Goal: Task Accomplishment & Management: Complete application form

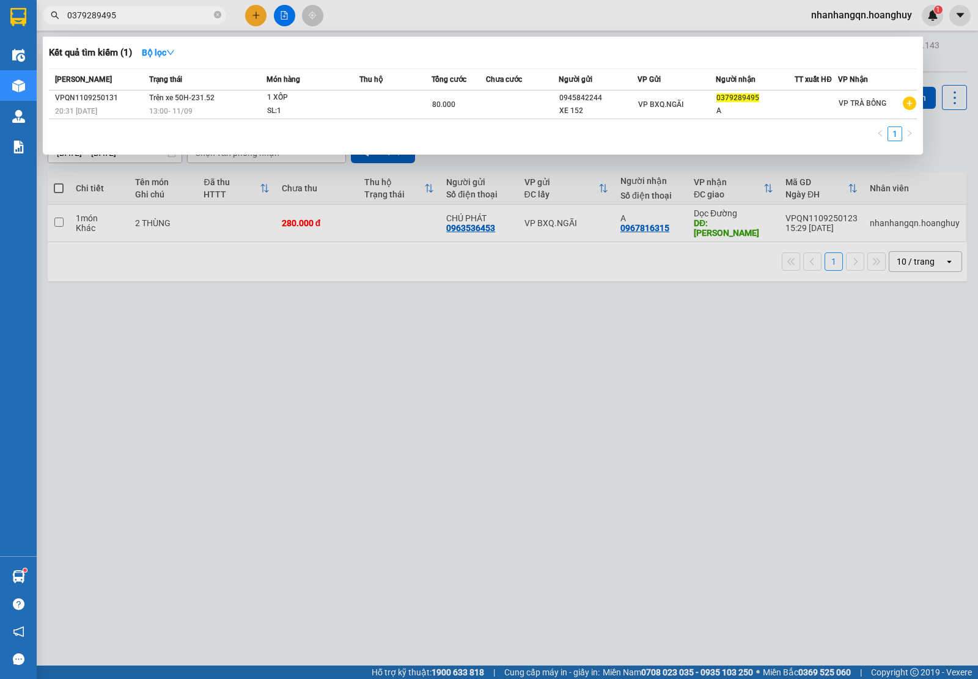
click at [157, 15] on input "0379289495" at bounding box center [139, 15] width 144 height 13
click at [136, 14] on input "0379289495" at bounding box center [139, 15] width 144 height 13
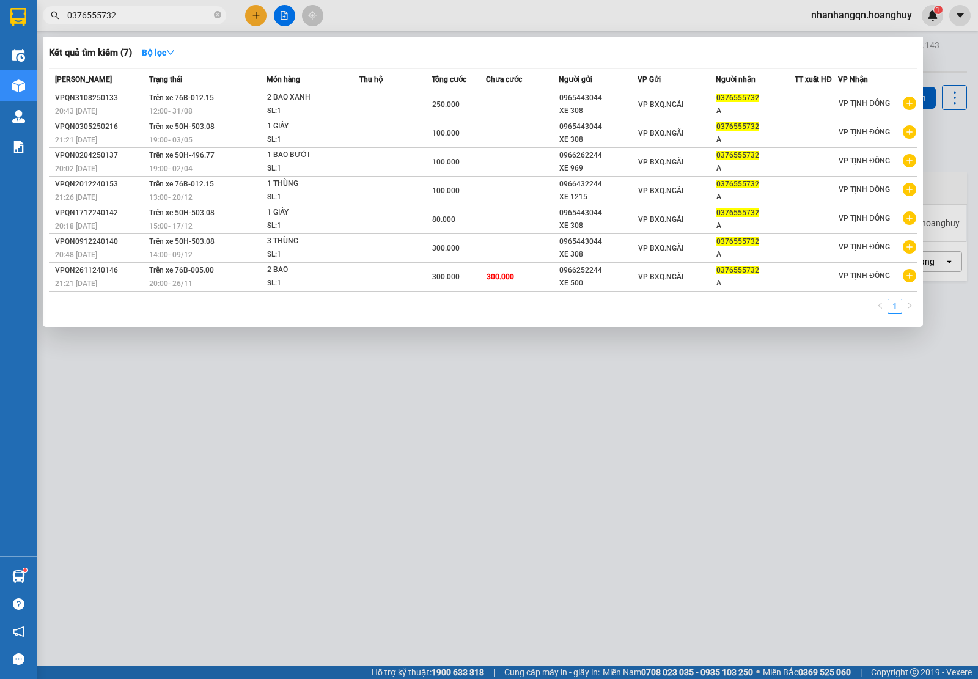
type input "0376555732"
click at [687, 102] on div "VP BXQ.NGÃI" at bounding box center [677, 104] width 78 height 13
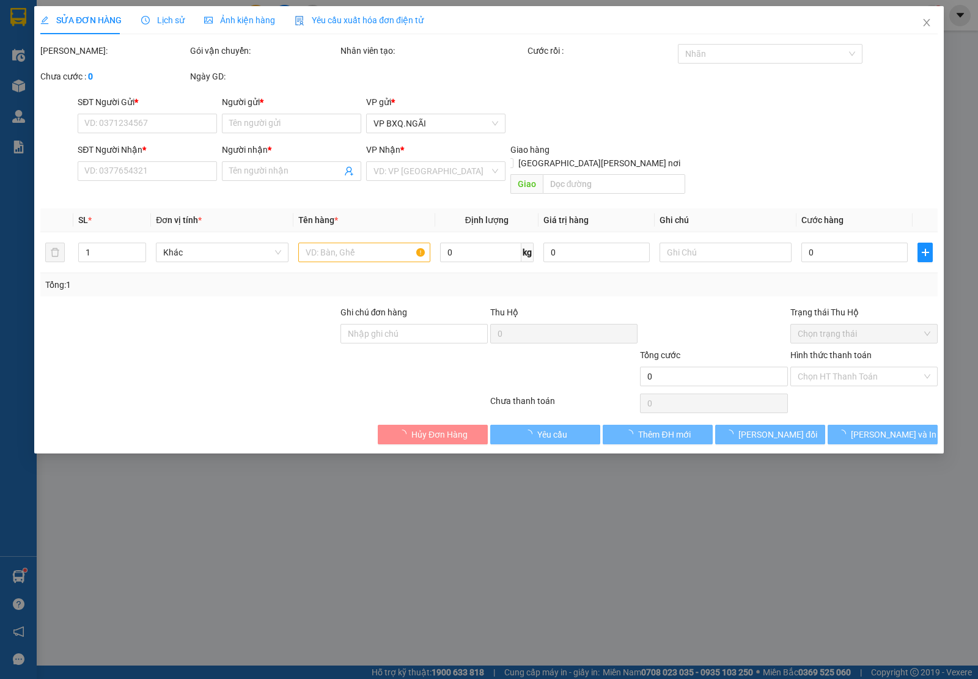
type input "0965443044"
type input "XE 308"
type input "0376555732"
type input "A"
type input "250.000"
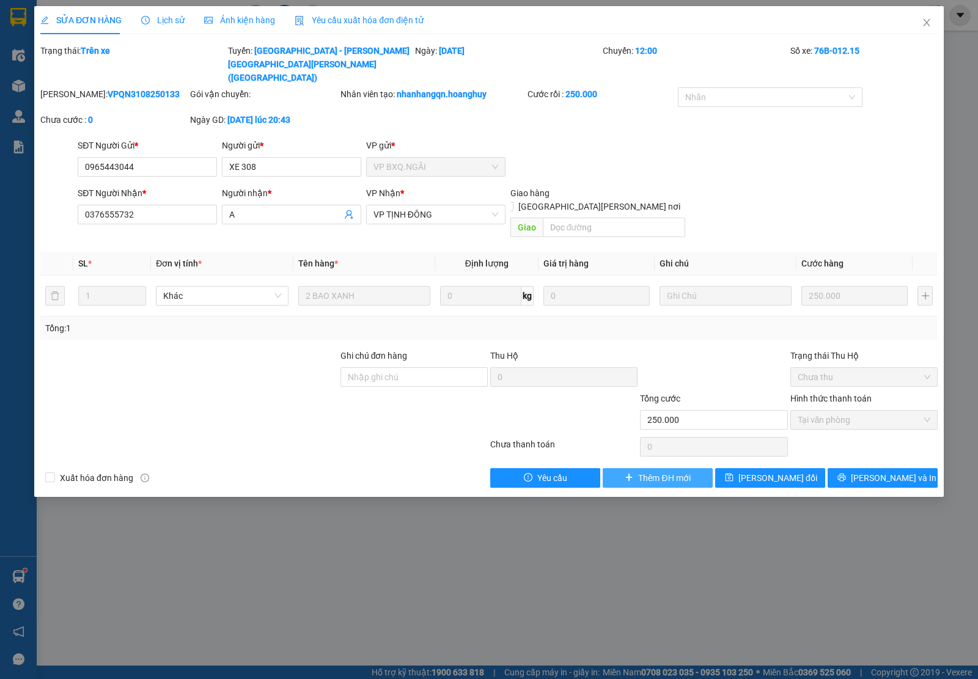
click at [651, 471] on span "Thêm ĐH mới" at bounding box center [664, 477] width 52 height 13
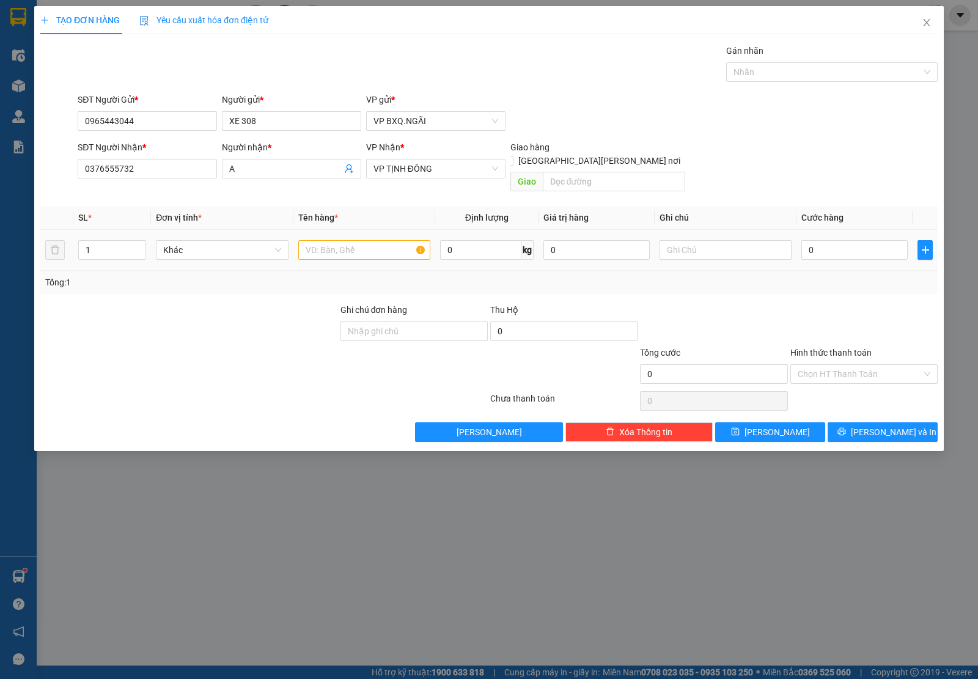
drag, startPoint x: 343, startPoint y: 213, endPoint x: 343, endPoint y: 232, distance: 19.6
click at [342, 223] on table "SL * Đơn vị tính * Tên hàng * Định lượng Giá trị hàng Ghi chú Cước hàng 1 Khác …" at bounding box center [488, 238] width 897 height 65
click at [343, 240] on input "text" at bounding box center [364, 250] width 132 height 20
type input "1 bao đỏ"
type input "15"
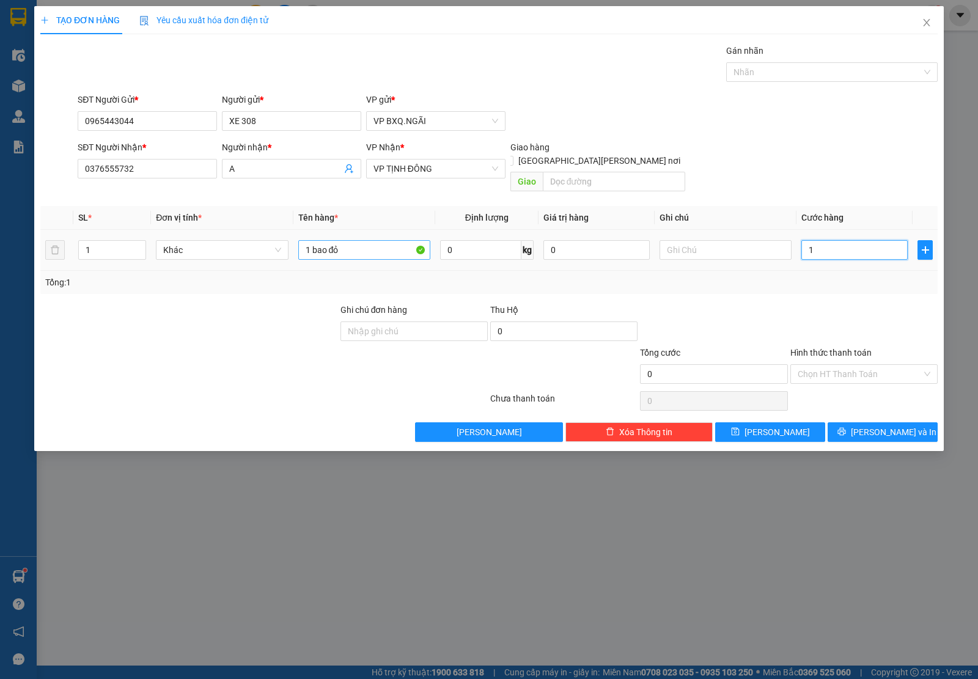
type input "15"
type input "150"
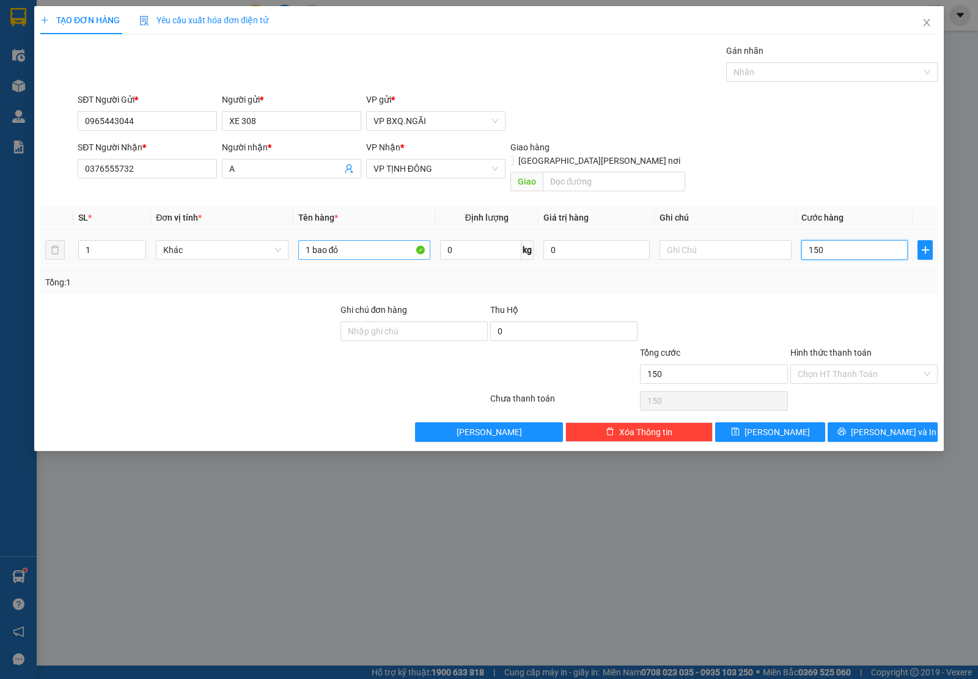
type input "1.500"
type input "15.000"
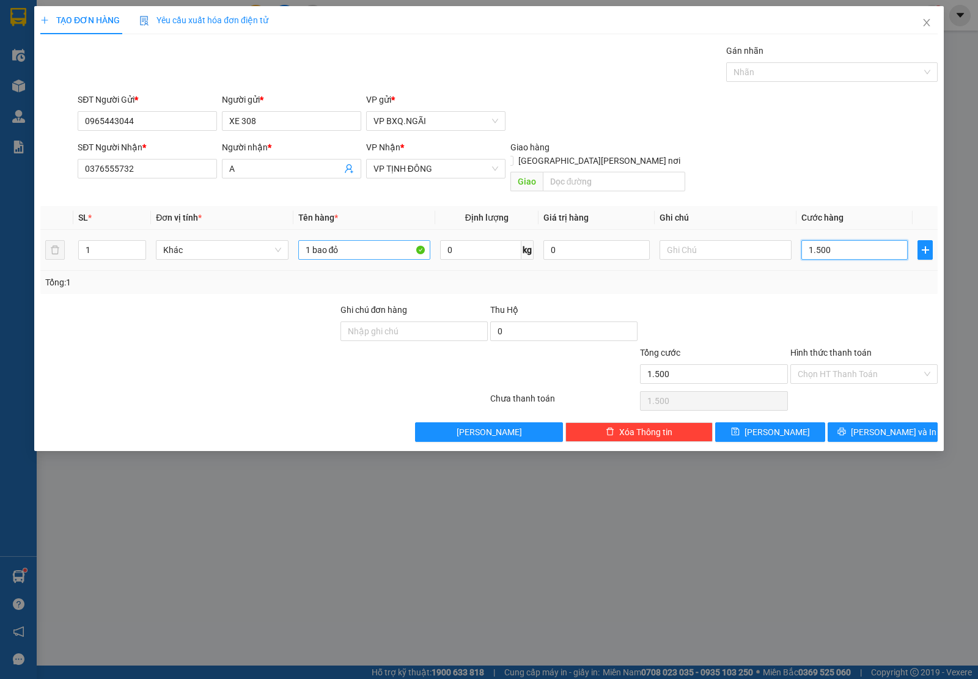
type input "15.000"
type input "150.000"
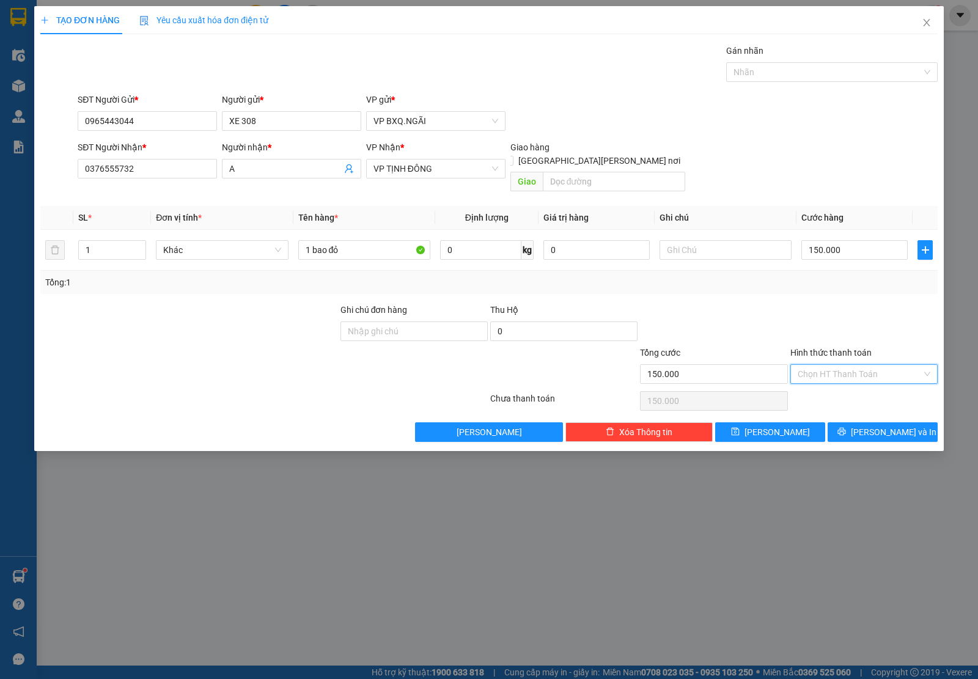
click at [836, 365] on input "Hình thức thanh toán" at bounding box center [859, 374] width 124 height 18
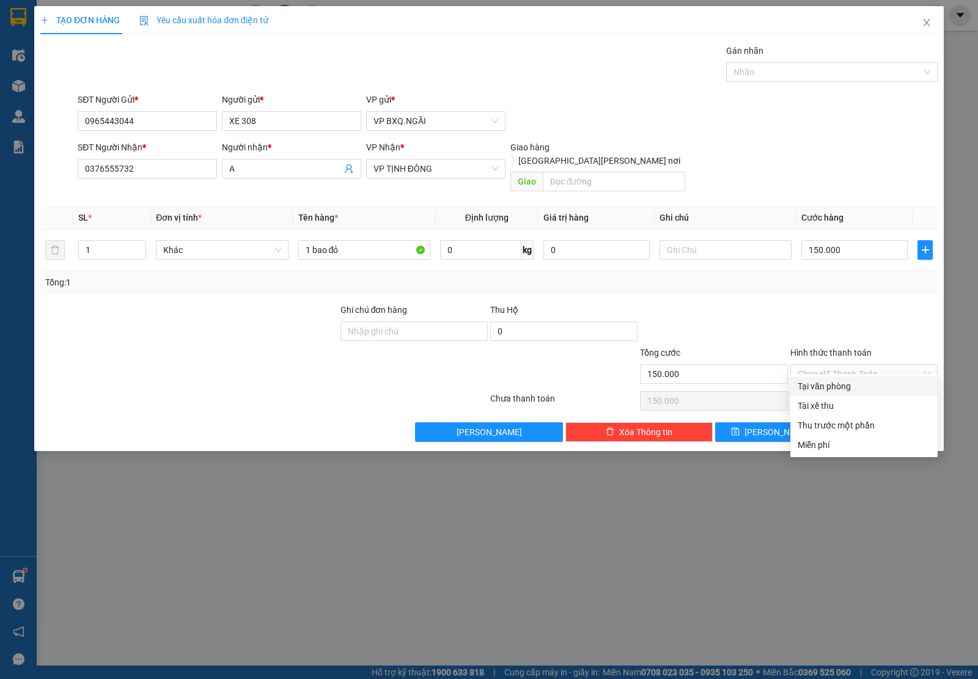
drag, startPoint x: 826, startPoint y: 375, endPoint x: 827, endPoint y: 385, distance: 10.4
click at [826, 376] on div "Transit Pickup Surcharge Ids Transit Deliver Surcharge Ids Transit Deliver Surc…" at bounding box center [488, 243] width 897 height 398
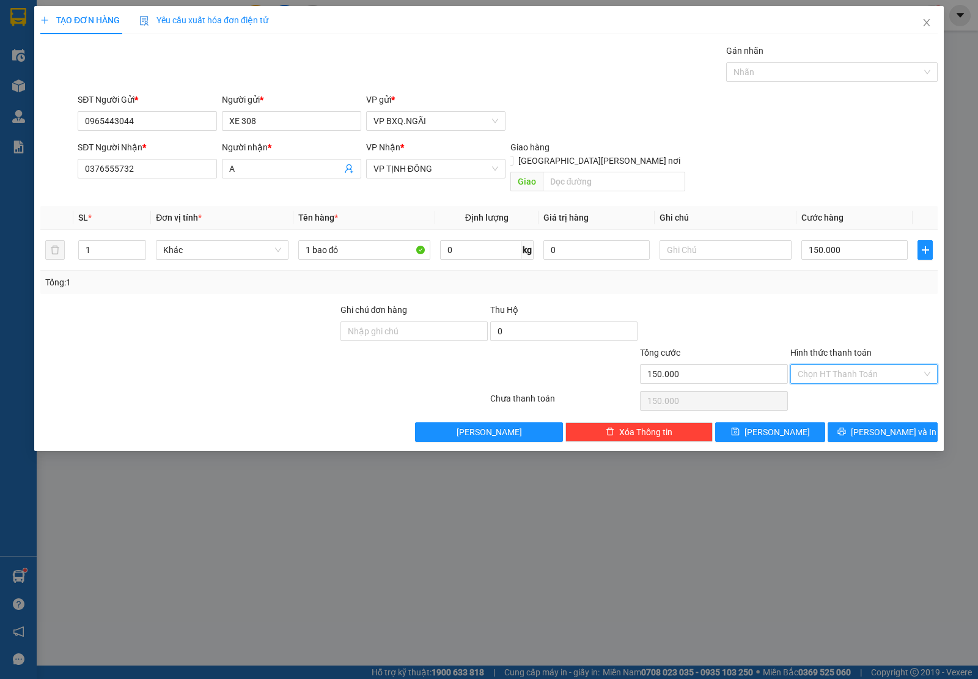
click at [827, 365] on input "Hình thức thanh toán" at bounding box center [859, 374] width 124 height 18
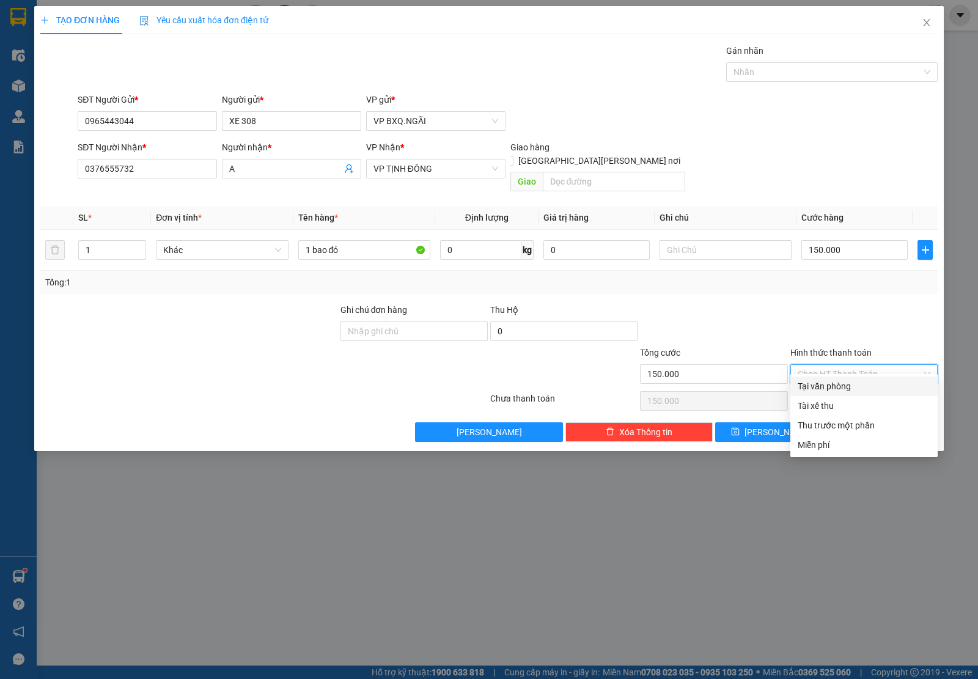
click at [826, 383] on div "Tại văn phòng" at bounding box center [863, 385] width 133 height 13
type input "0"
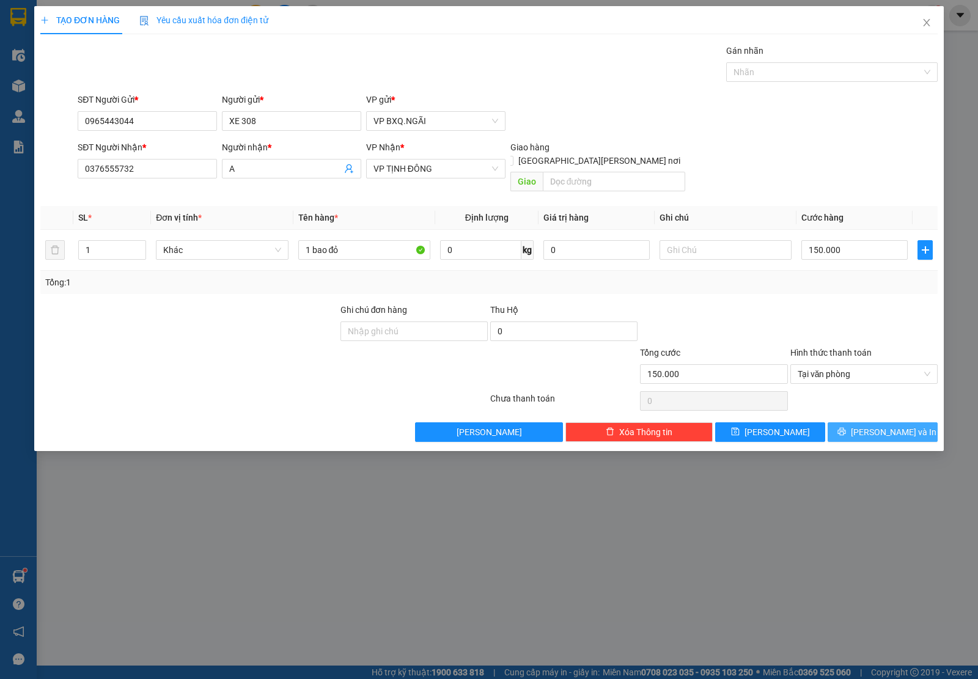
click at [870, 422] on button "[PERSON_NAME] và In" at bounding box center [882, 432] width 110 height 20
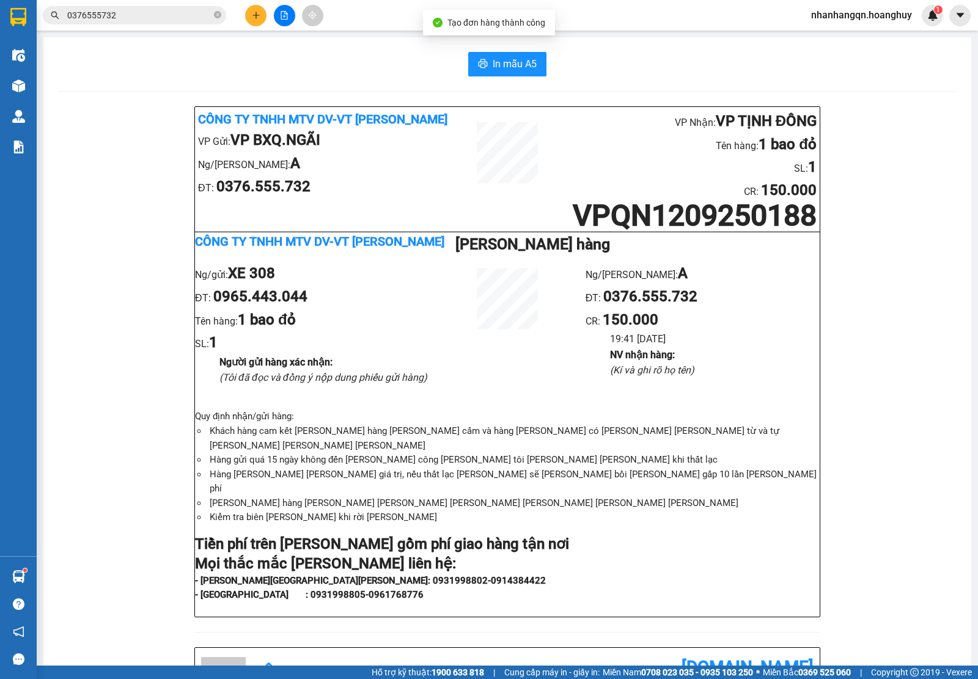
click at [131, 17] on input "0376555732" at bounding box center [139, 15] width 144 height 13
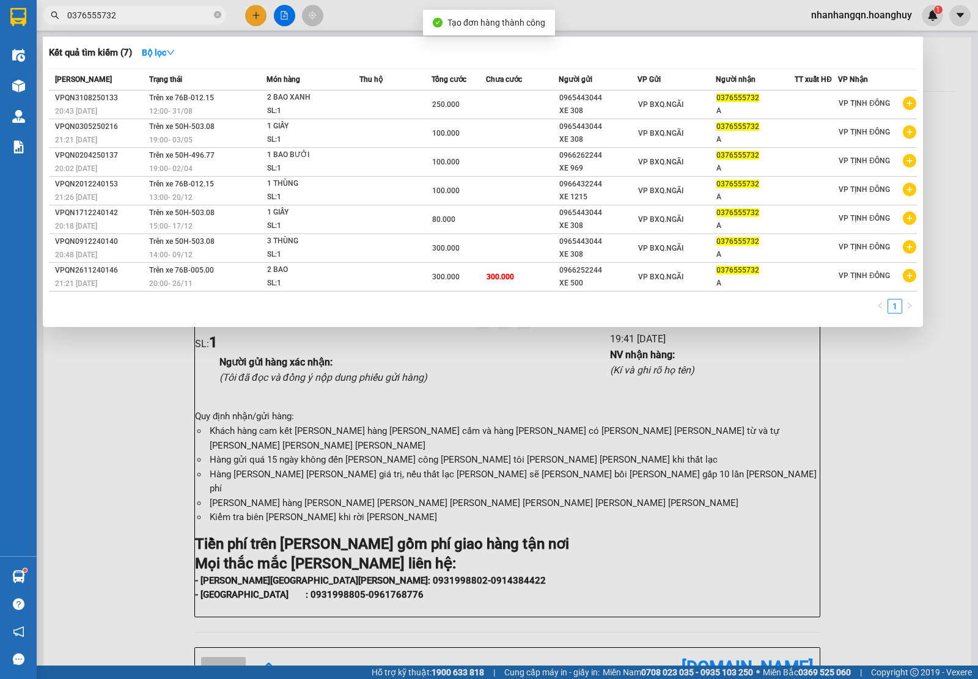
click at [131, 17] on input "0376555732" at bounding box center [139, 15] width 144 height 13
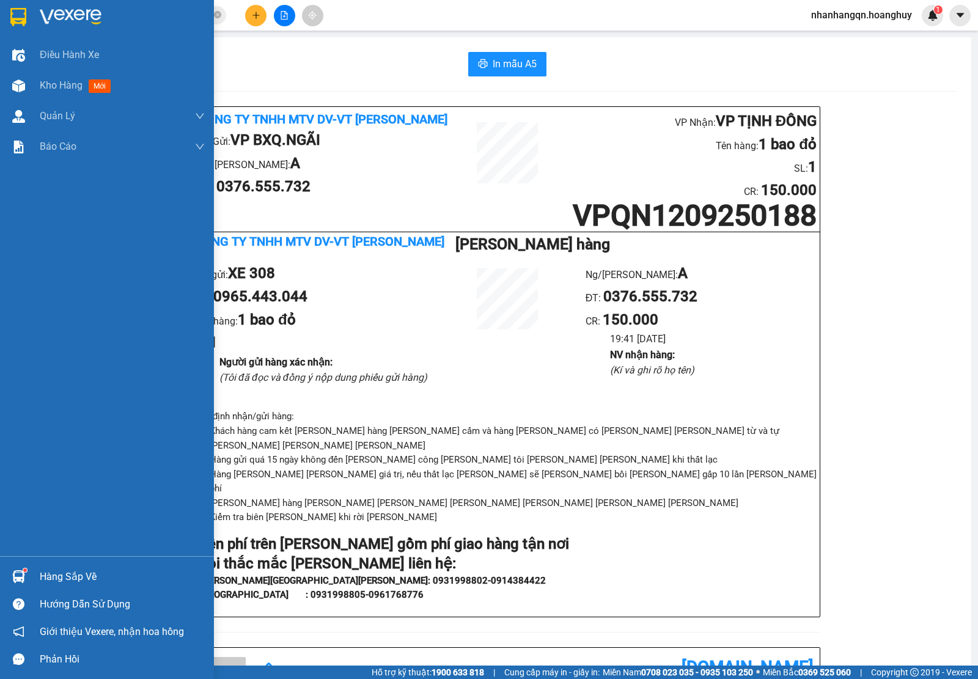
click at [1, 16] on div at bounding box center [107, 20] width 214 height 40
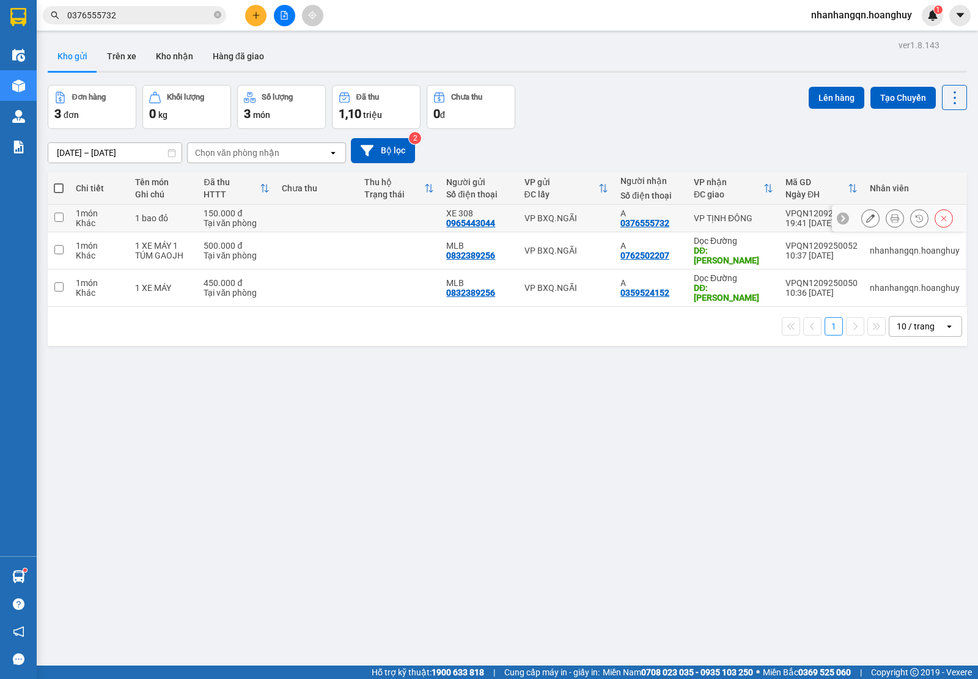
click at [614, 216] on td "A 0376555732" at bounding box center [650, 218] width 73 height 27
checkbox input "true"
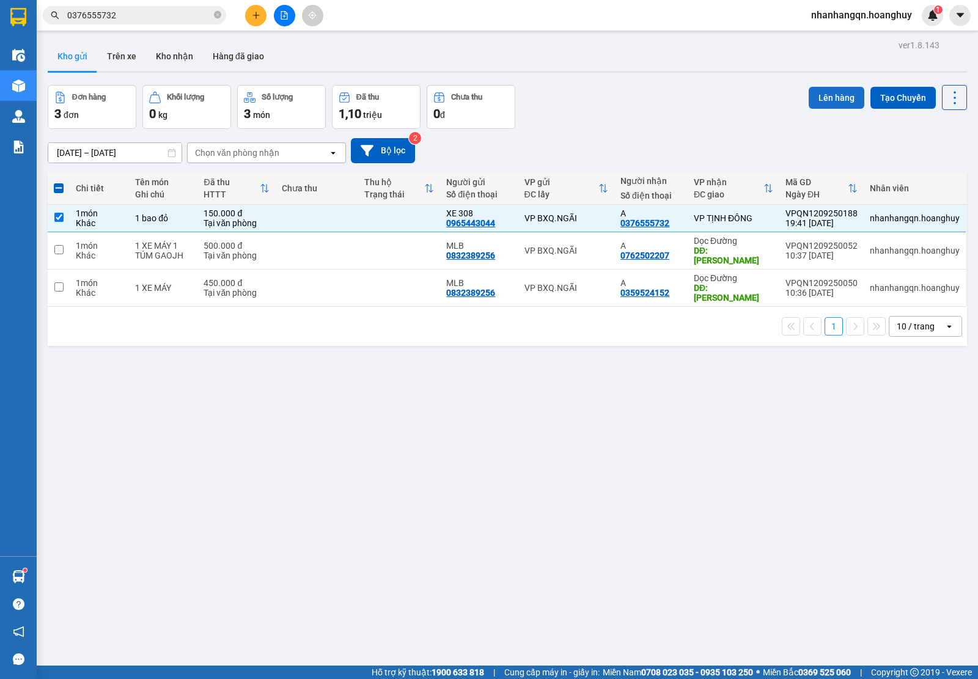
click at [822, 103] on button "Lên hàng" at bounding box center [836, 98] width 56 height 22
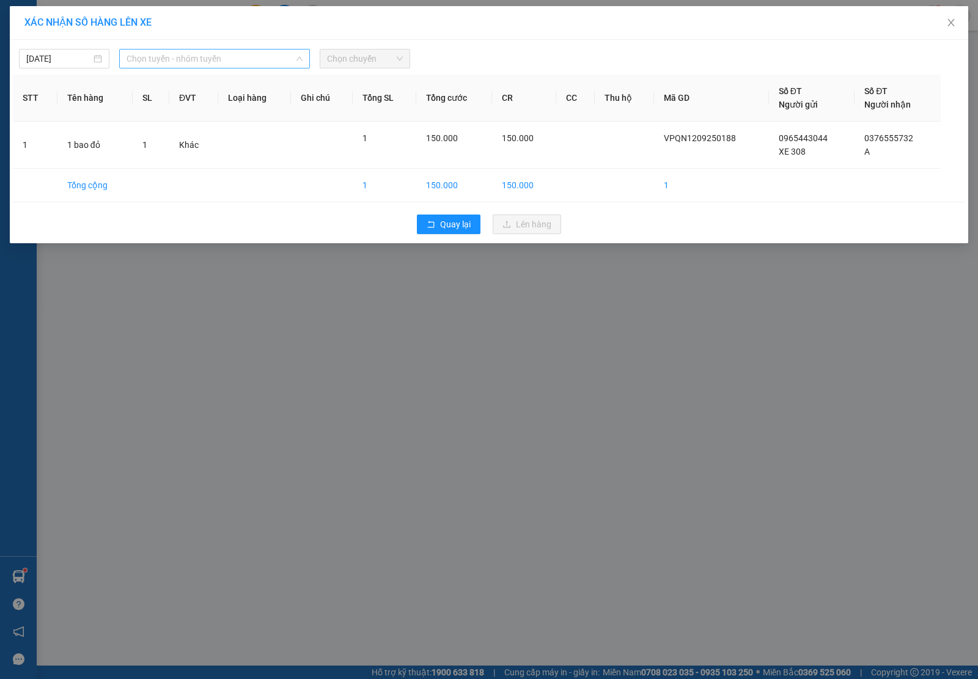
drag, startPoint x: 123, startPoint y: 65, endPoint x: 178, endPoint y: 66, distance: 55.6
click at [125, 65] on div "Chọn tuyến - nhóm tuyến" at bounding box center [214, 59] width 191 height 20
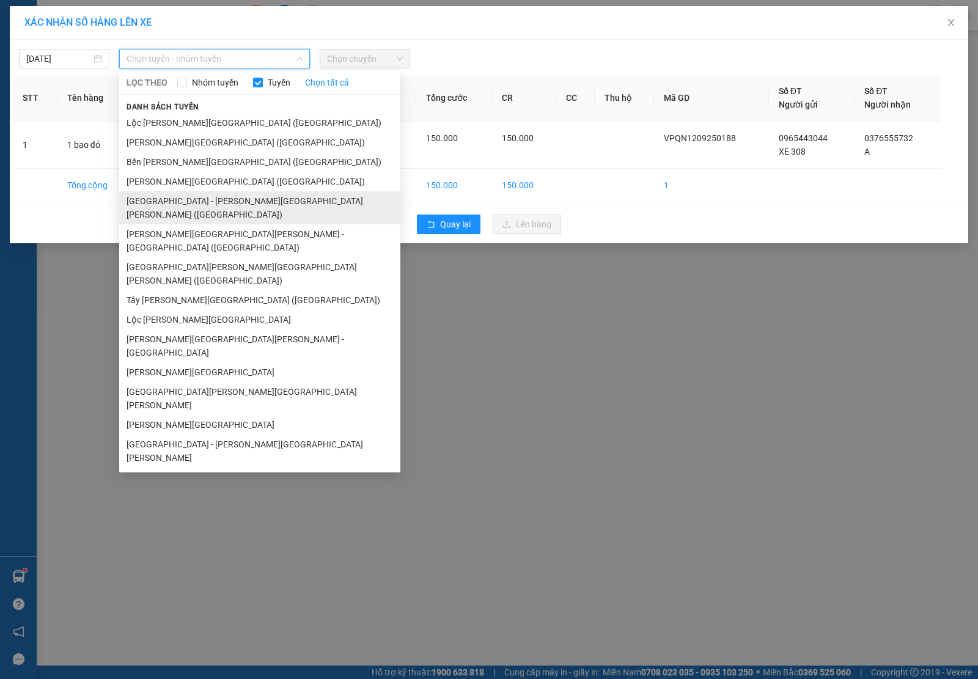
drag, startPoint x: 192, startPoint y: 199, endPoint x: 224, endPoint y: 180, distance: 36.2
click at [193, 199] on li "[GEOGRAPHIC_DATA] - [PERSON_NAME][GEOGRAPHIC_DATA][PERSON_NAME] ([GEOGRAPHIC_DA…" at bounding box center [259, 207] width 281 height 33
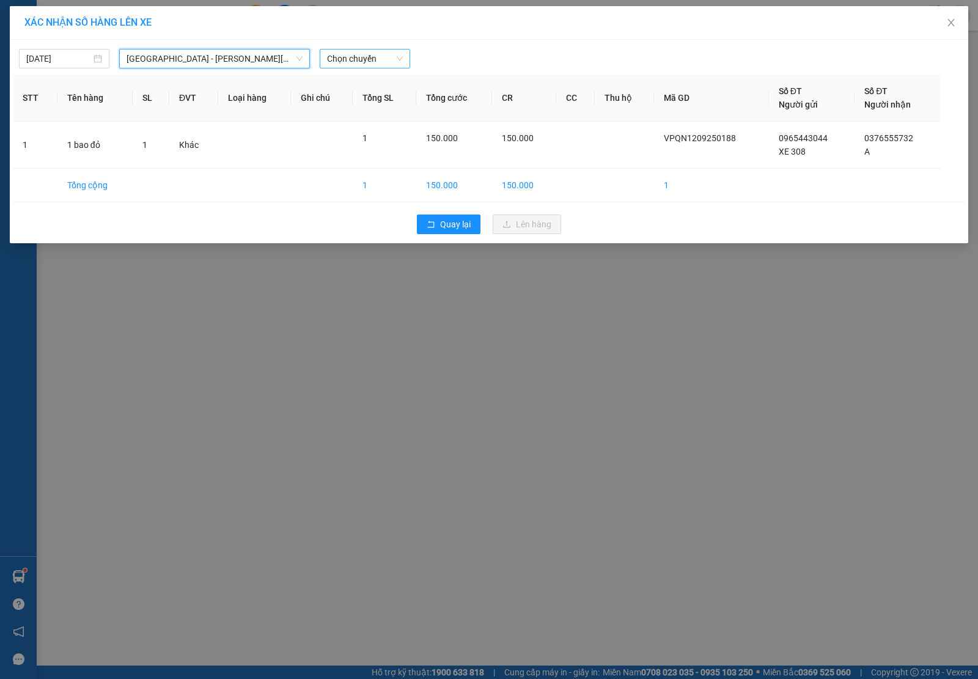
click at [383, 51] on span "Chọn chuyến" at bounding box center [365, 58] width 76 height 18
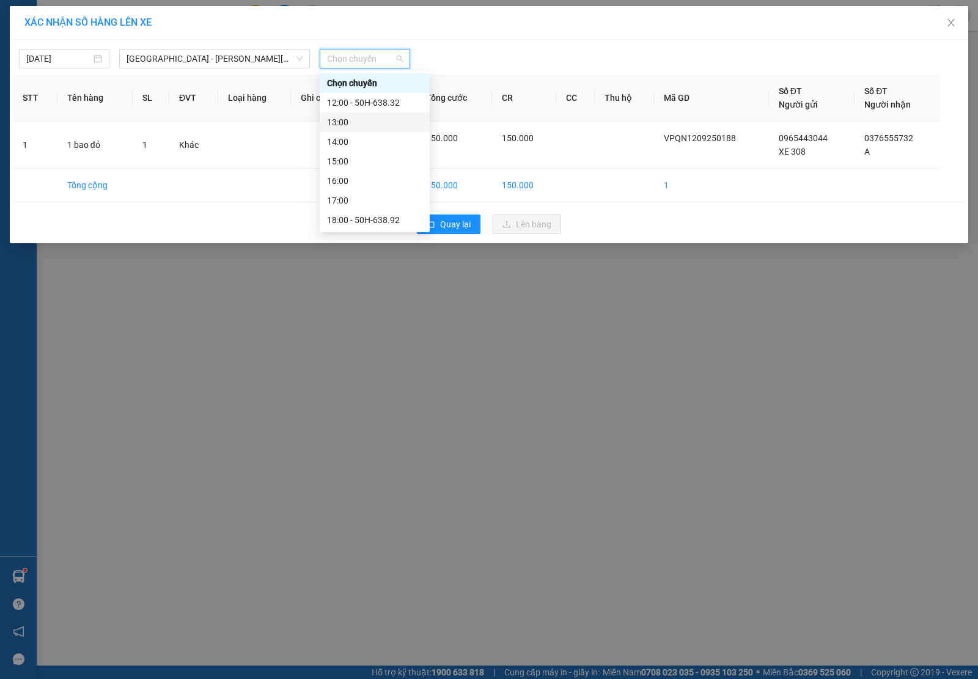
click at [376, 127] on div "13:00" at bounding box center [374, 121] width 95 height 13
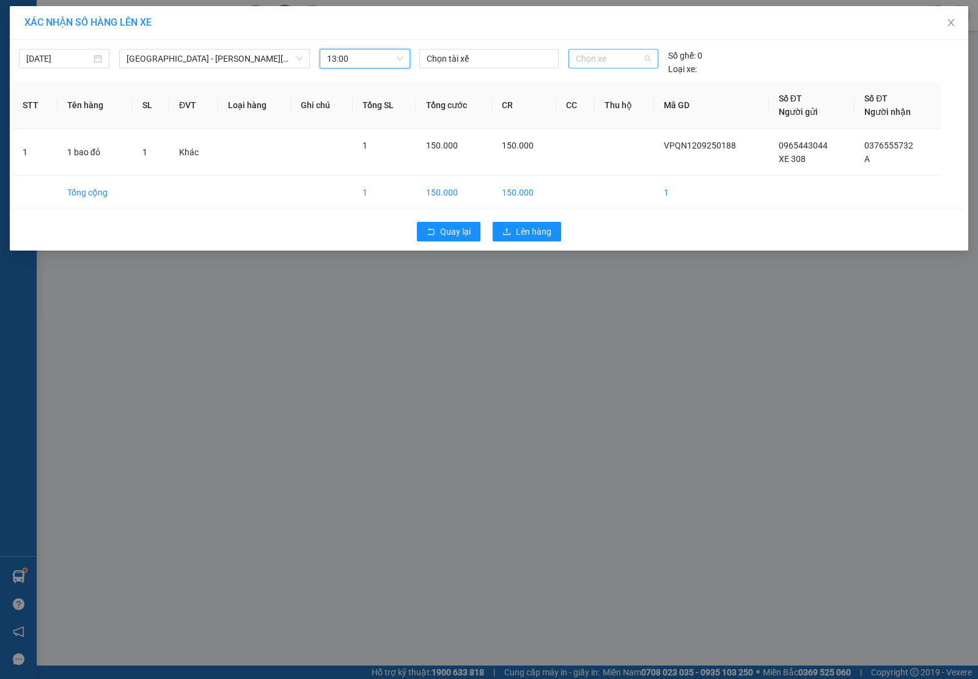
click at [595, 62] on span "Chọn xe" at bounding box center [613, 58] width 75 height 18
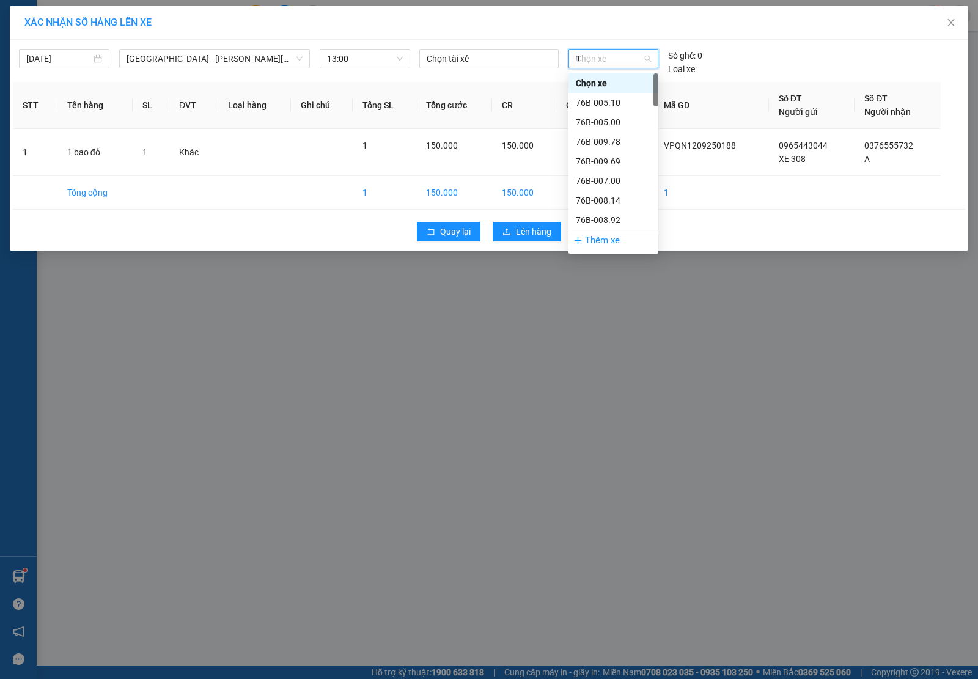
type input "12"
click at [612, 101] on div "76B-012.15" at bounding box center [613, 102] width 75 height 13
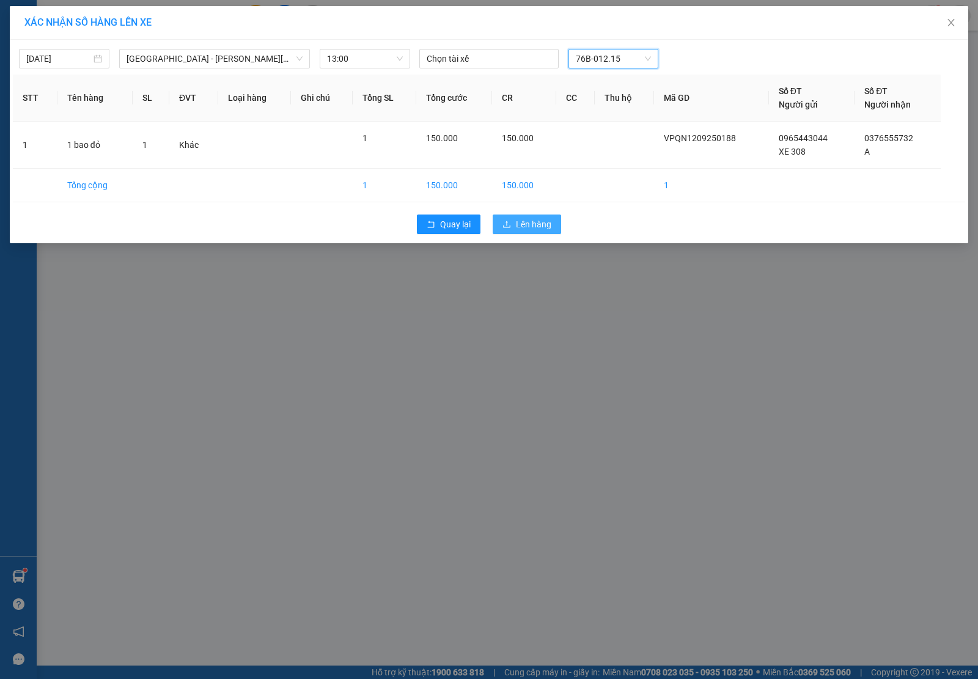
click at [530, 232] on button "Lên hàng" at bounding box center [527, 224] width 68 height 20
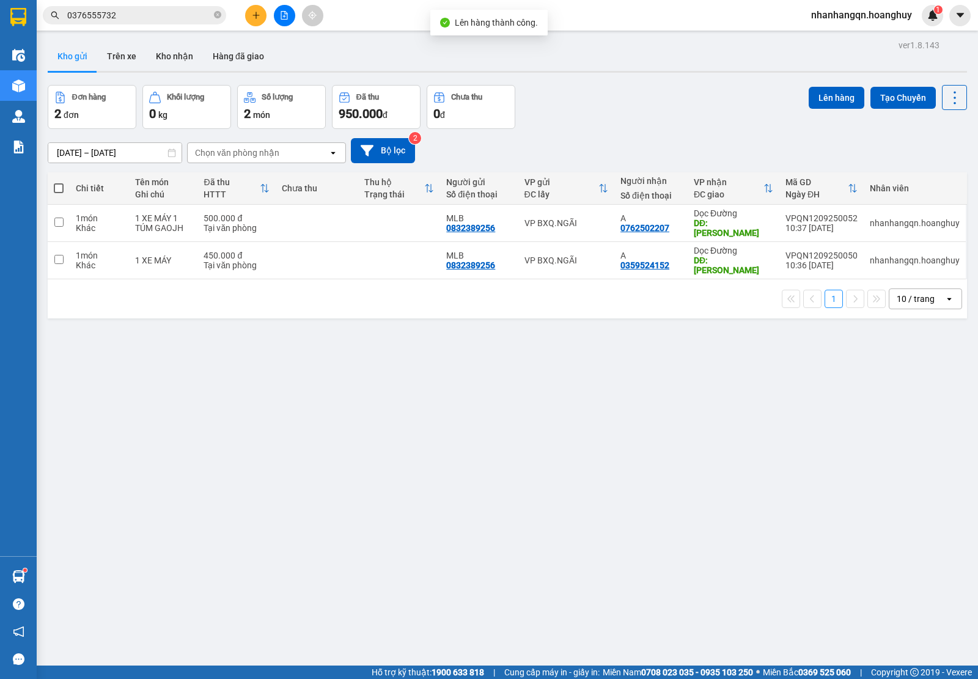
click at [142, 10] on input "0376555732" at bounding box center [139, 15] width 144 height 13
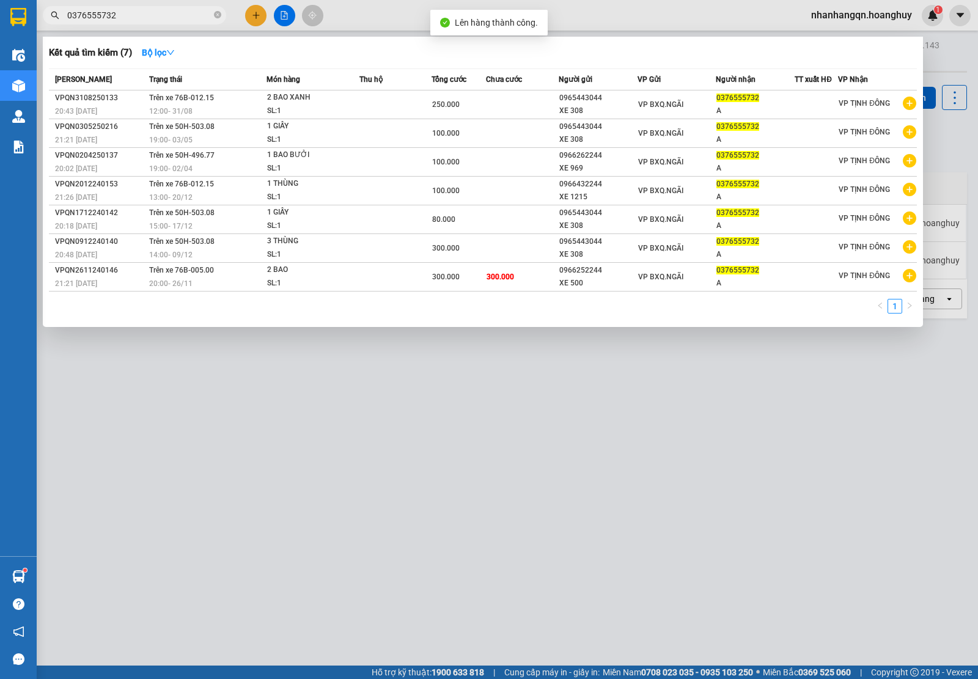
click at [142, 10] on input "0376555732" at bounding box center [139, 15] width 144 height 13
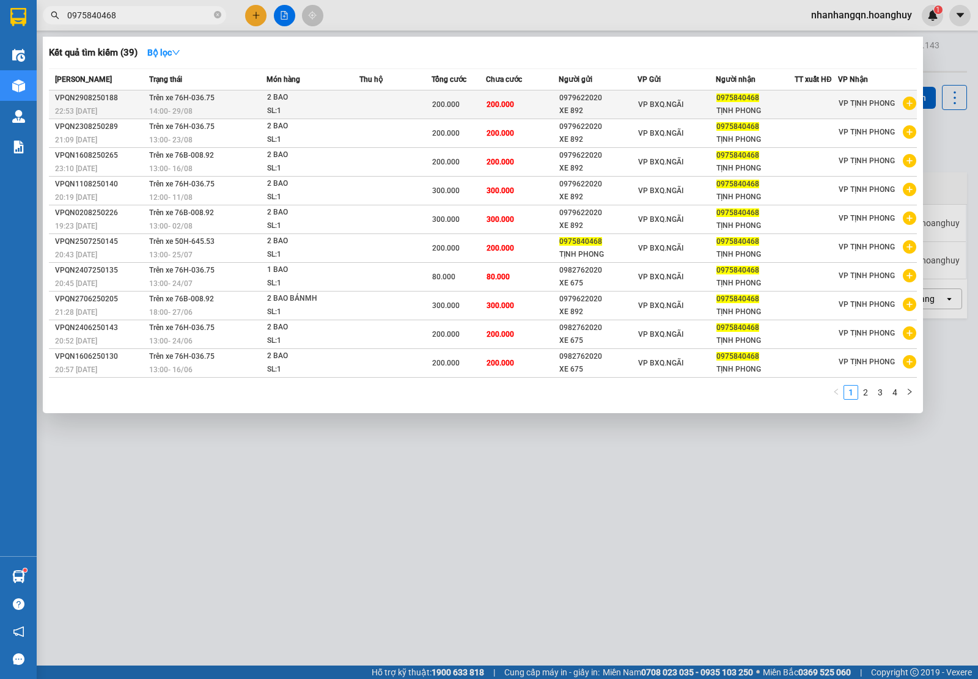
type input "0975840468"
click at [657, 92] on td "VP BXQ.NGÃI" at bounding box center [676, 104] width 79 height 29
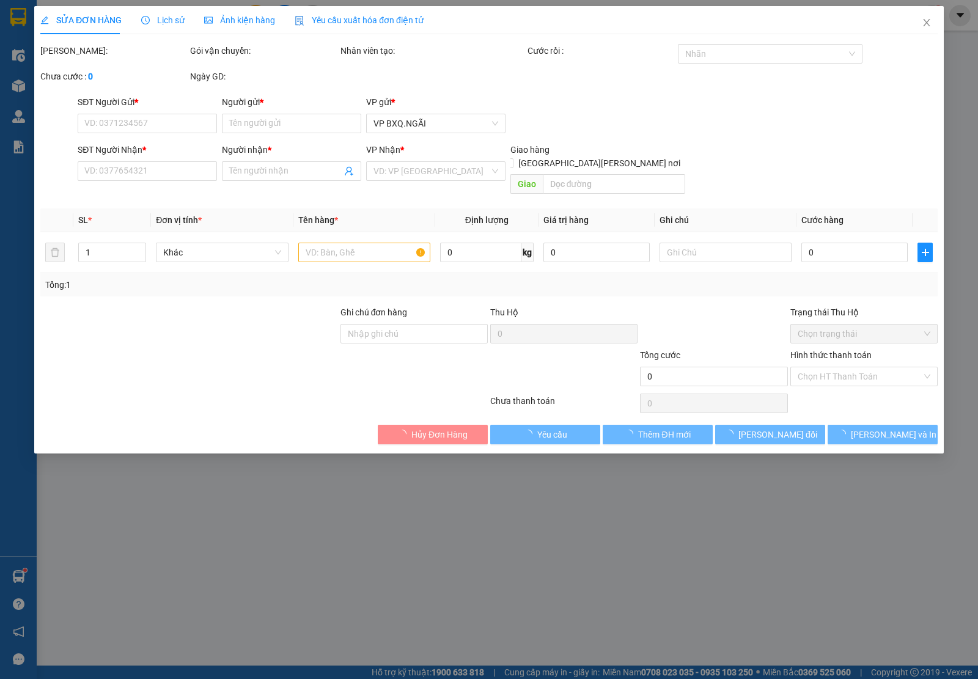
type input "0979622020"
type input "XE 892"
type input "0975840468"
type input "TỊNH PHONG"
type input "200.000"
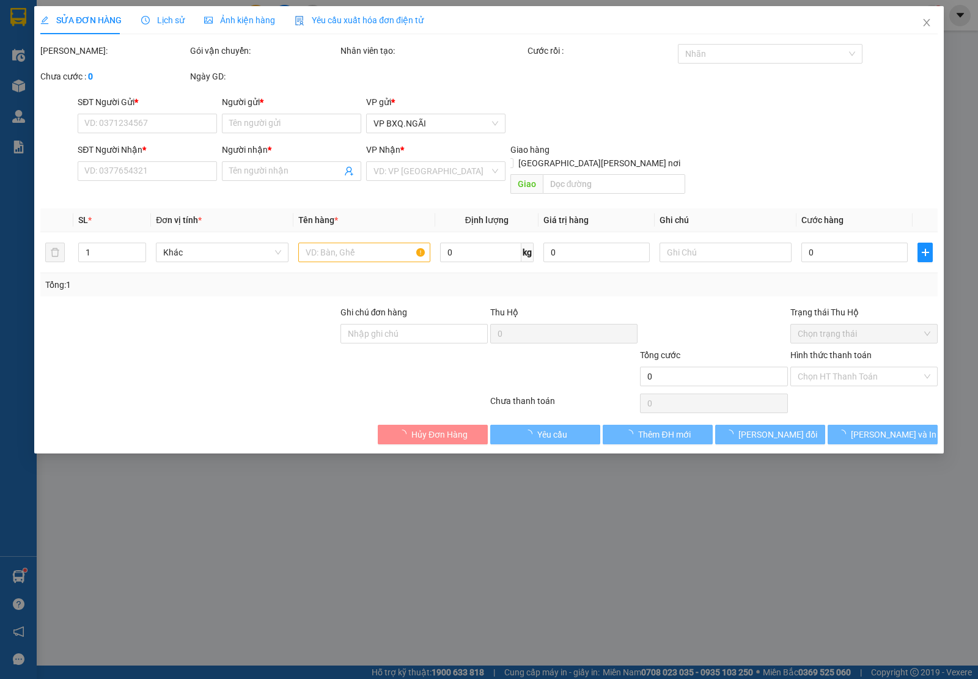
type input "200.000"
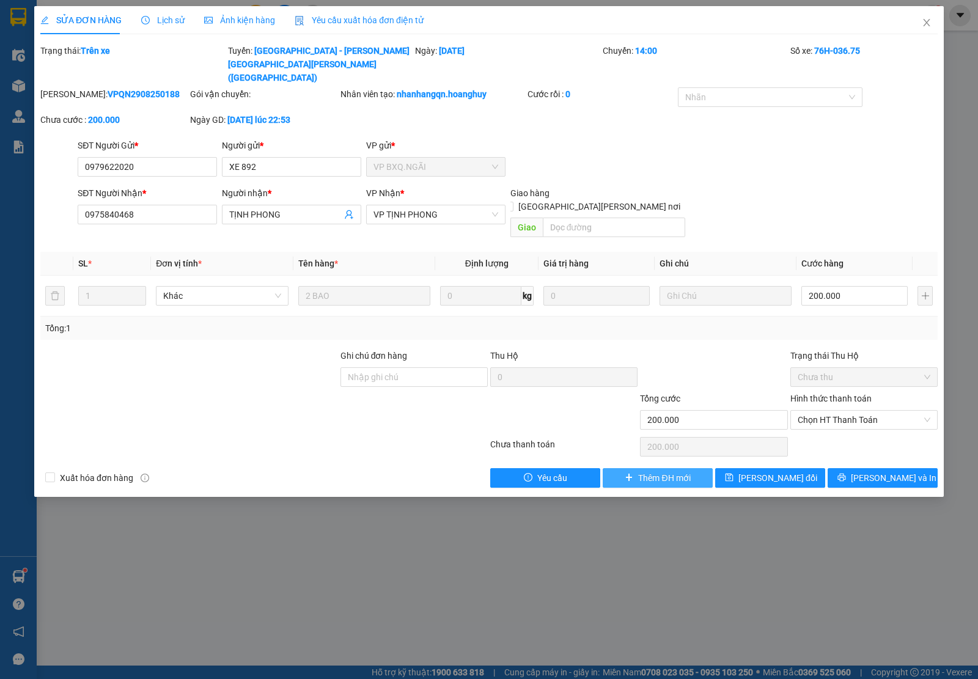
click at [676, 468] on button "Thêm ĐH mới" at bounding box center [658, 478] width 110 height 20
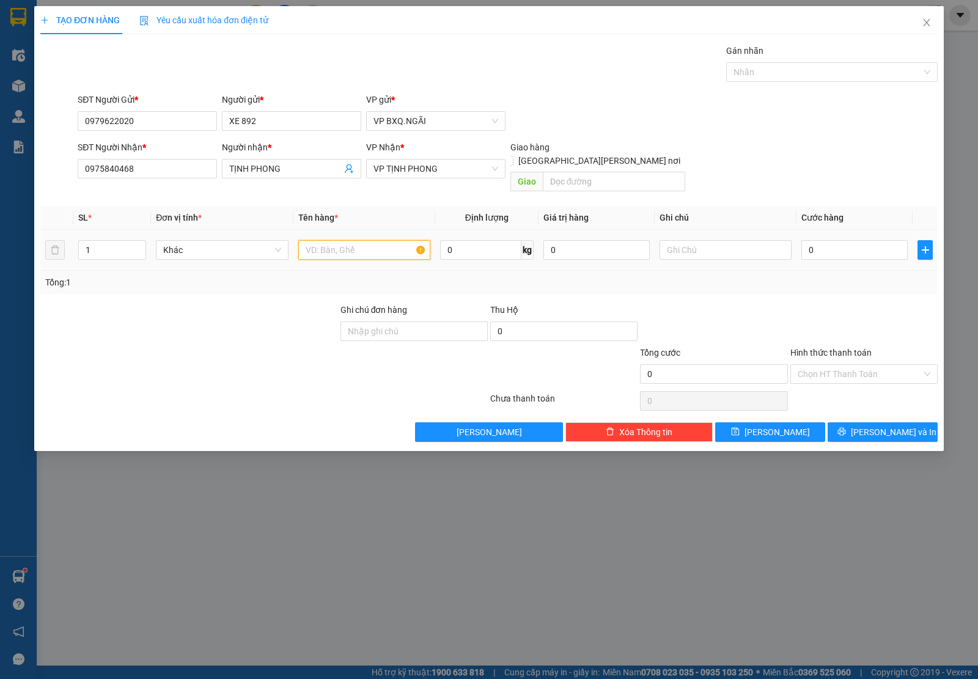
click at [355, 243] on input "text" at bounding box center [364, 250] width 132 height 20
type input "2 BAO"
type input "2"
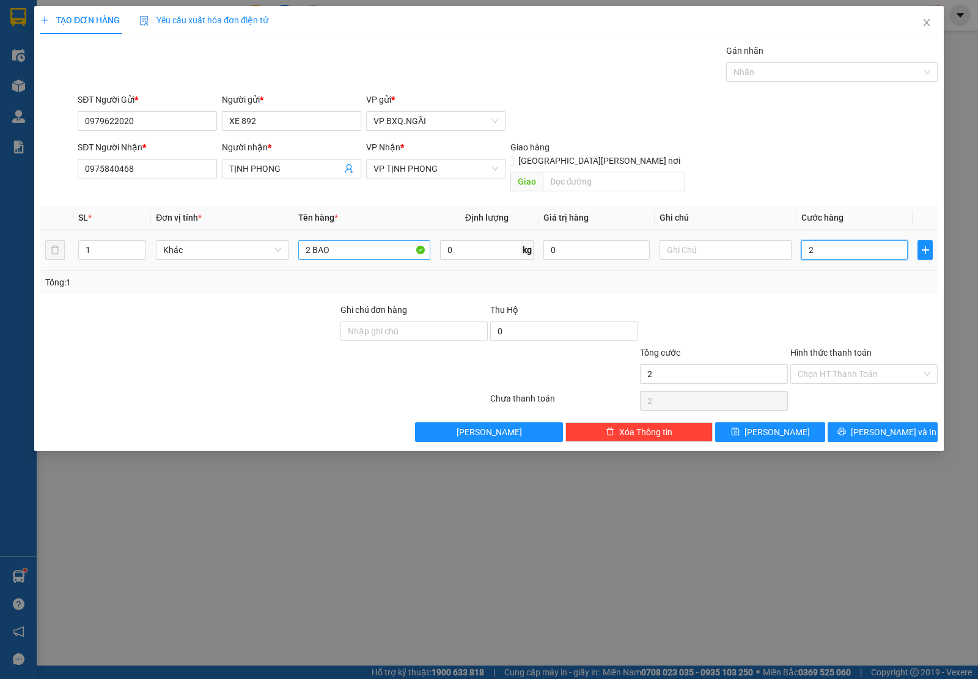
type input "20"
type input "200"
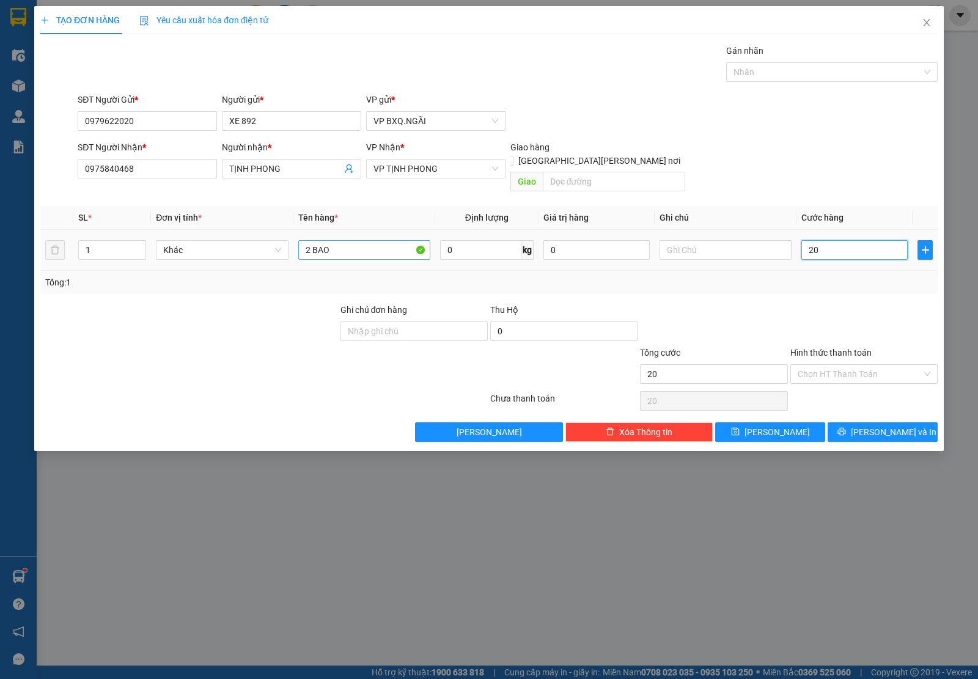
type input "200"
type input "2.000"
type input "20.000"
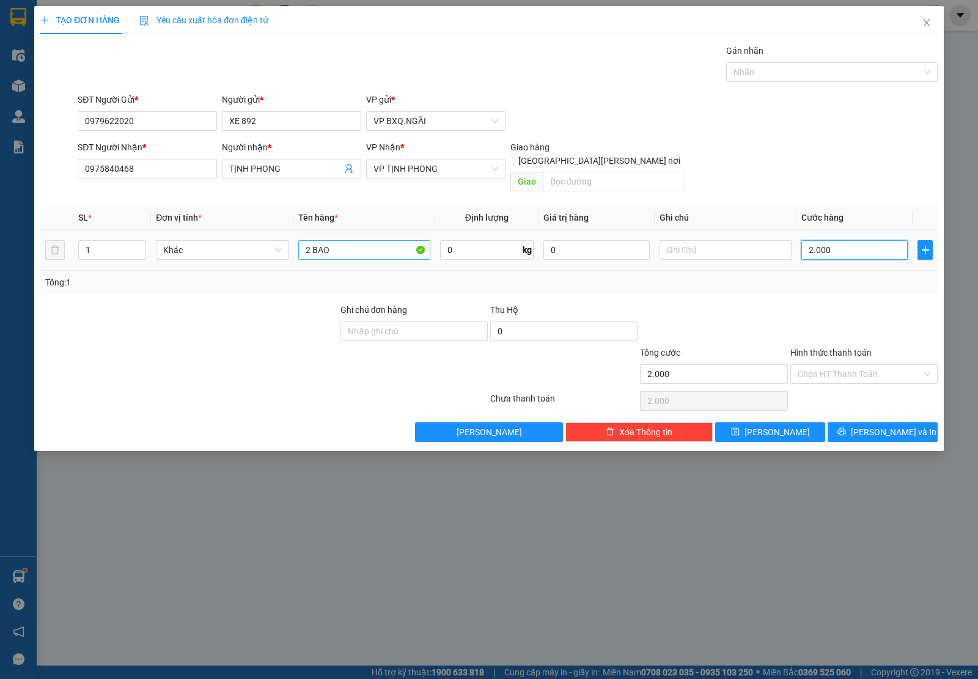
type input "20.000"
type input "200.000"
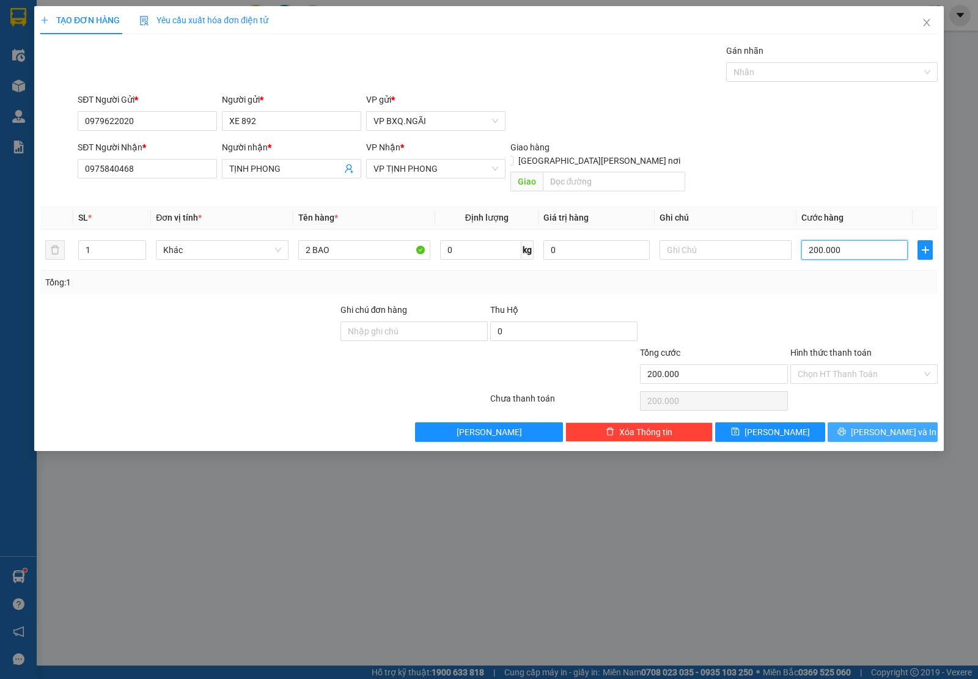
type input "200.000"
click at [897, 426] on span "[PERSON_NAME] và In" at bounding box center [894, 431] width 86 height 13
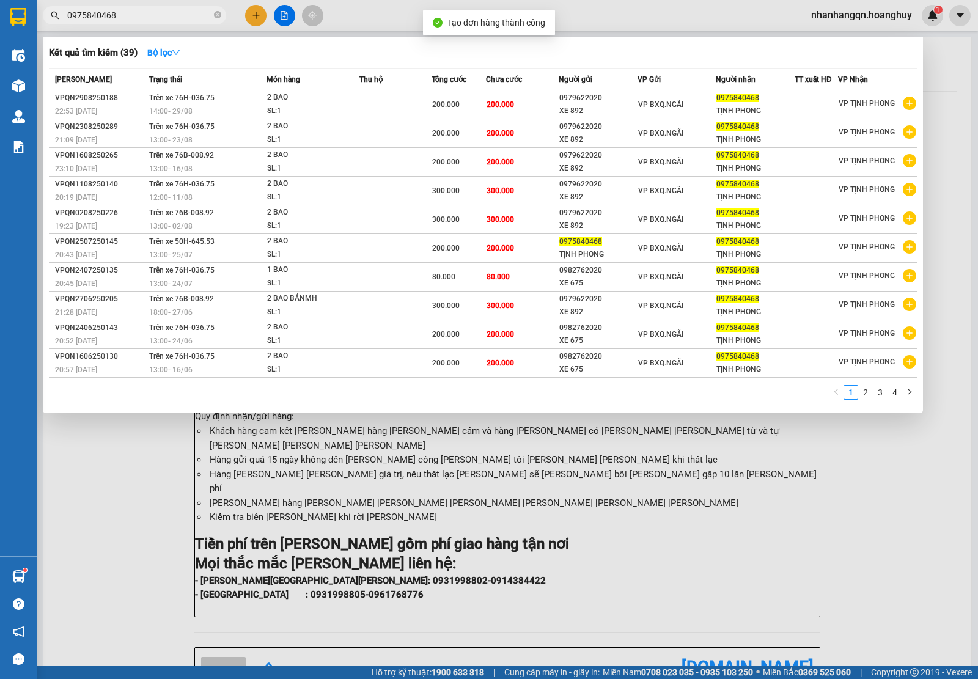
click at [120, 9] on input "0975840468" at bounding box center [139, 15] width 144 height 13
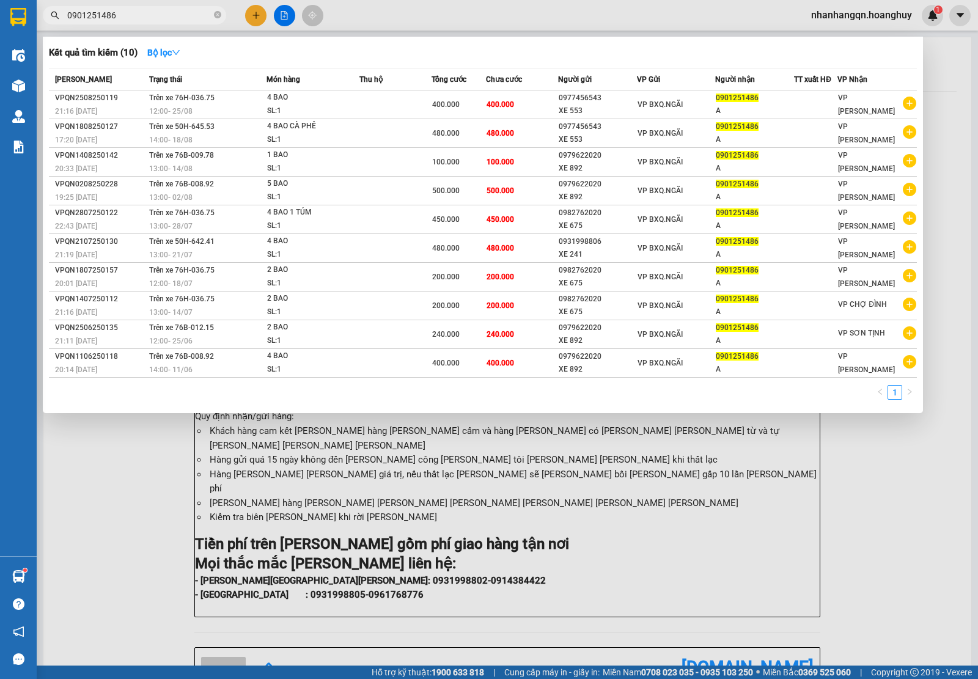
type input "0901251486"
click at [666, 111] on div "VP BXQ.NGÃI" at bounding box center [675, 104] width 77 height 13
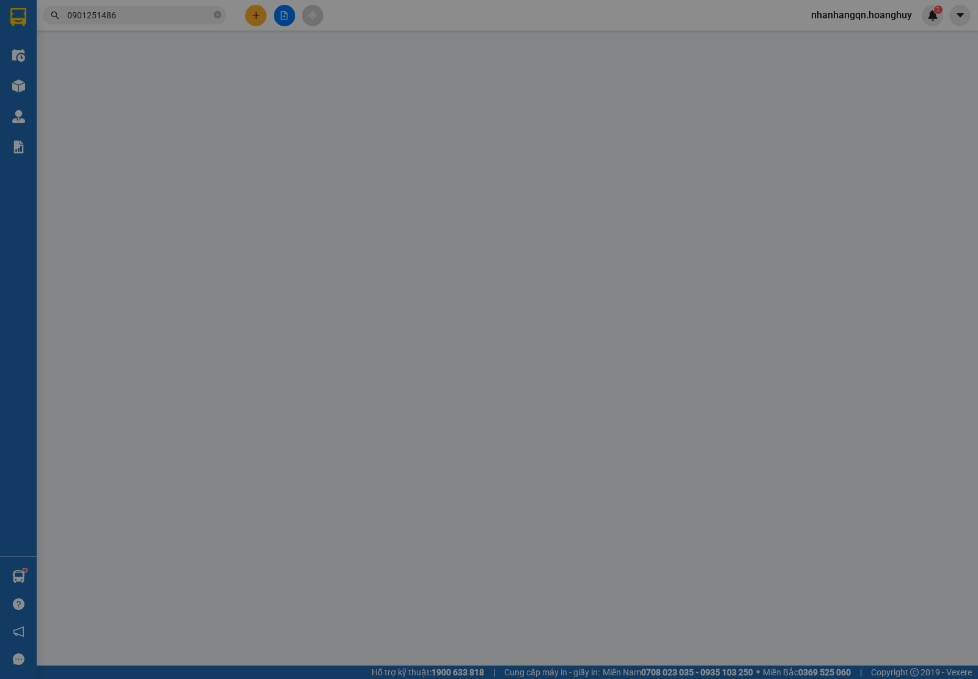
type input "0977456543"
type input "XE 553"
type input "0901251486"
type input "A"
type input "400.000"
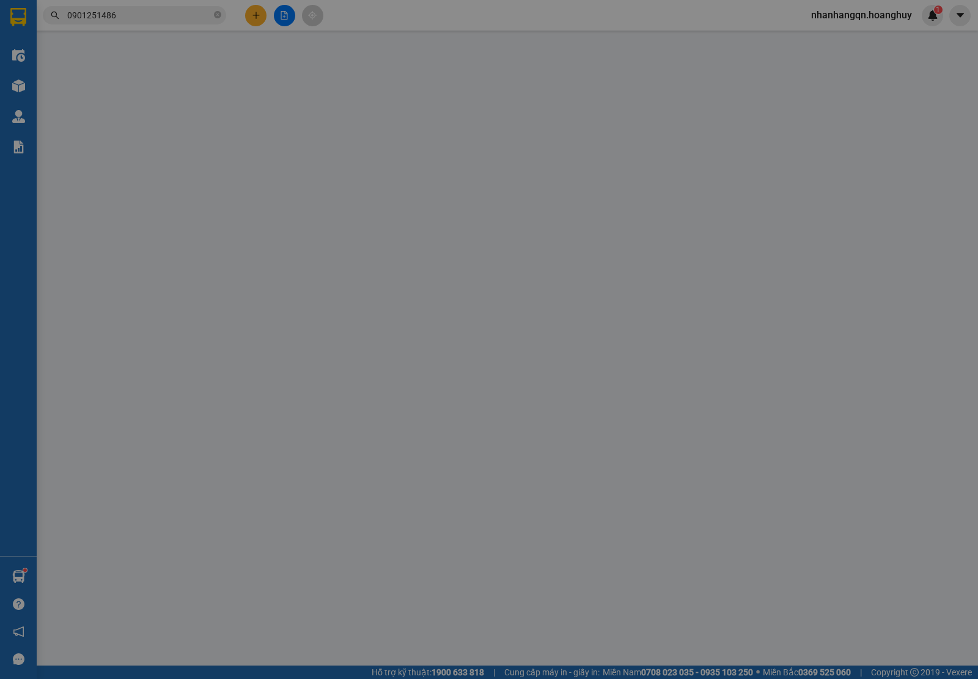
type input "400.000"
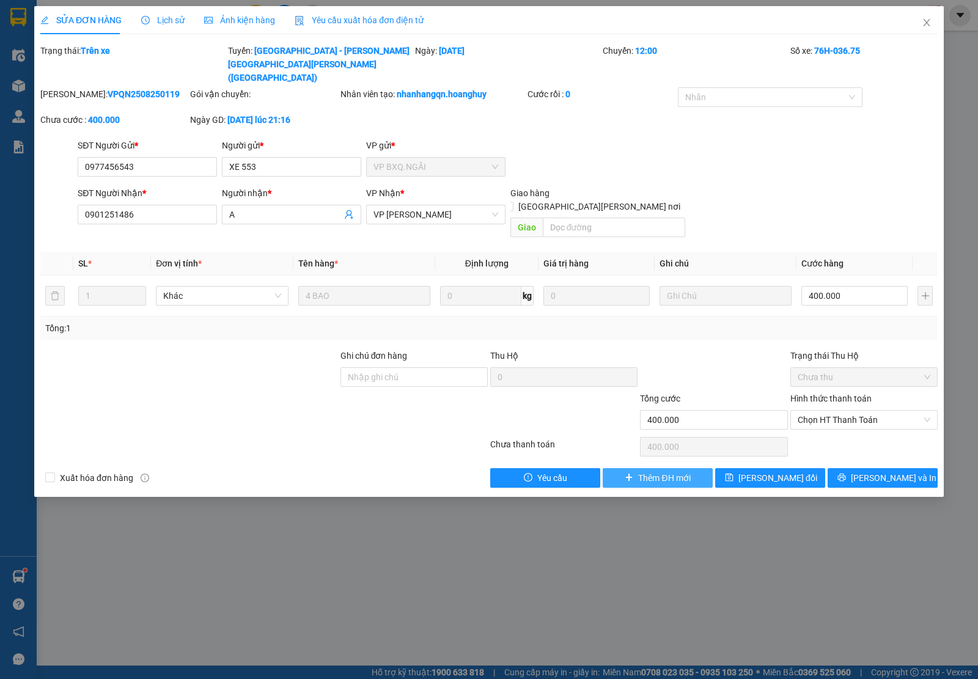
click at [654, 471] on span "Thêm ĐH mới" at bounding box center [664, 477] width 52 height 13
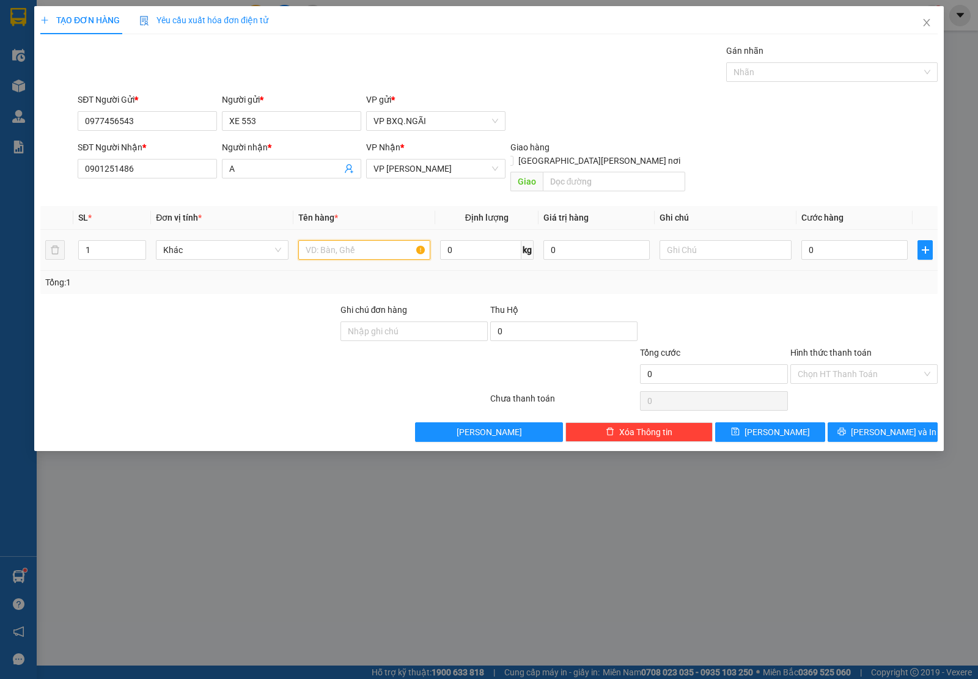
click at [337, 244] on input "text" at bounding box center [364, 250] width 132 height 20
type input "3 BAO"
type input "3"
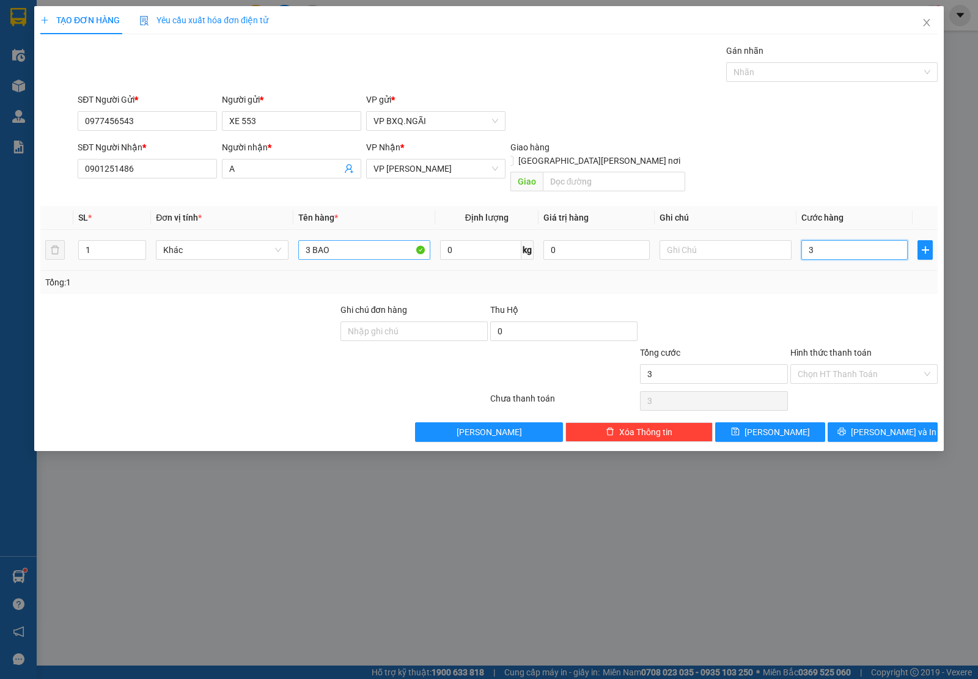
type input "30"
type input "300"
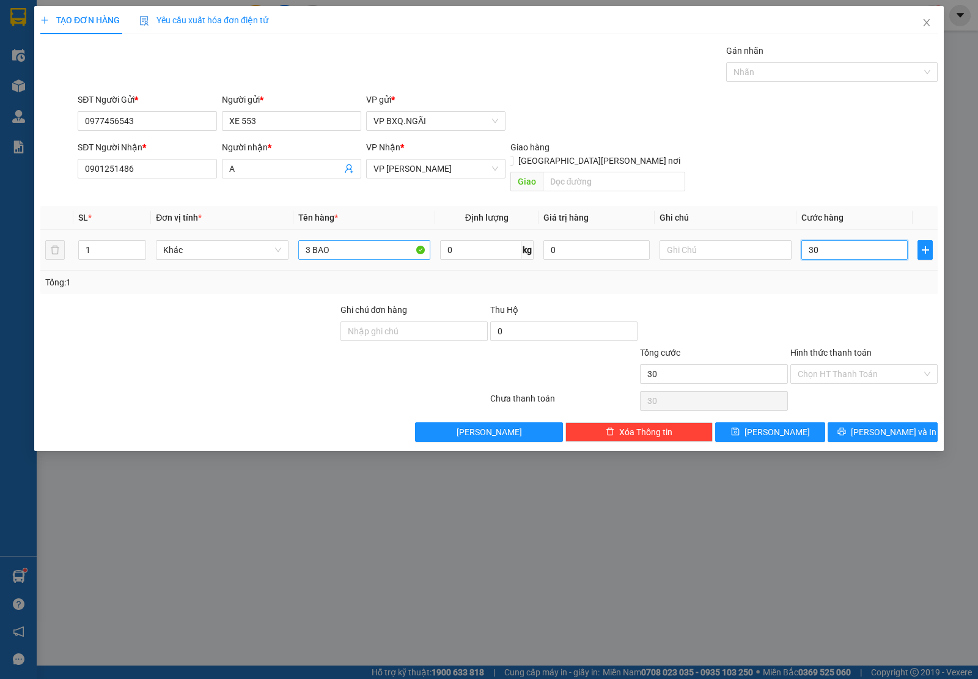
type input "300"
type input "3.000"
type input "30.000"
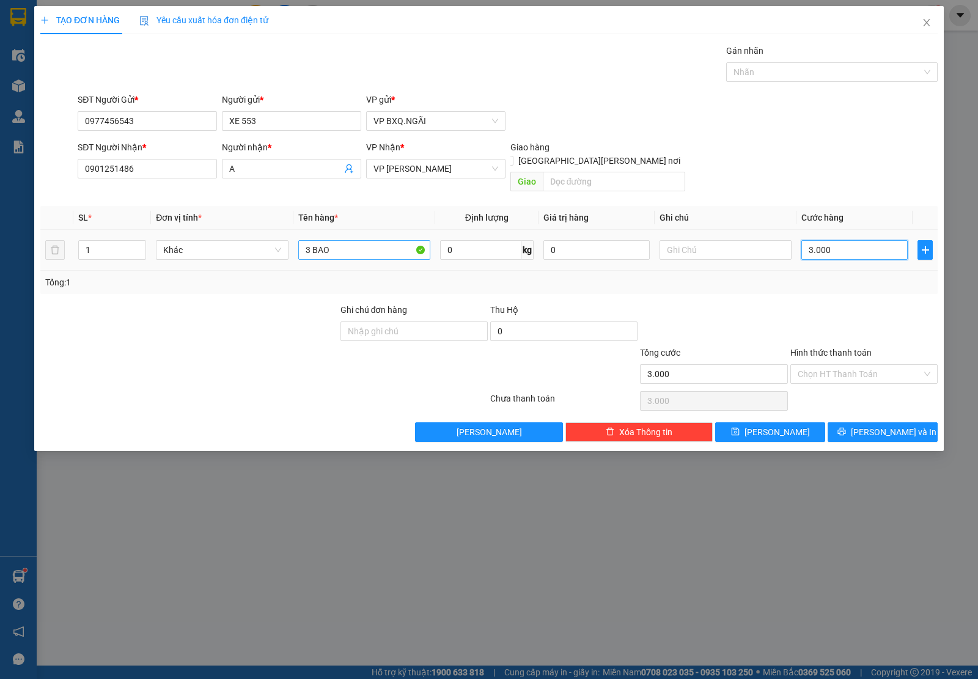
type input "30.000"
type input "300.000"
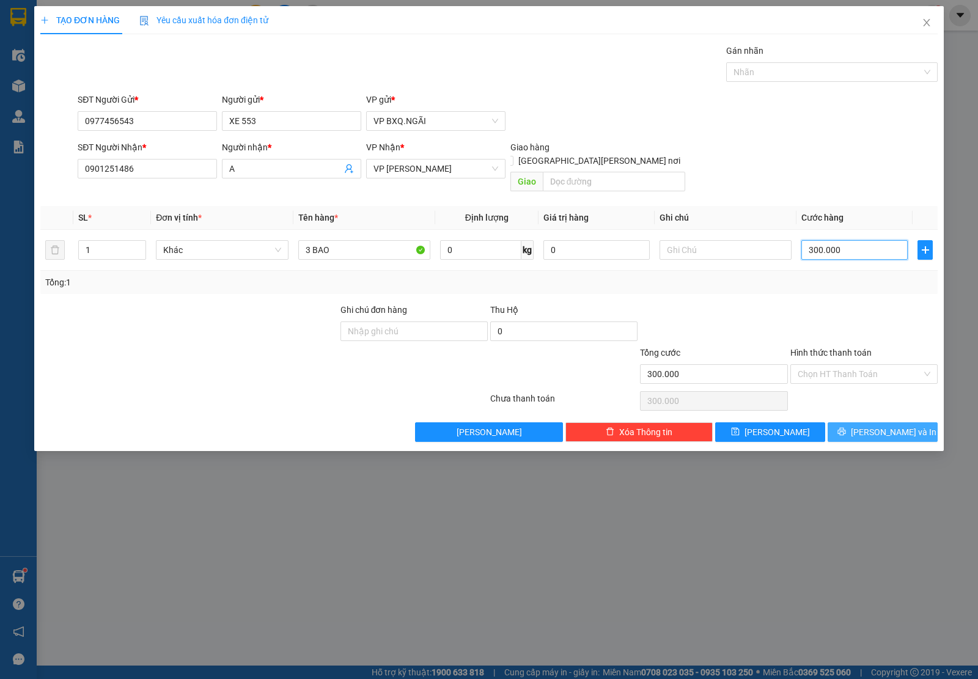
type input "300.000"
click at [878, 425] on span "[PERSON_NAME] và In" at bounding box center [894, 431] width 86 height 13
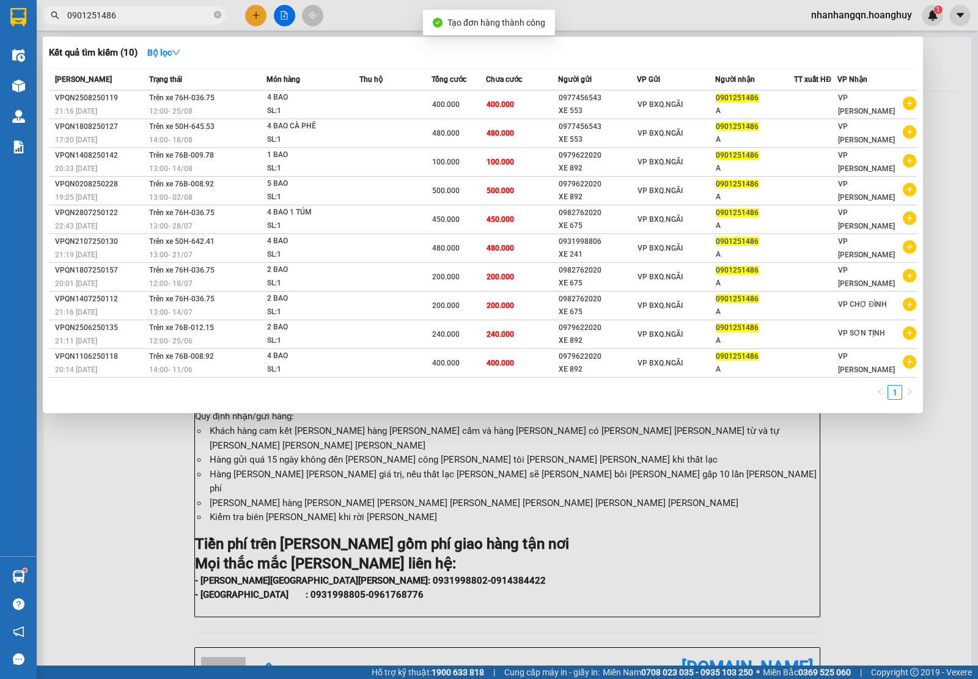
click at [124, 9] on input "0901251486" at bounding box center [139, 15] width 144 height 13
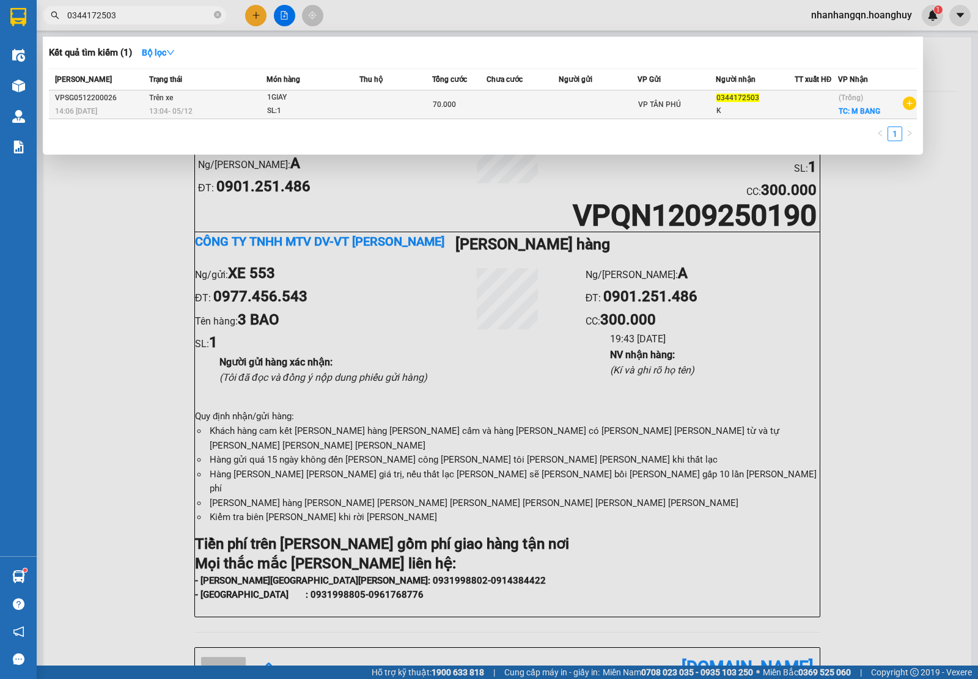
type input "0344172503"
click at [659, 115] on td "VP TÂN PHÚ" at bounding box center [676, 104] width 78 height 29
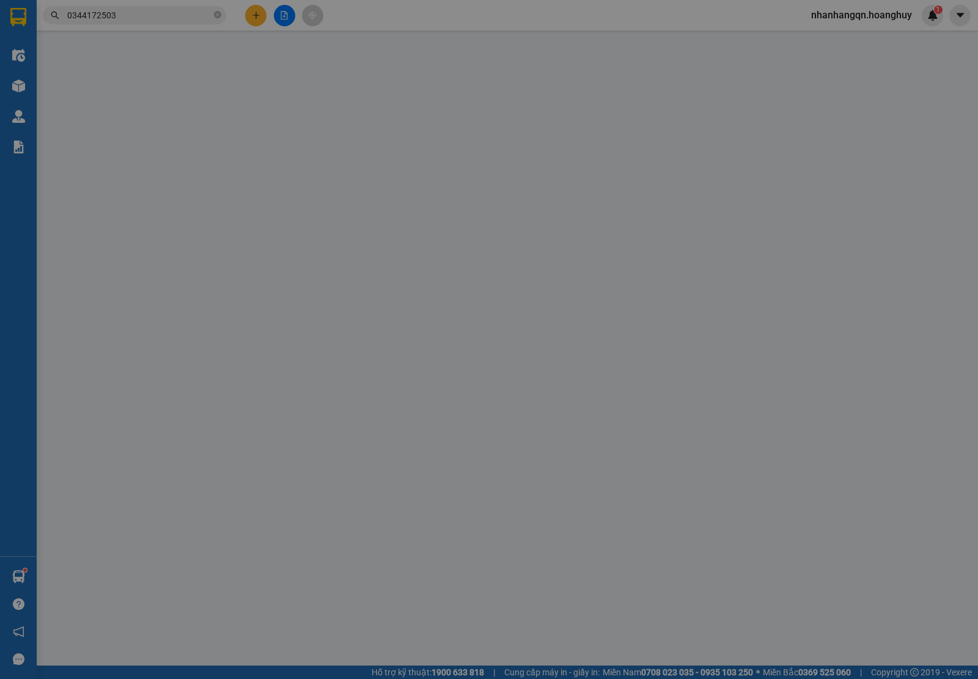
type input "0344172503"
type input "K"
checkbox input "true"
type input "M BANG"
type input "70.000"
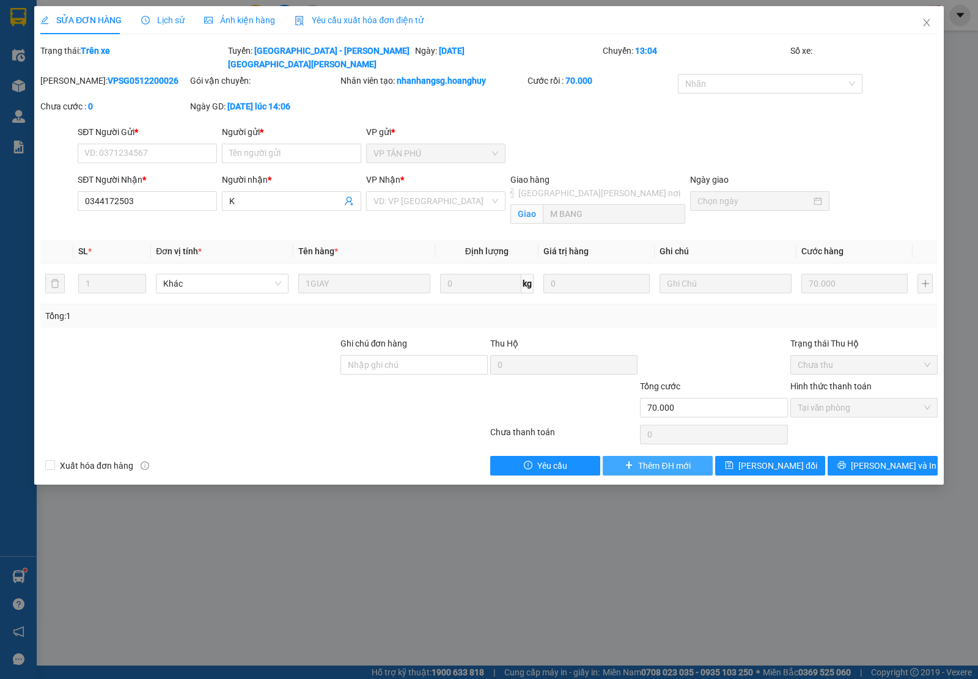
click at [671, 459] on span "Thêm ĐH mới" at bounding box center [664, 465] width 52 height 13
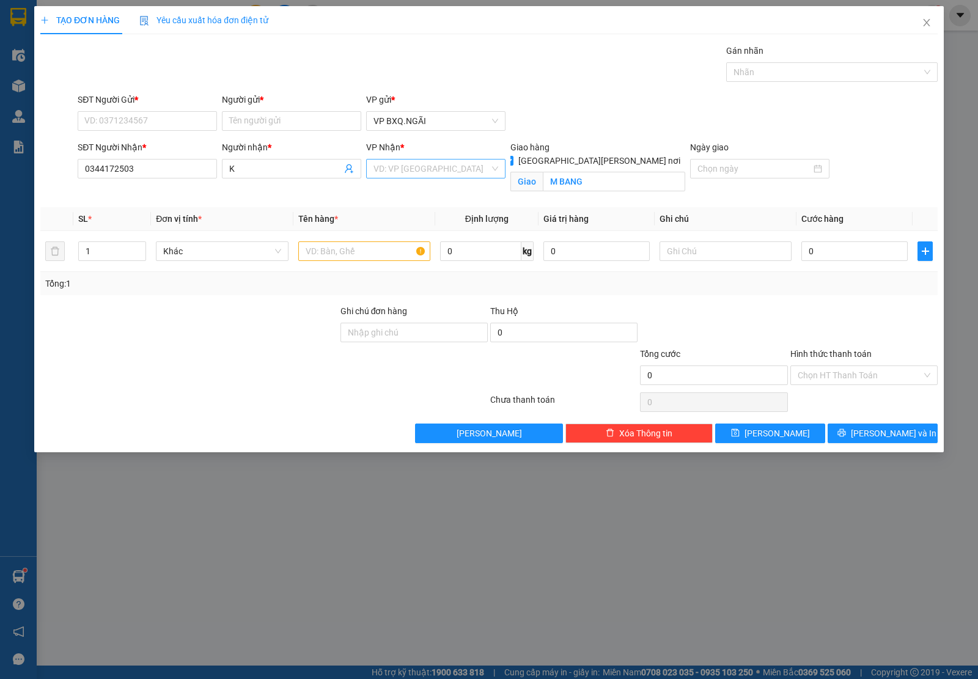
click at [457, 172] on input "search" at bounding box center [431, 168] width 116 height 18
type input "LB"
click at [434, 191] on div "VP [PERSON_NAME]" at bounding box center [435, 193] width 125 height 13
click at [599, 175] on input "M BANG" at bounding box center [614, 182] width 143 height 20
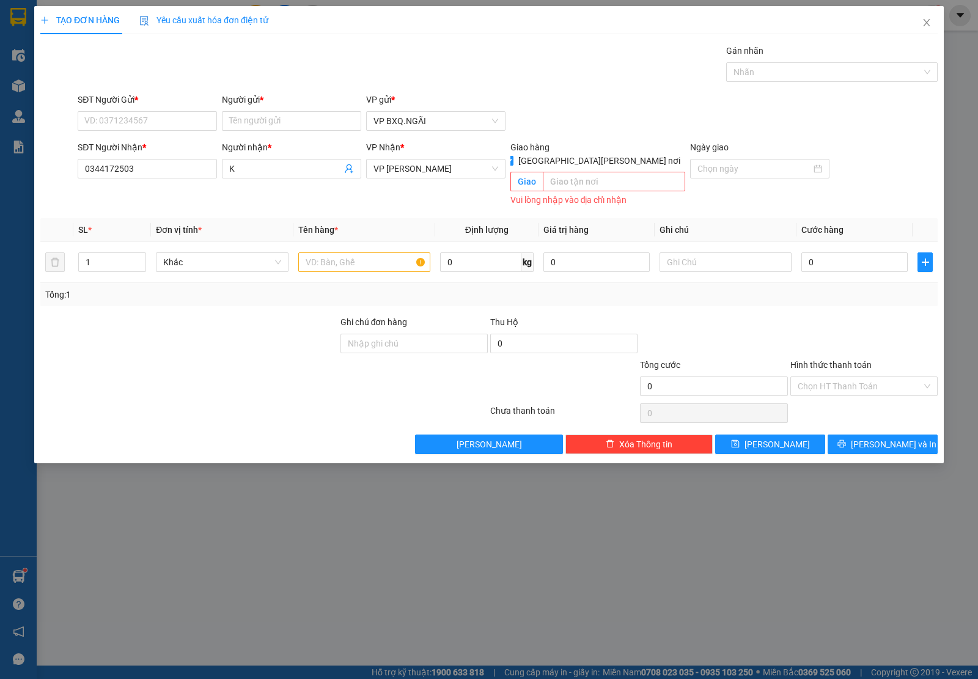
click at [512, 156] on input "[GEOGRAPHIC_DATA][PERSON_NAME] nơi" at bounding box center [508, 160] width 9 height 9
checkbox input "false"
click at [130, 124] on input "SĐT Người Gửi *" at bounding box center [147, 121] width 139 height 20
type input "0979622020"
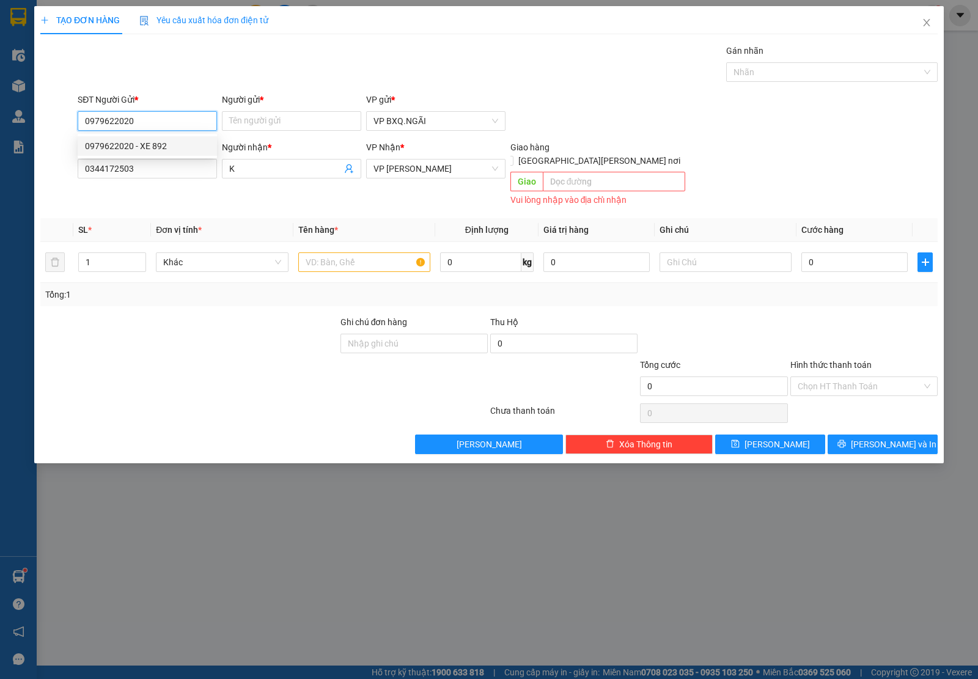
click at [187, 148] on div "0979622020 - XE 892" at bounding box center [147, 145] width 125 height 13
type input "XE 892"
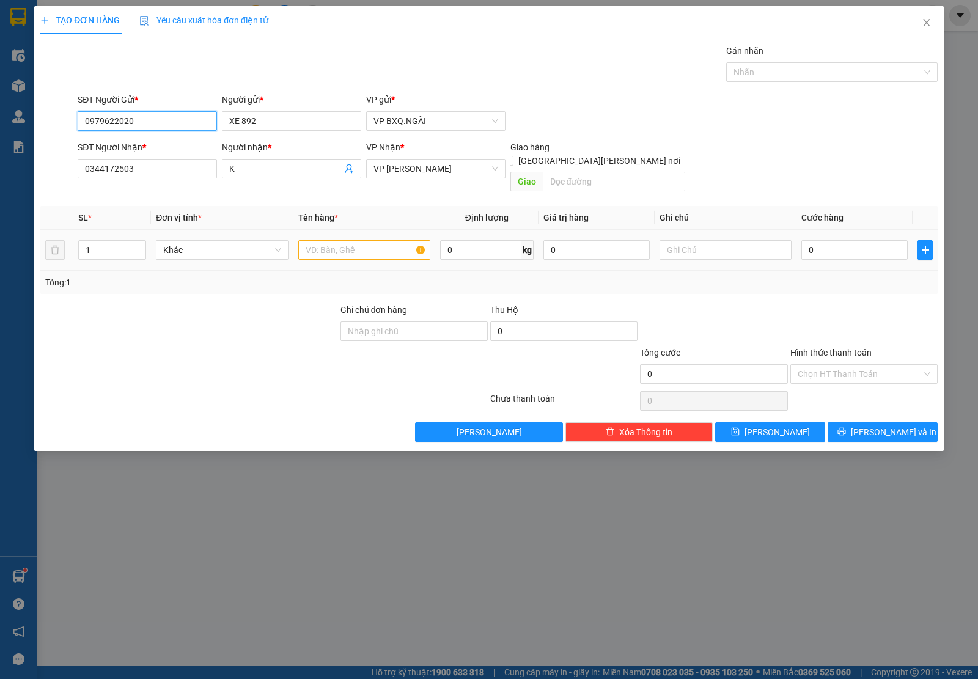
type input "0979622020"
click at [346, 242] on input "text" at bounding box center [364, 250] width 132 height 20
type input "1 HỘP CHIM"
type input "1"
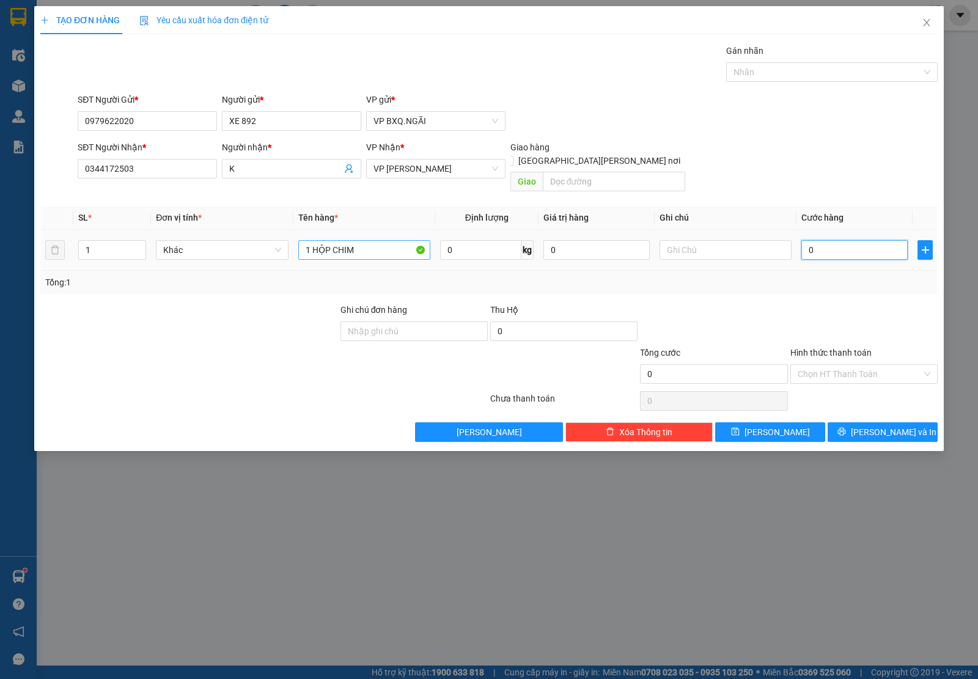
type input "1"
type input "10"
type input "100"
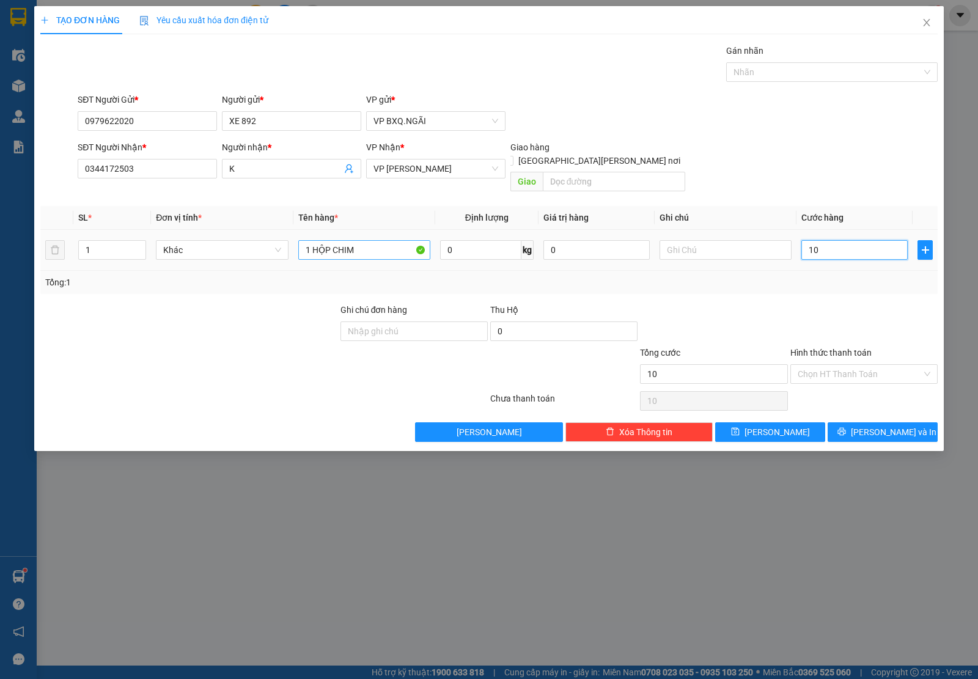
type input "100"
type input "1.000"
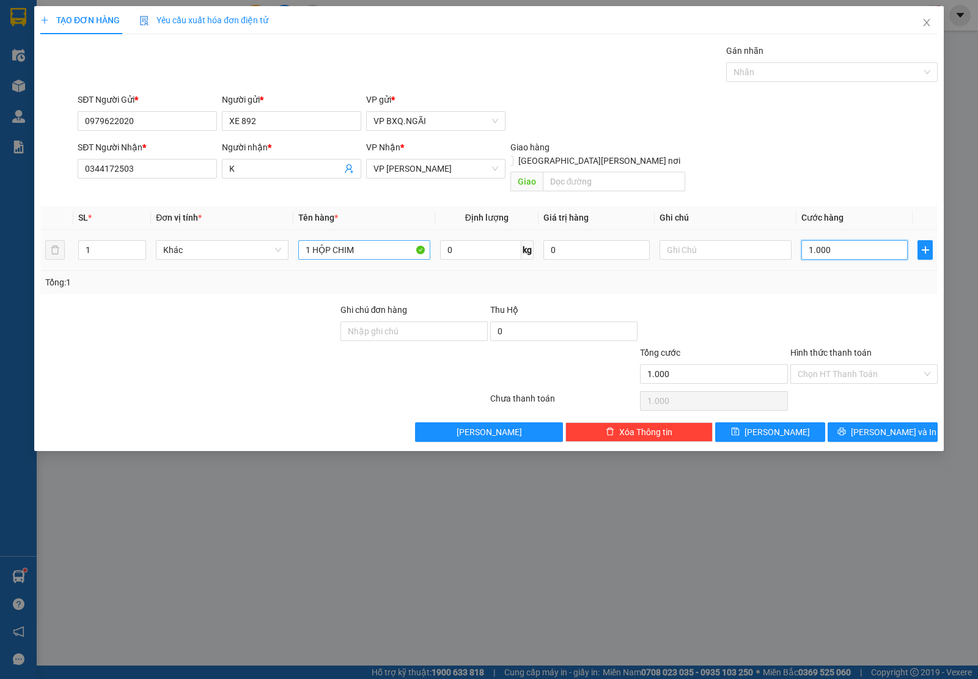
type input "10.000"
type input "100.000"
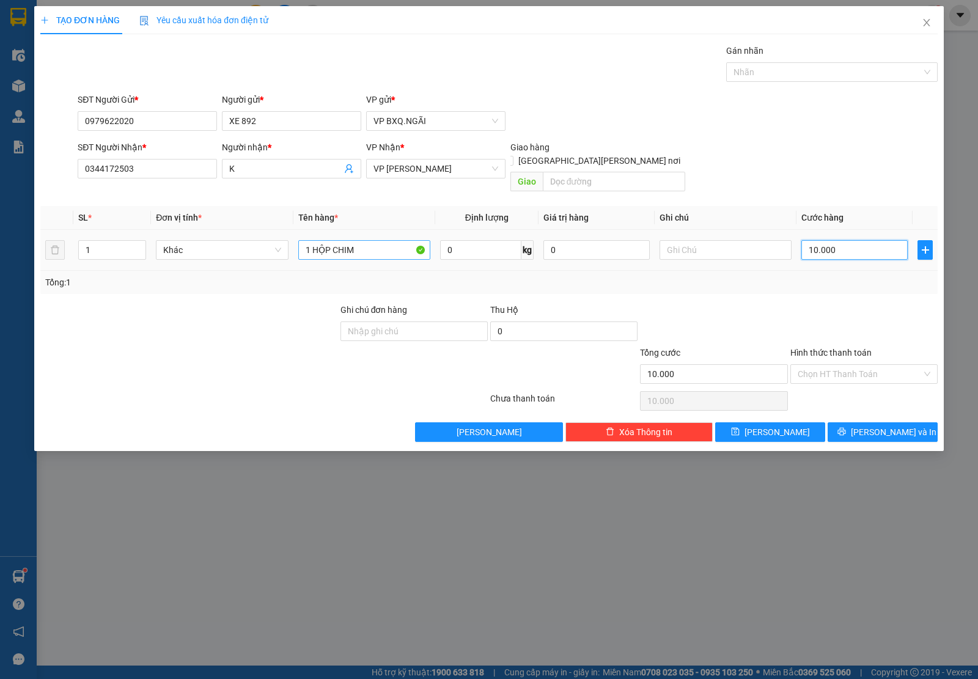
type input "100.000"
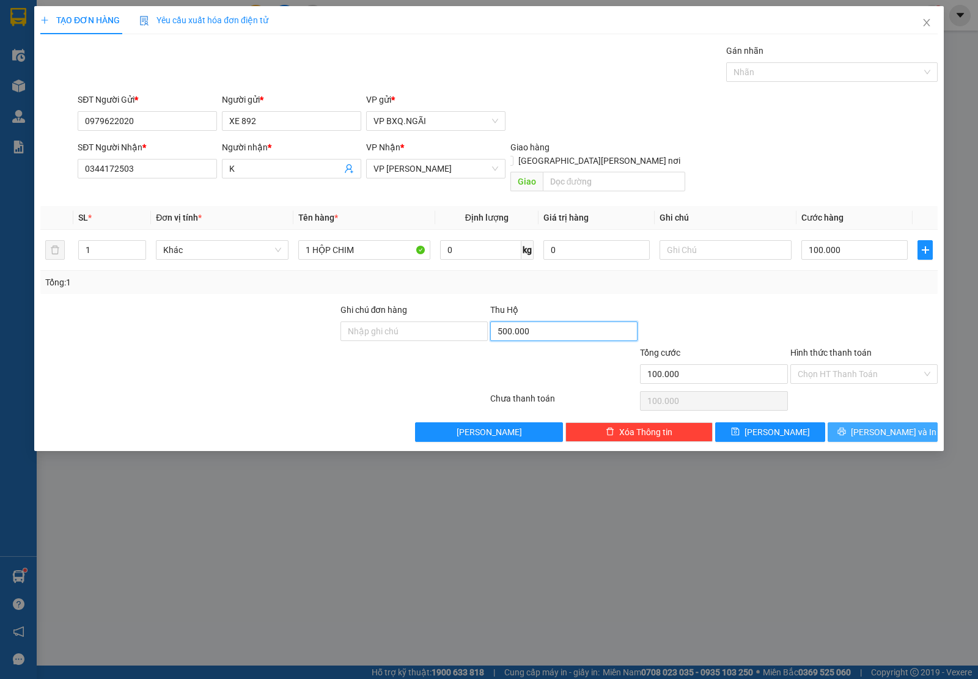
type input "500.000"
click at [925, 422] on button "[PERSON_NAME] và In" at bounding box center [882, 432] width 110 height 20
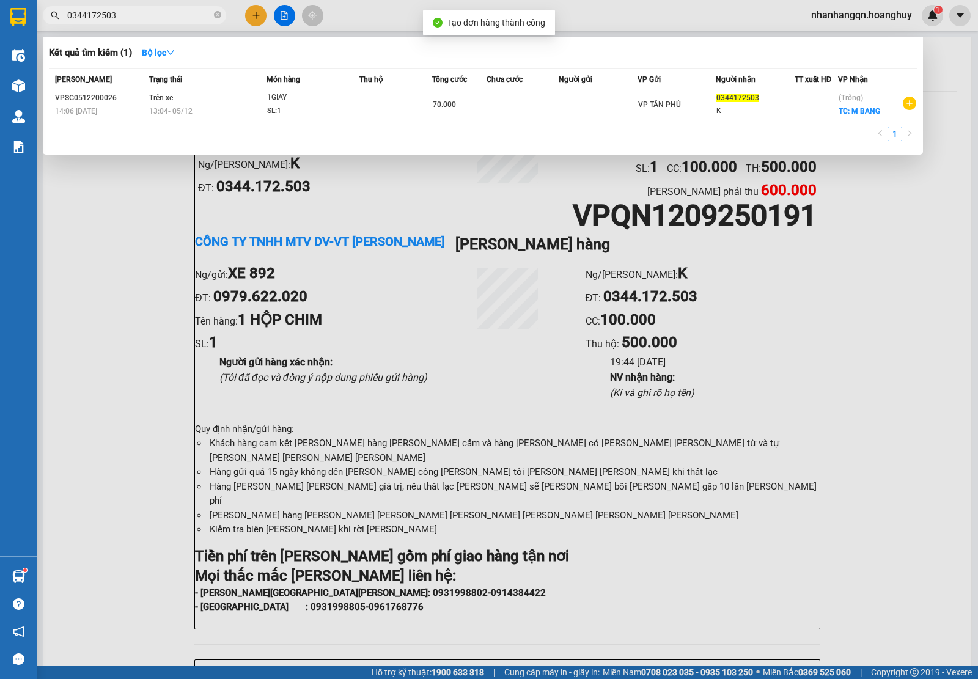
click at [96, 12] on input "0344172503" at bounding box center [139, 15] width 144 height 13
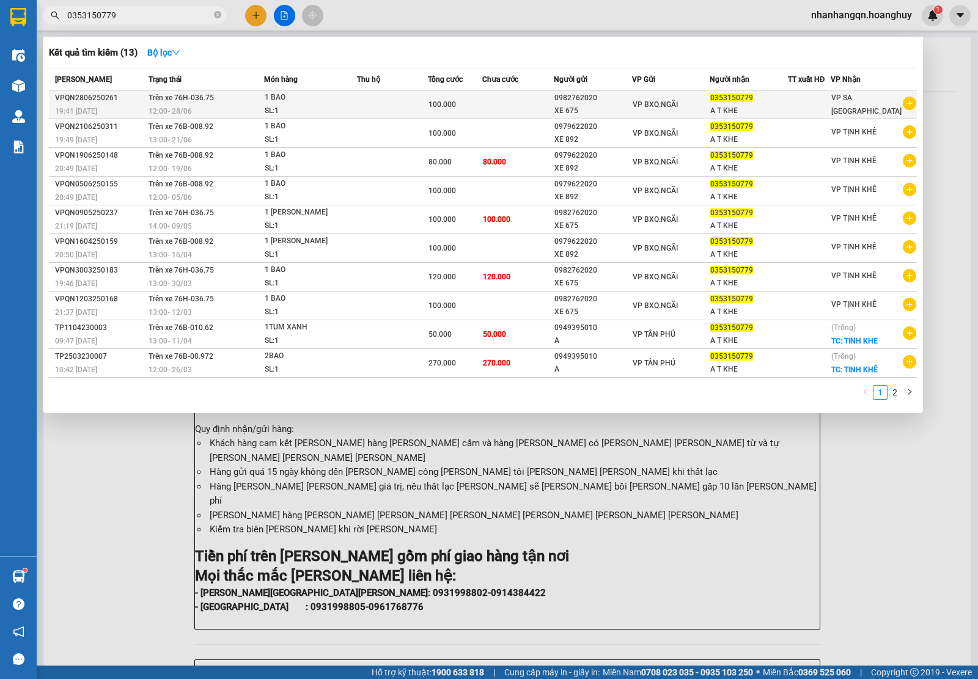
type input "0353150779"
click at [653, 105] on span "VP BXQ.NGÃI" at bounding box center [654, 104] width 45 height 9
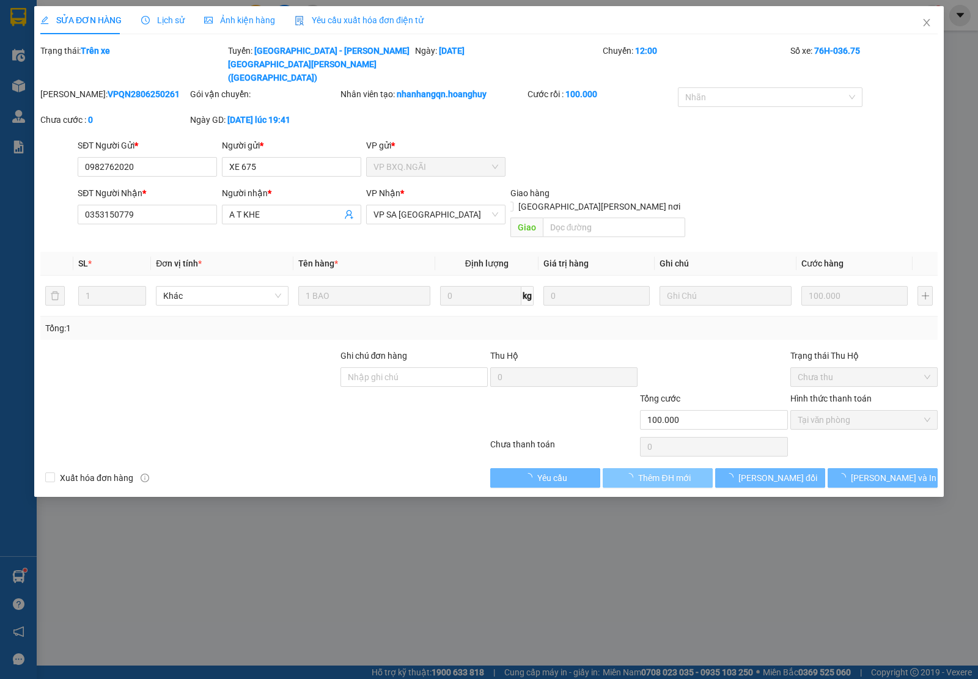
click at [654, 471] on span "Thêm ĐH mới" at bounding box center [664, 477] width 52 height 13
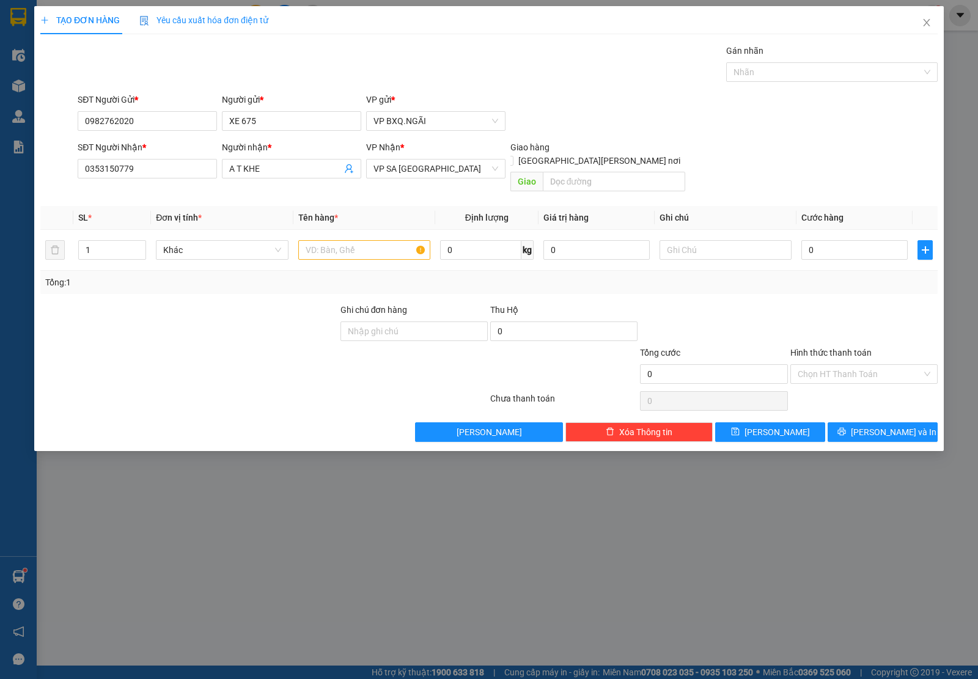
click at [427, 158] on div "[PERSON_NAME] *" at bounding box center [435, 150] width 139 height 18
click at [425, 162] on span "VP SA [GEOGRAPHIC_DATA]" at bounding box center [435, 168] width 125 height 18
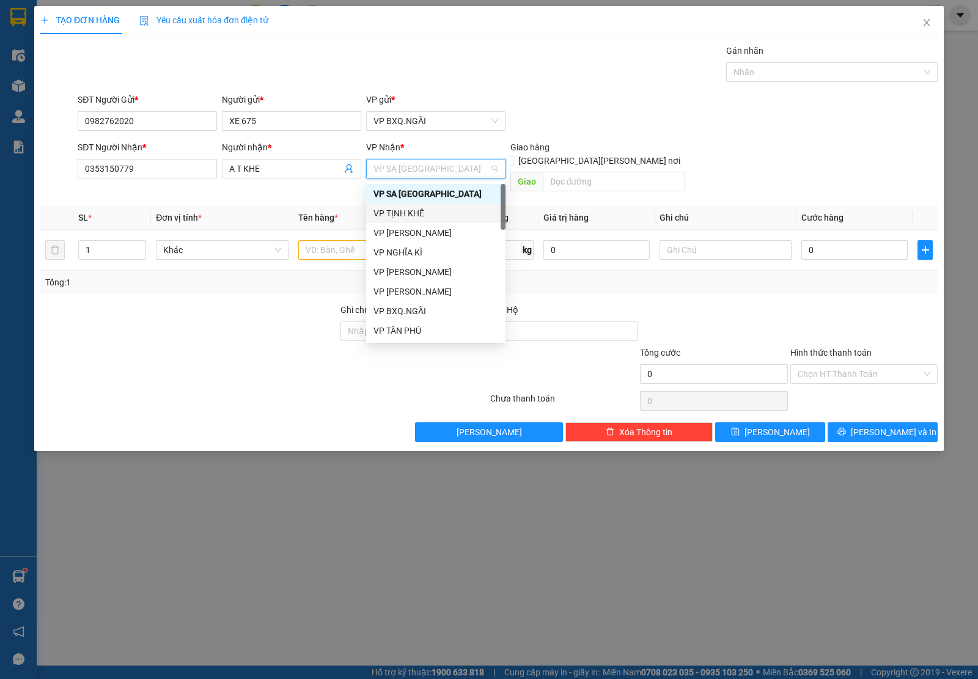
click at [423, 217] on div "VP TỊNH KHÊ" at bounding box center [435, 213] width 125 height 13
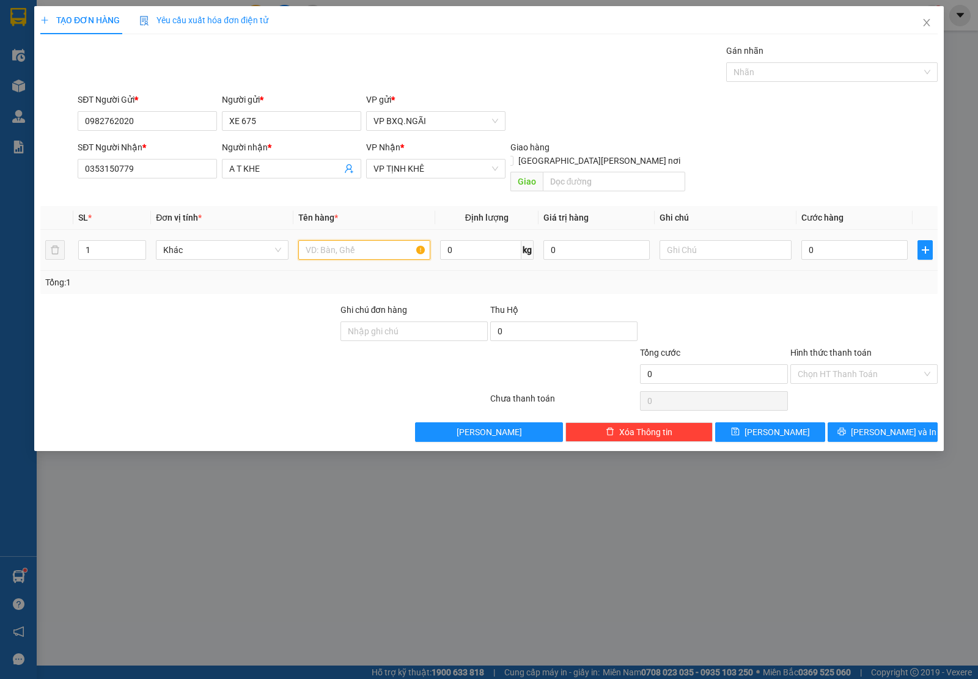
click at [353, 240] on input "text" at bounding box center [364, 250] width 132 height 20
type input "1 BAO"
type input "1"
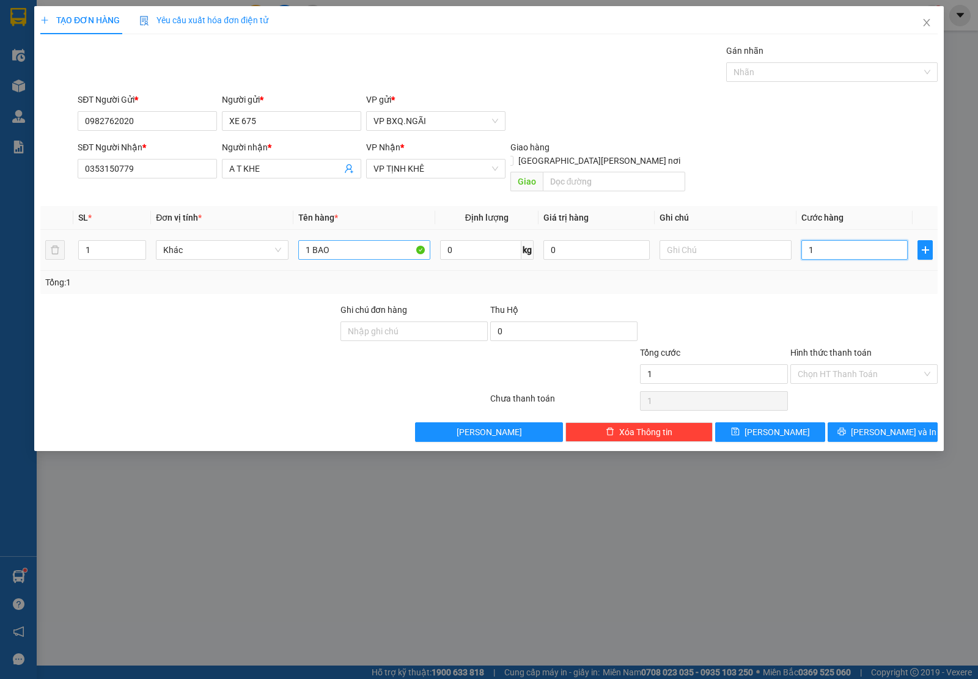
type input "15"
type input "150"
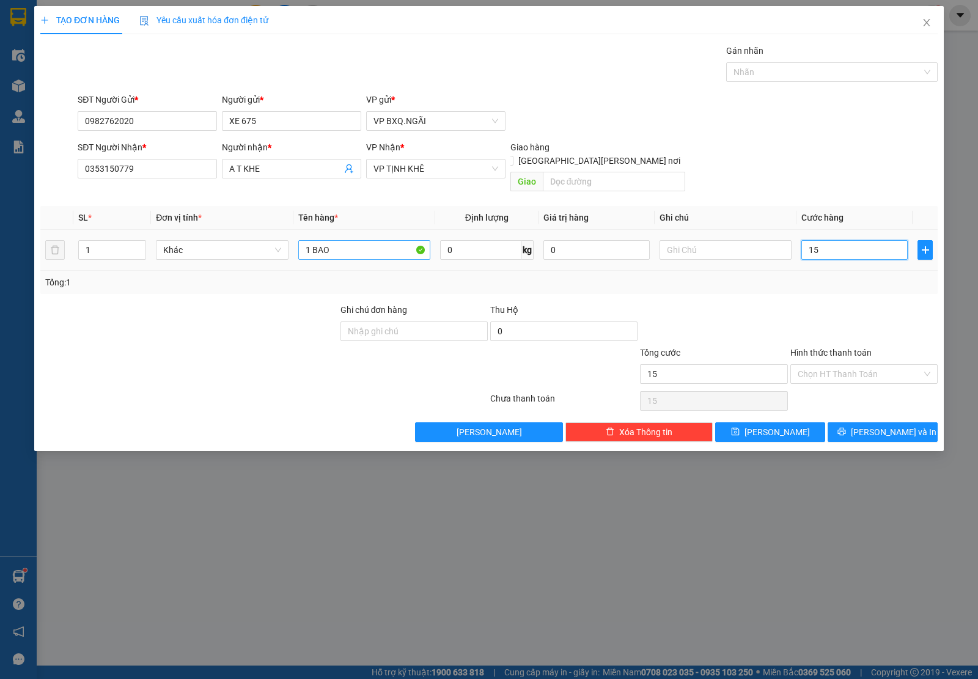
type input "150"
type input "1.500"
type input "15.000"
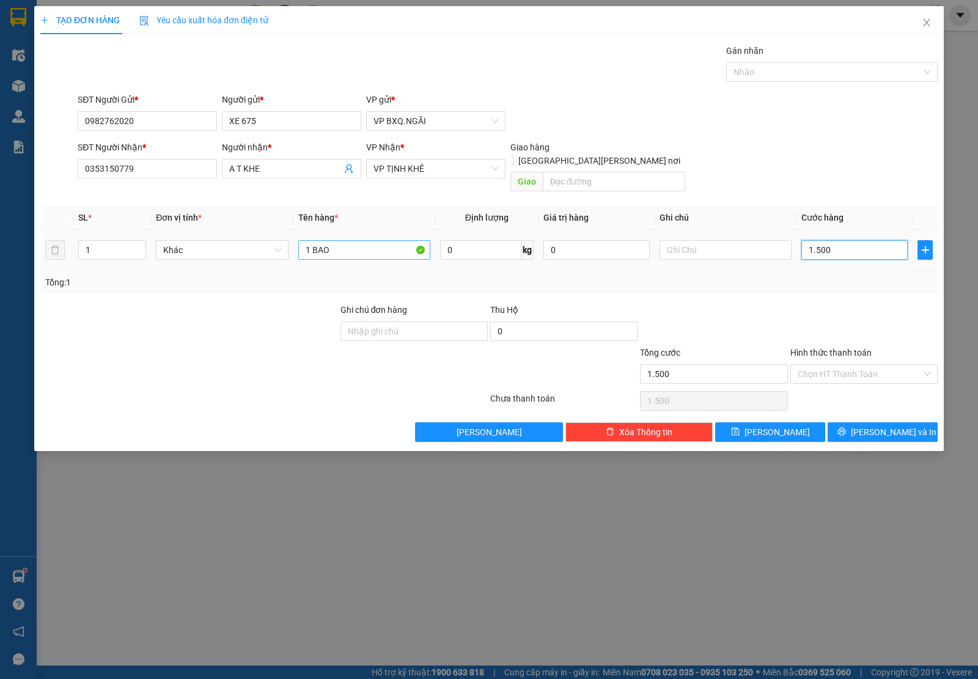
type input "15.000"
type input "150.000"
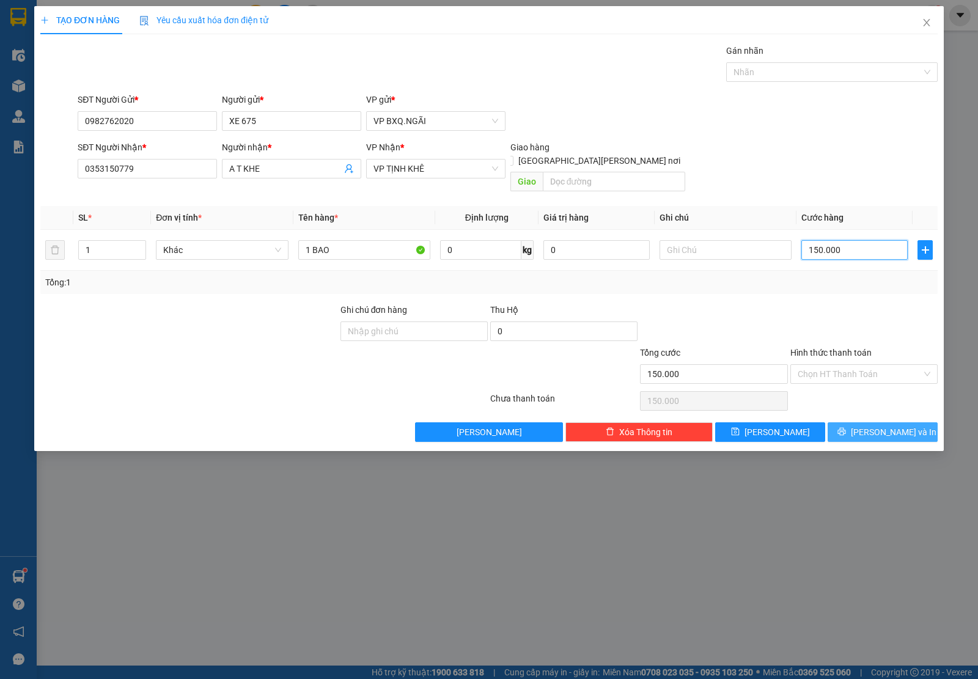
type input "150.000"
click at [845, 428] on icon "printer" at bounding box center [841, 432] width 8 height 8
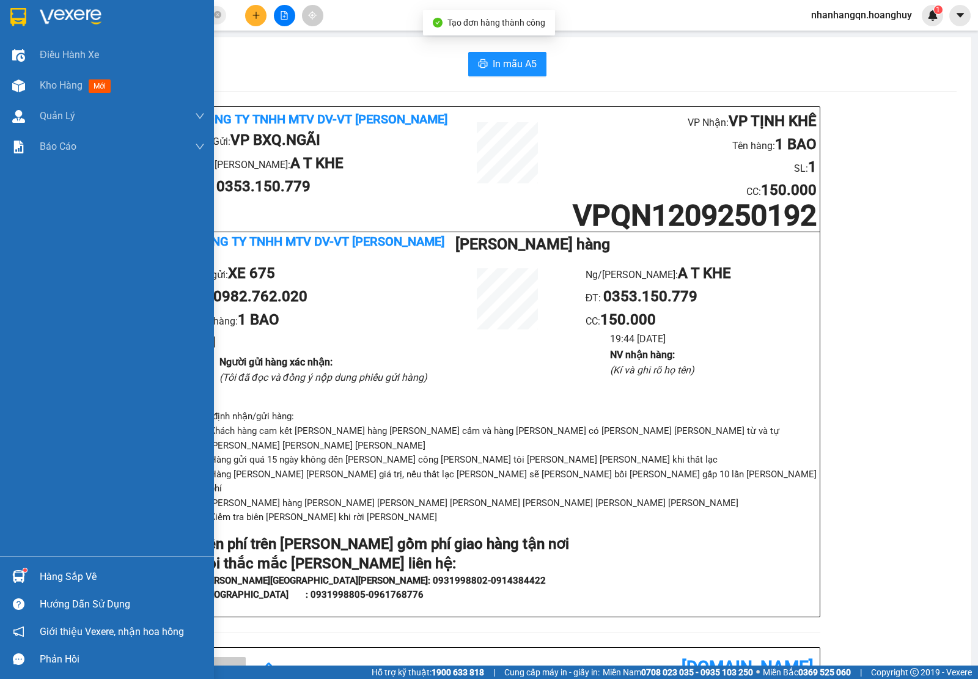
click at [20, 3] on div at bounding box center [107, 20] width 214 height 40
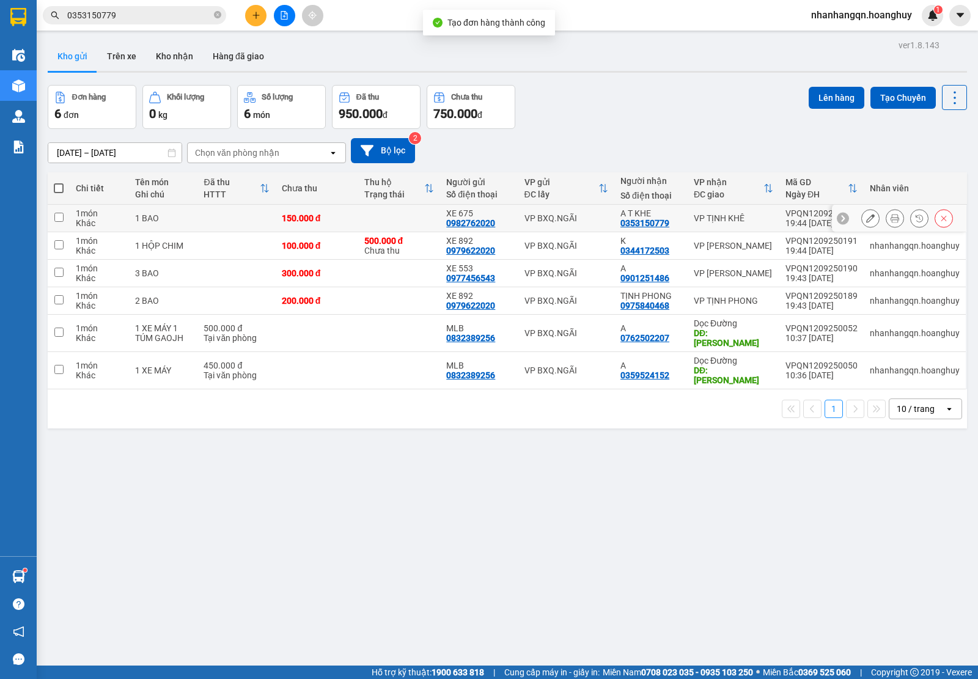
click at [557, 226] on td "VP BXQ.NGÃI" at bounding box center [566, 218] width 96 height 27
checkbox input "true"
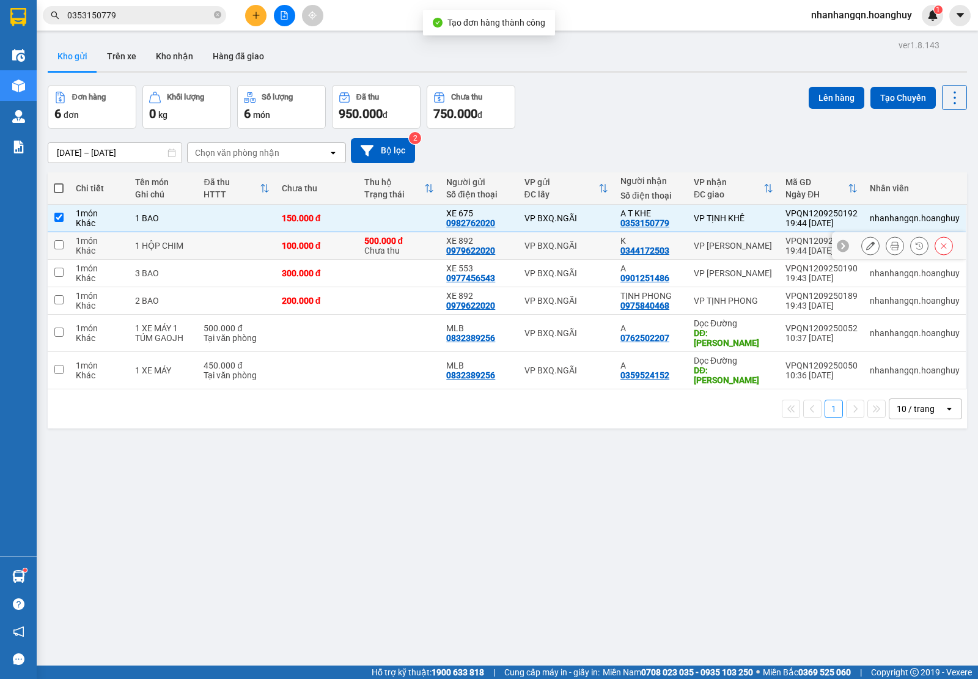
click at [548, 251] on td "VP BXQ.NGÃI" at bounding box center [566, 245] width 96 height 27
checkbox input "true"
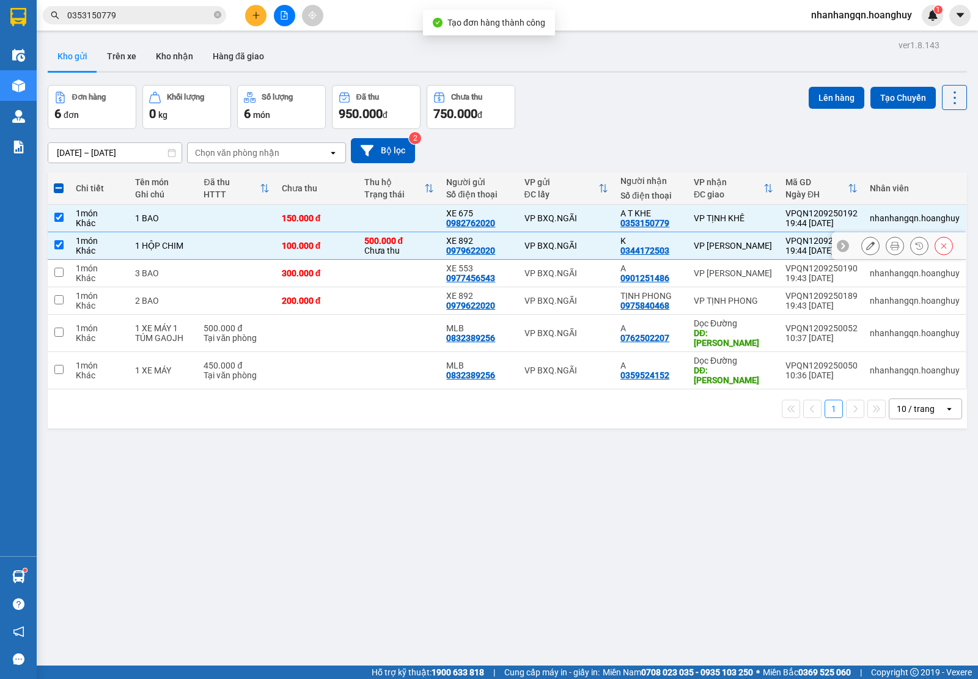
click at [554, 282] on td "VP BXQ.NGÃI" at bounding box center [566, 273] width 96 height 27
checkbox input "true"
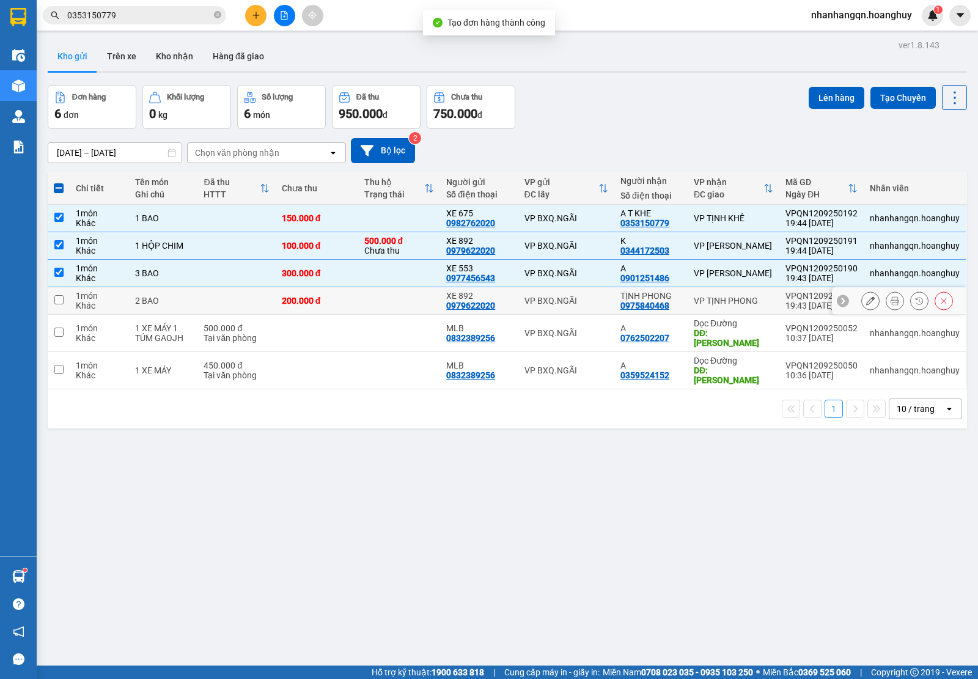
click at [562, 307] on td "VP BXQ.NGÃI" at bounding box center [566, 300] width 96 height 27
checkbox input "true"
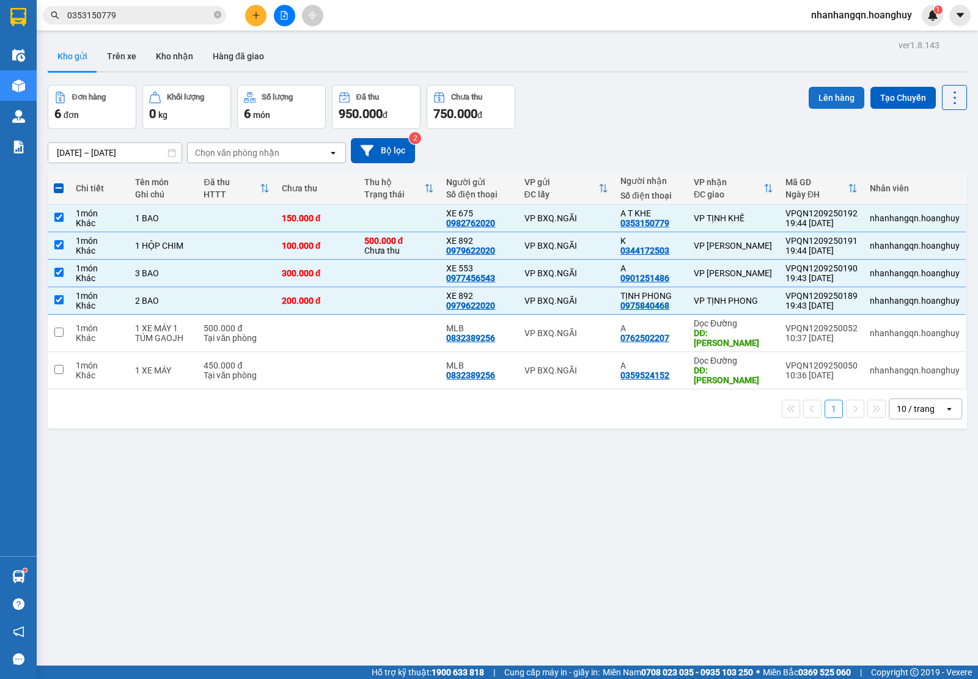
click at [812, 104] on button "Lên hàng" at bounding box center [836, 98] width 56 height 22
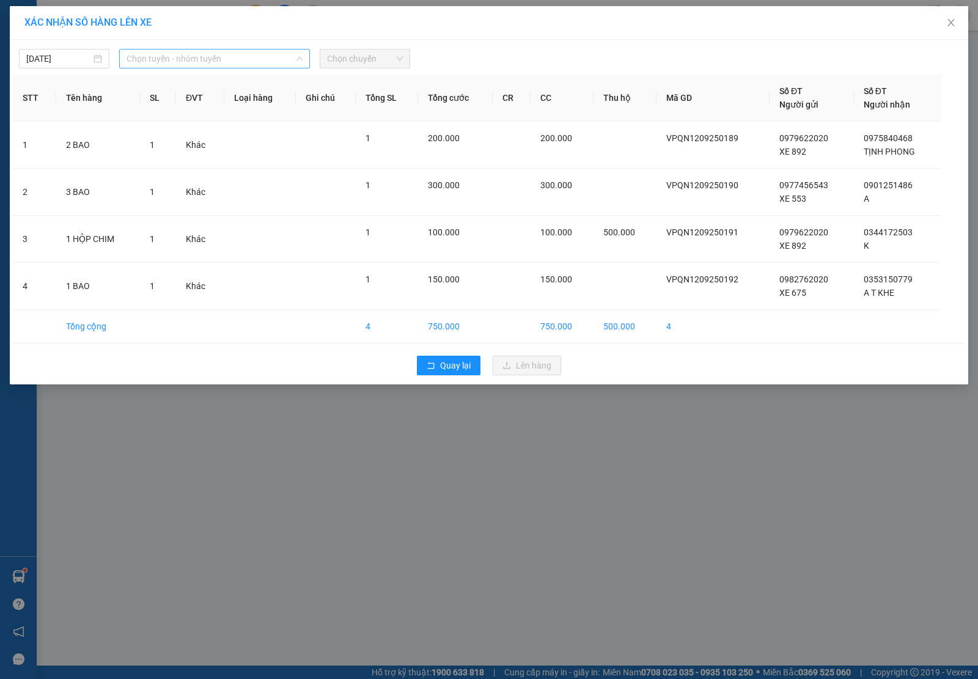
click at [224, 61] on span "Chọn tuyến - nhóm tuyến" at bounding box center [214, 58] width 176 height 18
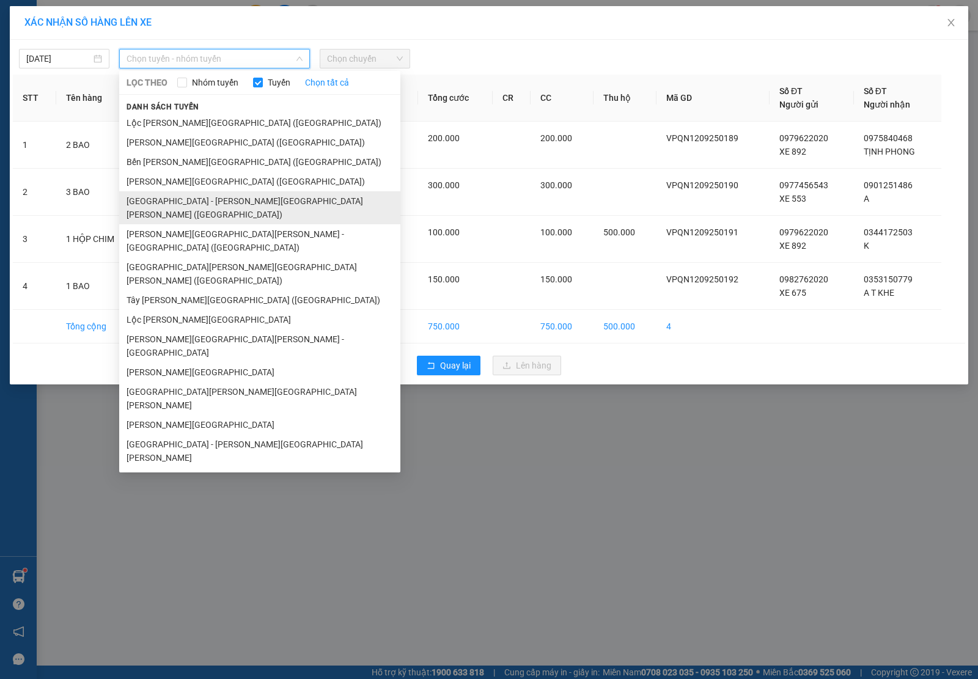
click at [229, 199] on li "[GEOGRAPHIC_DATA] - [PERSON_NAME][GEOGRAPHIC_DATA][PERSON_NAME] ([GEOGRAPHIC_DA…" at bounding box center [259, 207] width 281 height 33
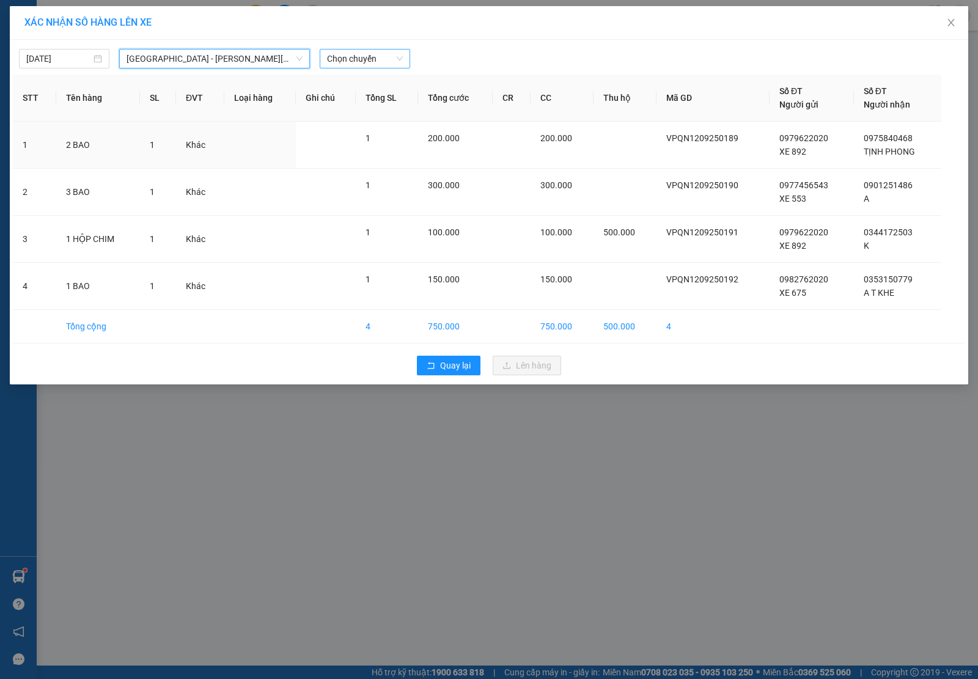
click at [387, 58] on span "Chọn chuyến" at bounding box center [365, 58] width 76 height 18
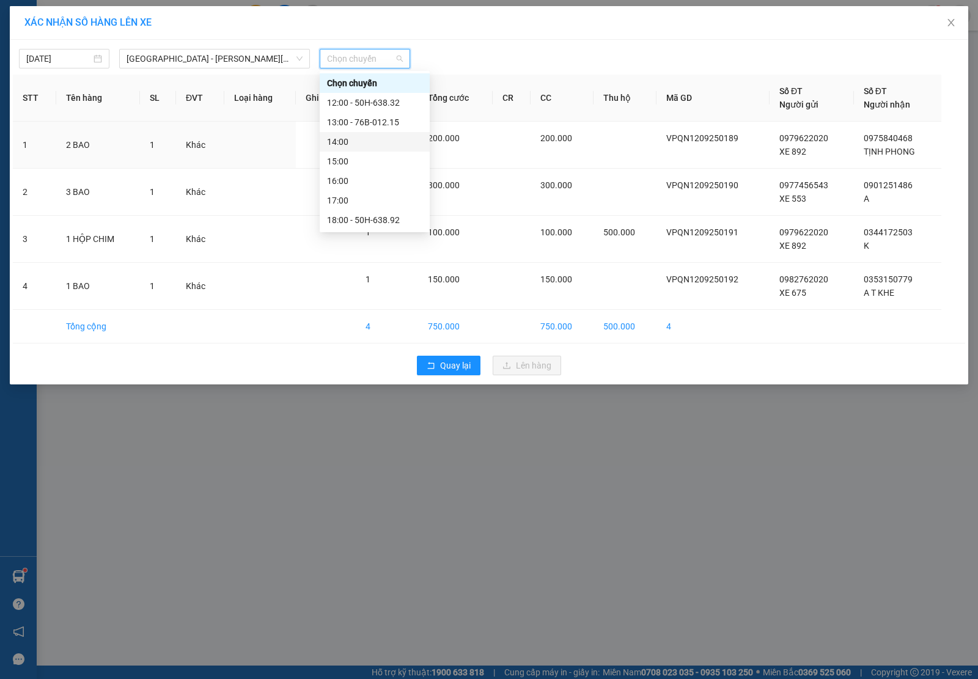
click at [394, 142] on div "14:00" at bounding box center [374, 141] width 95 height 13
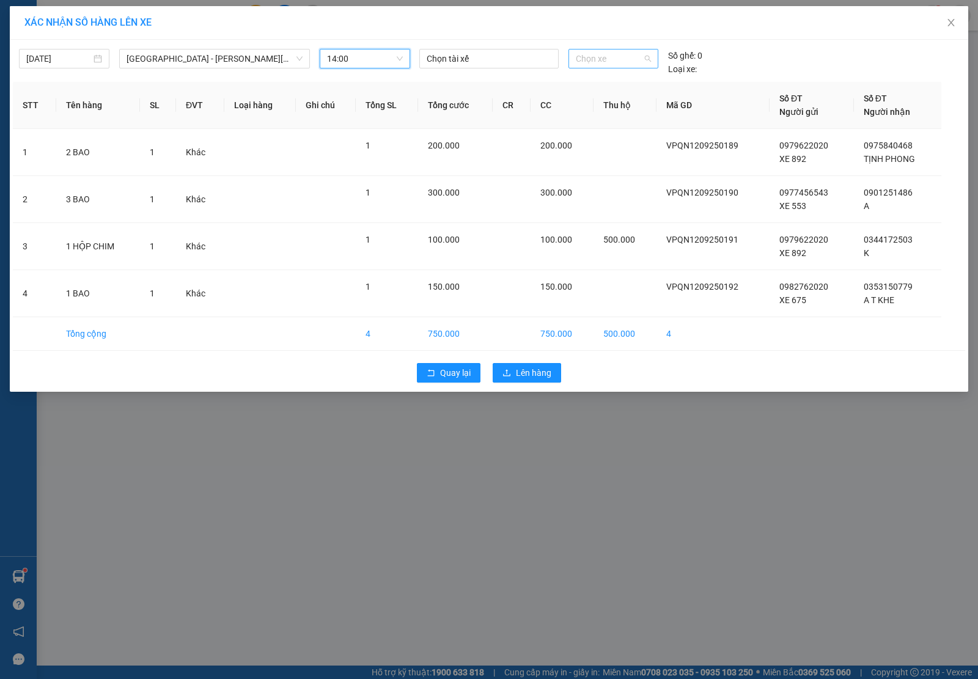
click at [626, 59] on span "Chọn xe" at bounding box center [613, 58] width 75 height 18
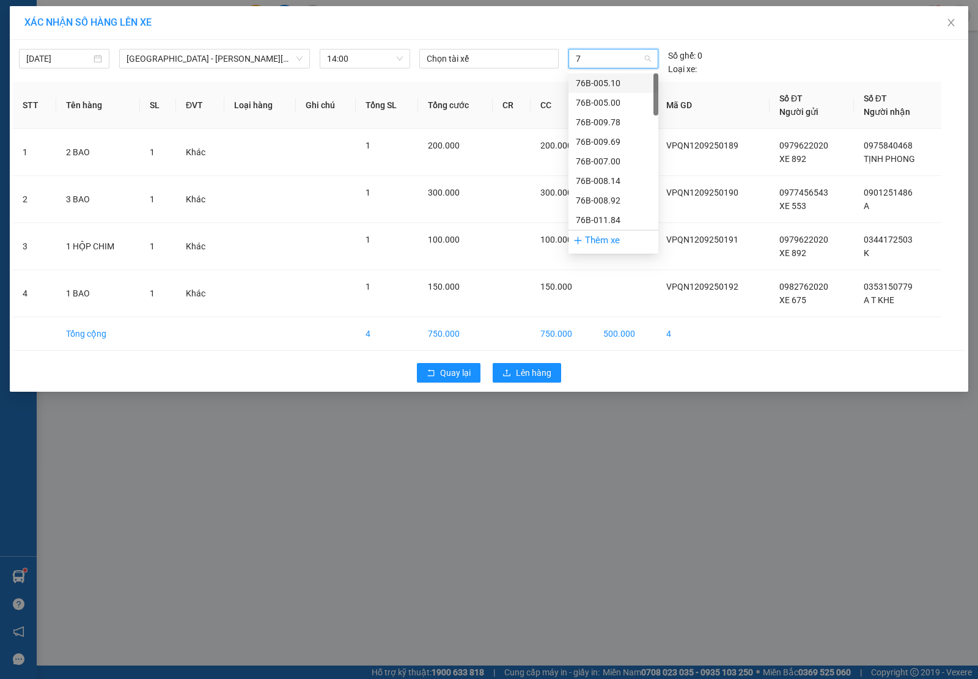
type input "75"
click at [618, 84] on div "76H-036.75" at bounding box center [613, 82] width 75 height 13
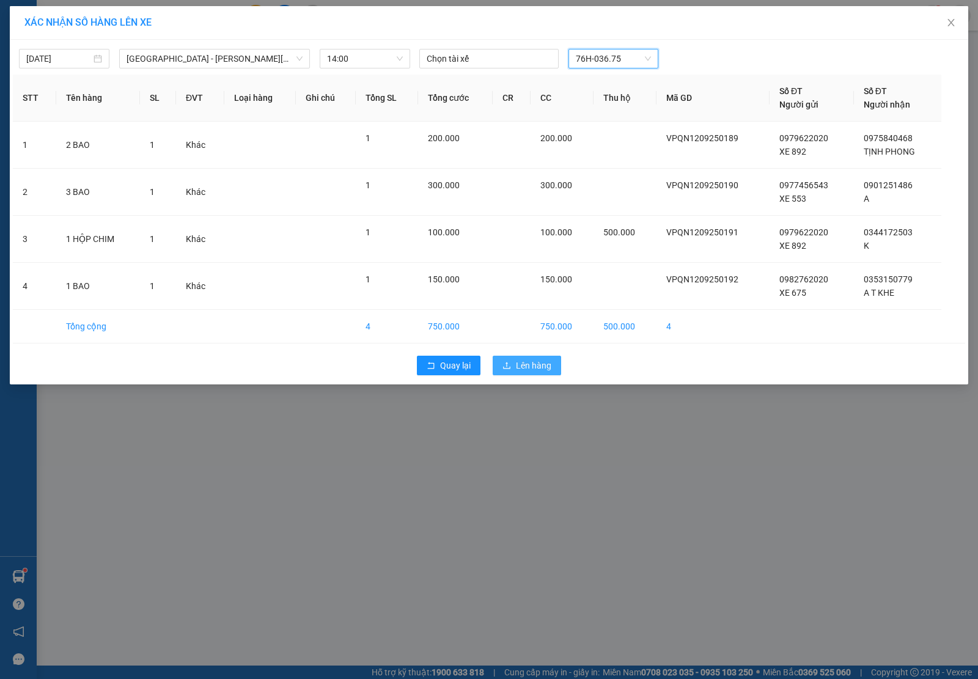
click at [546, 364] on span "Lên hàng" at bounding box center [533, 365] width 35 height 13
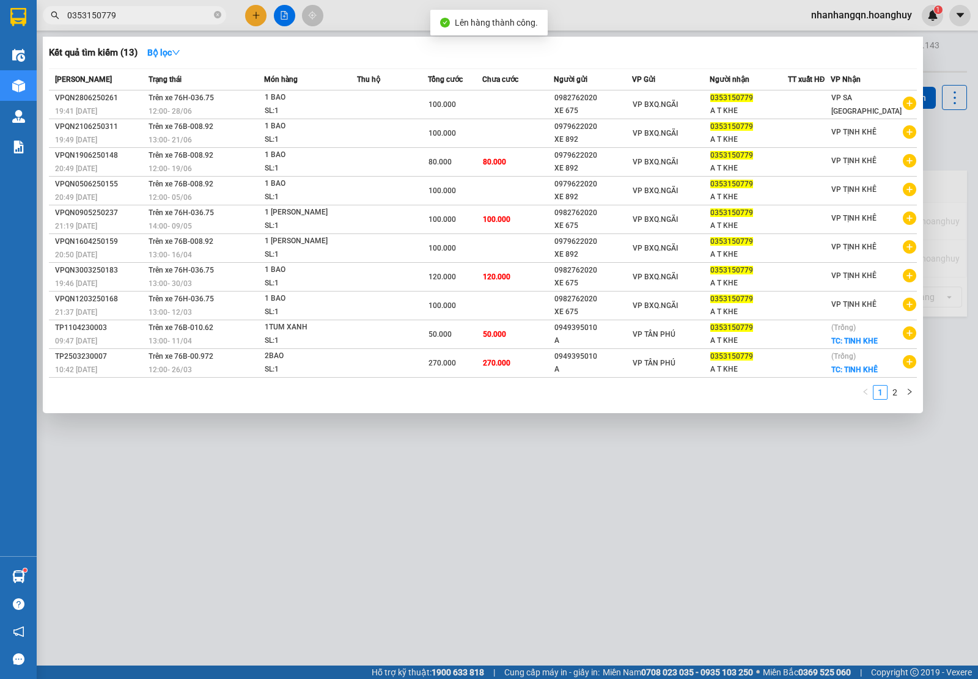
click at [150, 20] on input "0353150779" at bounding box center [139, 15] width 144 height 13
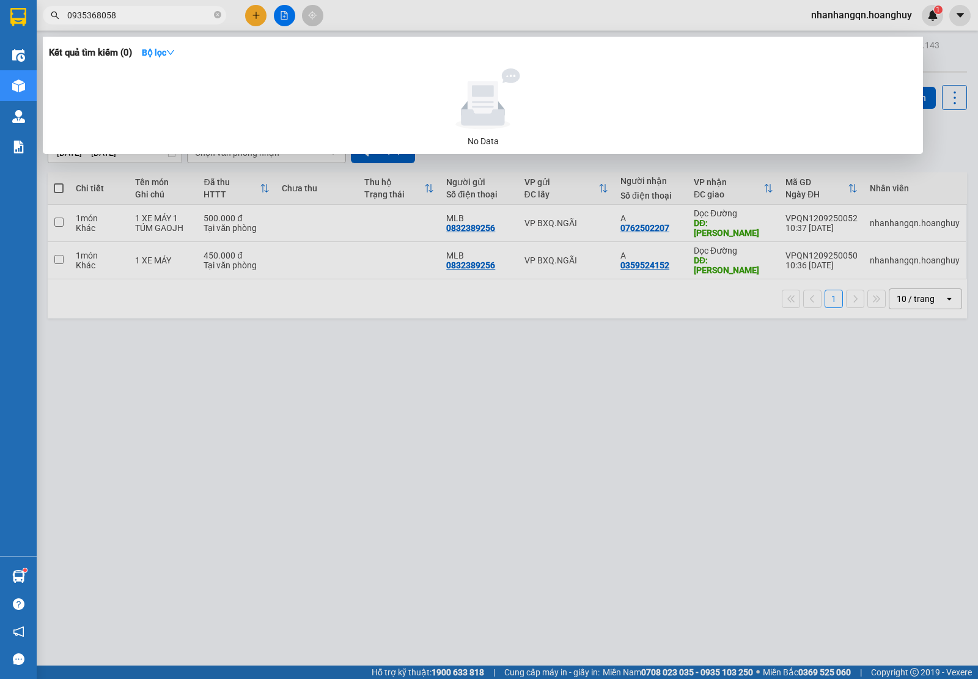
click at [129, 20] on input "0935368058" at bounding box center [139, 15] width 144 height 13
click at [120, 16] on input "0935368058" at bounding box center [139, 15] width 144 height 13
type input "0935368058"
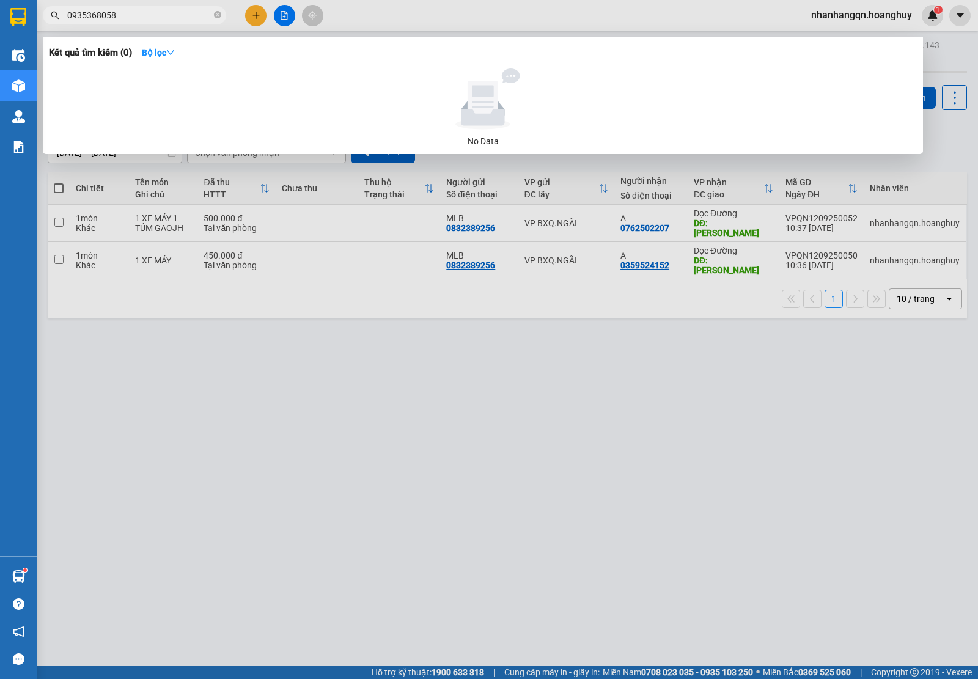
click at [257, 13] on div at bounding box center [489, 339] width 978 height 679
click at [257, 13] on icon "plus" at bounding box center [256, 15] width 9 height 9
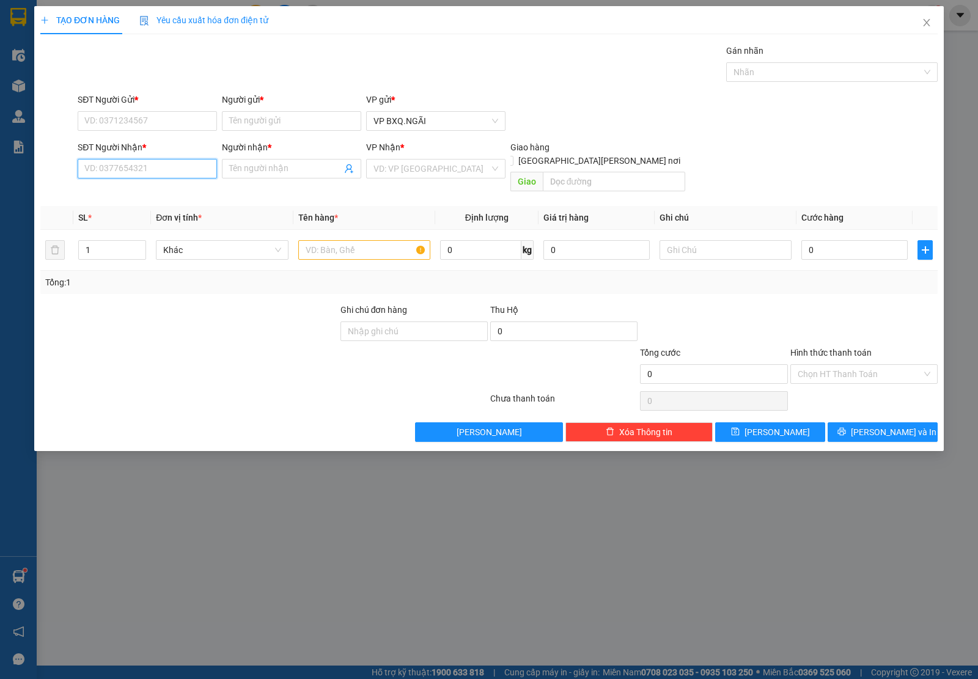
click at [117, 166] on input "SĐT Người Nhận *" at bounding box center [147, 169] width 139 height 20
paste input "0935368058"
type input "0935368058"
type input "A"
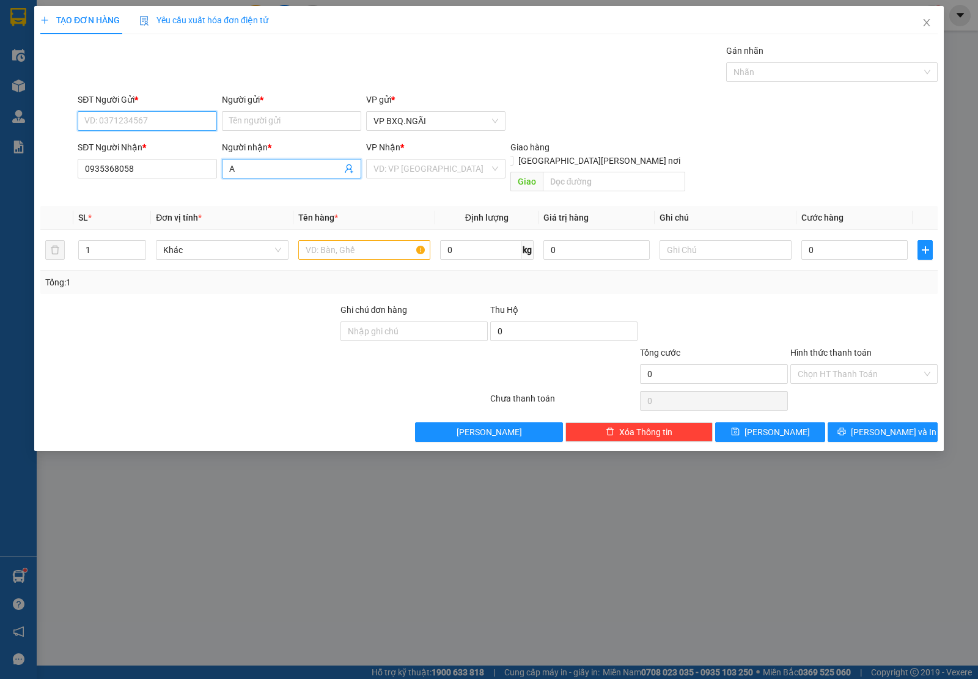
click at [122, 120] on input "SĐT Người Gửi *" at bounding box center [147, 121] width 139 height 20
type input "0966262244"
click at [144, 145] on div "0966262244 - XE 969" at bounding box center [147, 145] width 125 height 13
type input "XE 969"
click at [433, 178] on div "VD: VP [GEOGRAPHIC_DATA]" at bounding box center [435, 169] width 139 height 20
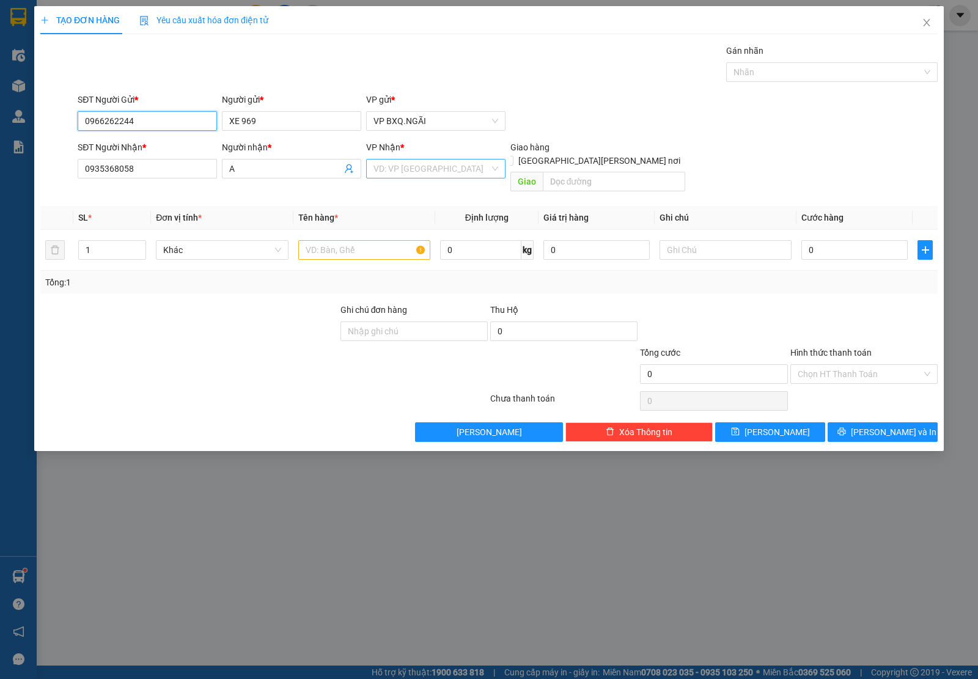
type input "0966262244"
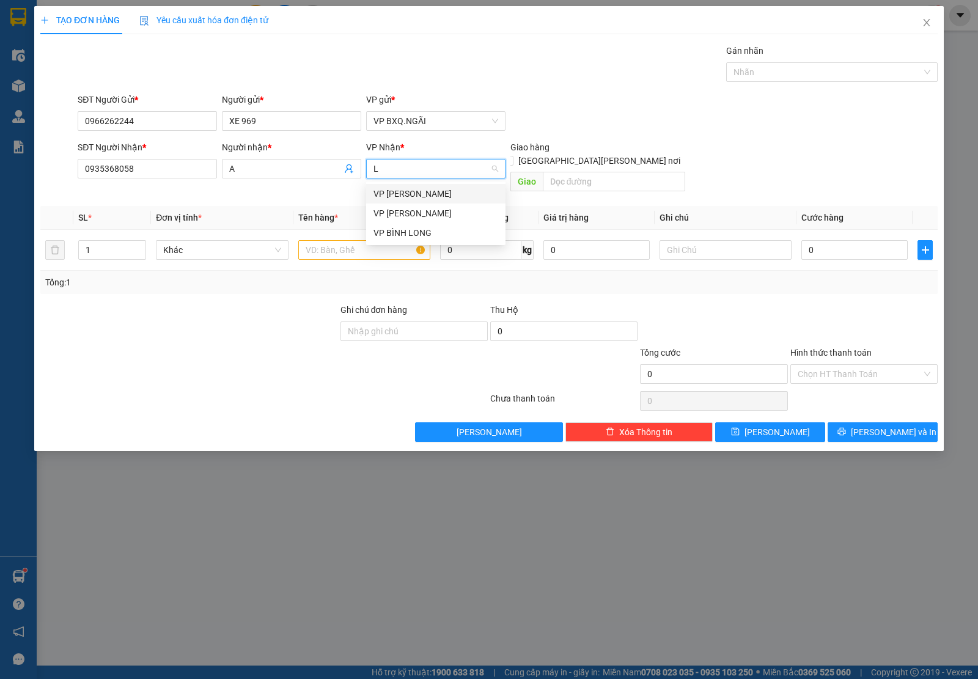
type input "LB"
click at [402, 175] on input "LB" at bounding box center [431, 168] width 116 height 18
click at [402, 193] on div "VP [PERSON_NAME]" at bounding box center [435, 193] width 125 height 13
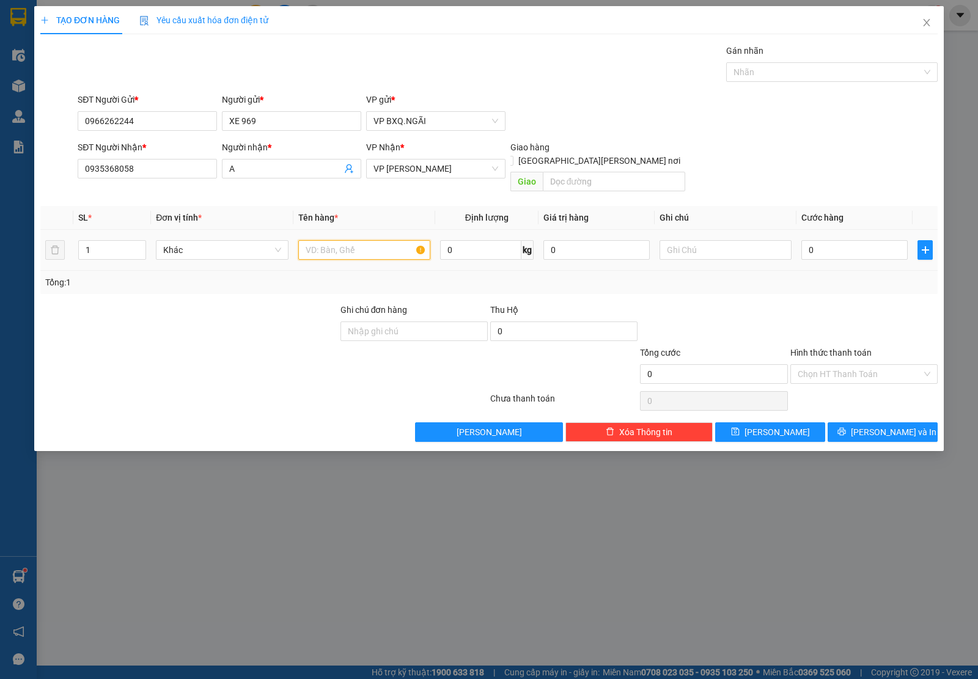
click at [344, 240] on input "text" at bounding box center [364, 250] width 132 height 20
type input "1 XỐP"
type input "1"
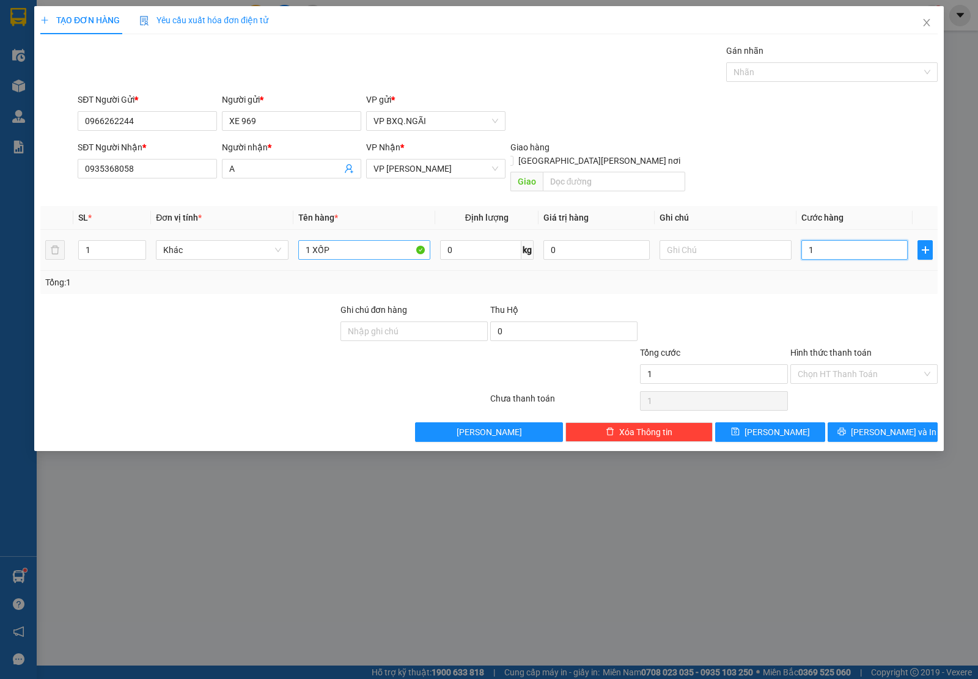
type input "10"
type input "100"
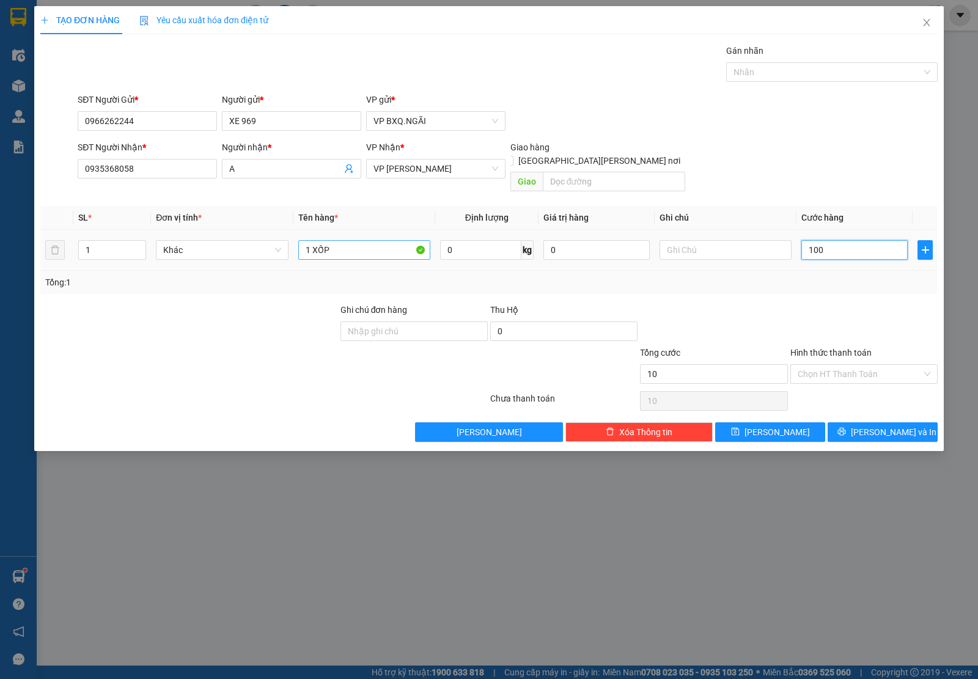
type input "100"
type input "1.000"
type input "10.000"
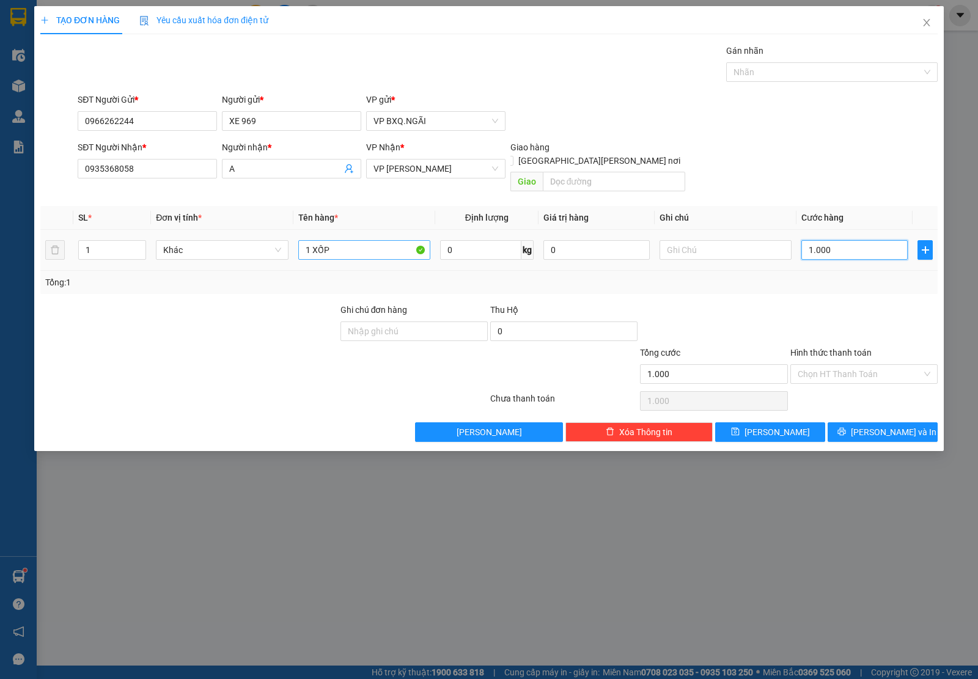
type input "10.000"
type input "100.000"
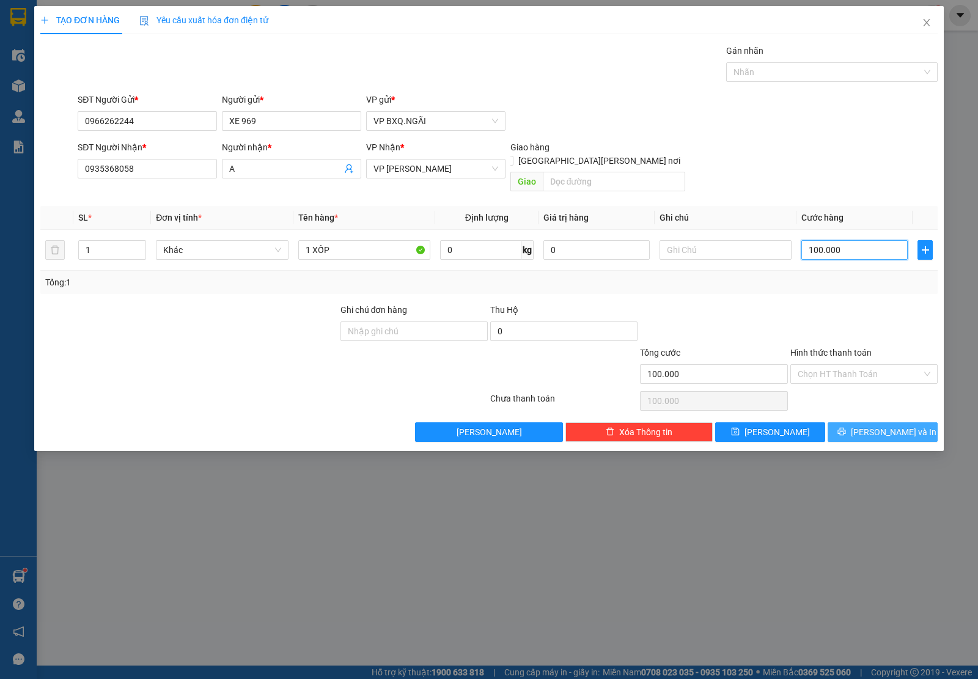
type input "100.000"
click at [871, 422] on button "[PERSON_NAME] và In" at bounding box center [882, 432] width 110 height 20
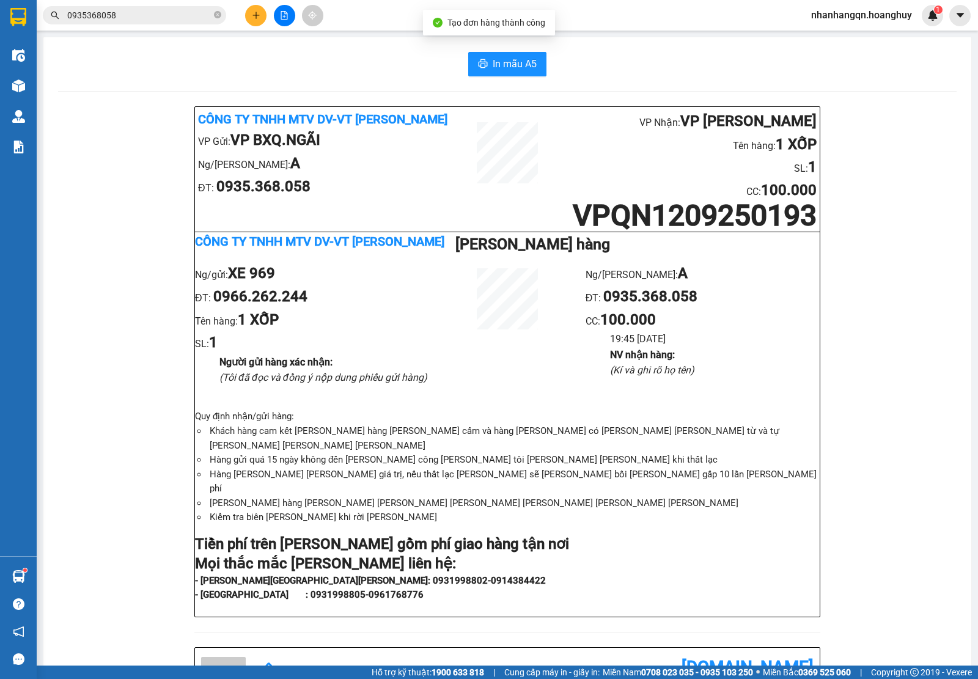
click at [99, 7] on span "0935368058" at bounding box center [134, 15] width 183 height 18
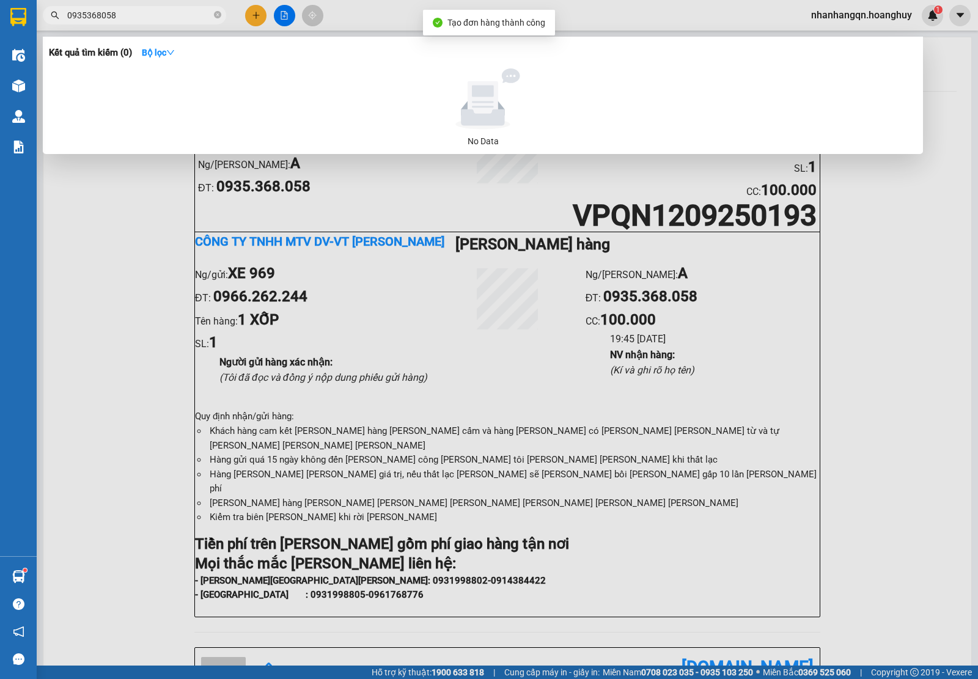
click at [99, 7] on span "0935368058" at bounding box center [134, 15] width 183 height 18
click at [101, 7] on span "0935368058" at bounding box center [134, 15] width 183 height 18
click at [102, 9] on input "0935368058" at bounding box center [139, 15] width 144 height 13
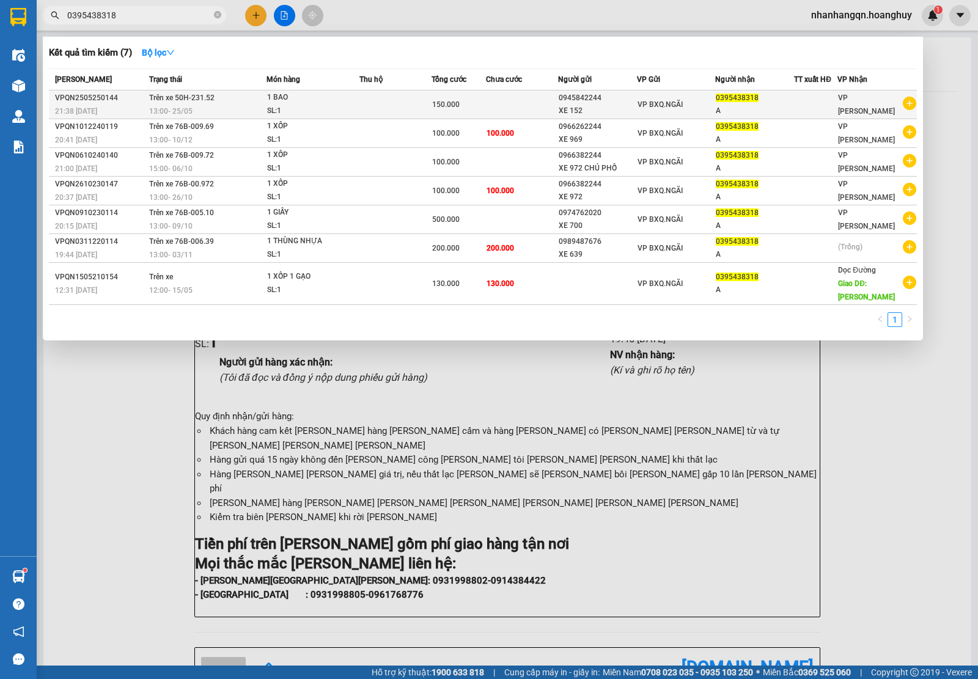
type input "0395438318"
click at [602, 110] on div "XE 152" at bounding box center [598, 110] width 78 height 13
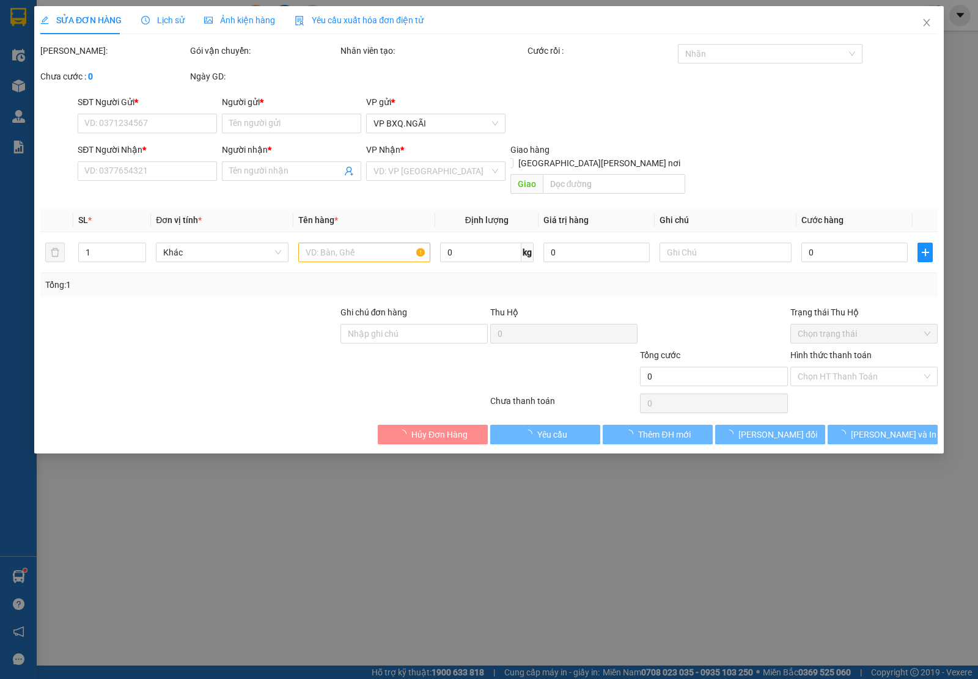
type input "0945842244"
type input "XE 152"
type input "0395438318"
type input "A"
type input "150.000"
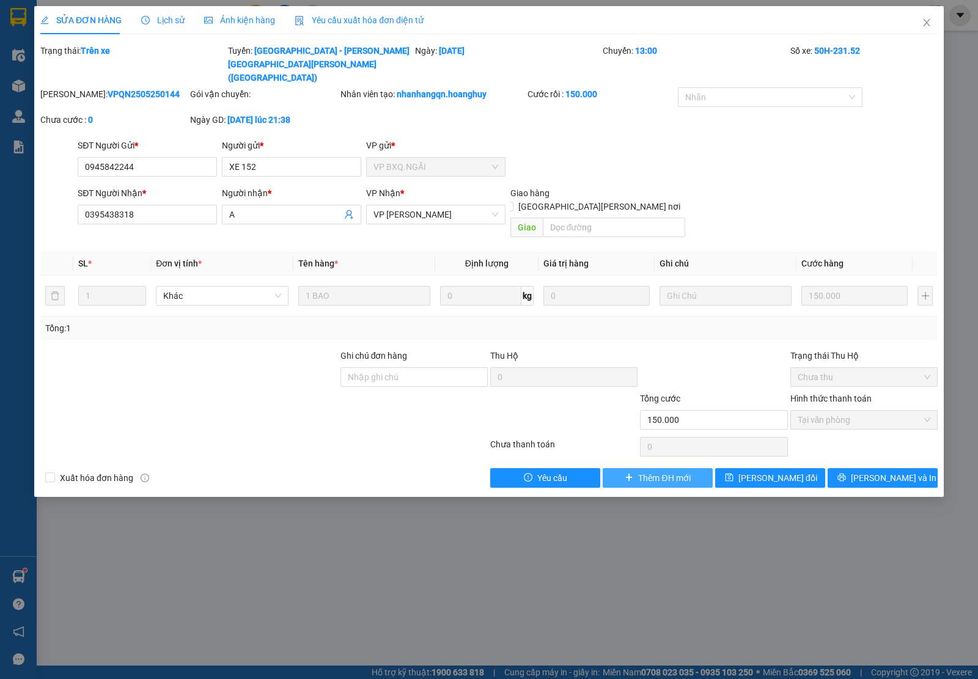
click at [683, 468] on button "Thêm ĐH mới" at bounding box center [658, 478] width 110 height 20
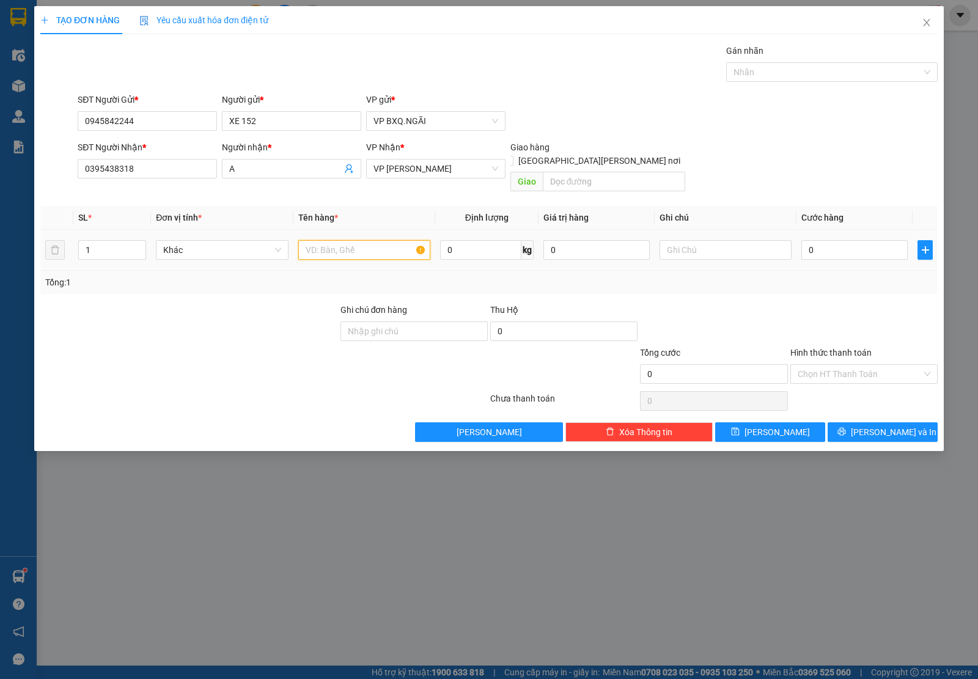
click at [330, 240] on input "text" at bounding box center [364, 250] width 132 height 20
type input "1 XỐP"
type input "7"
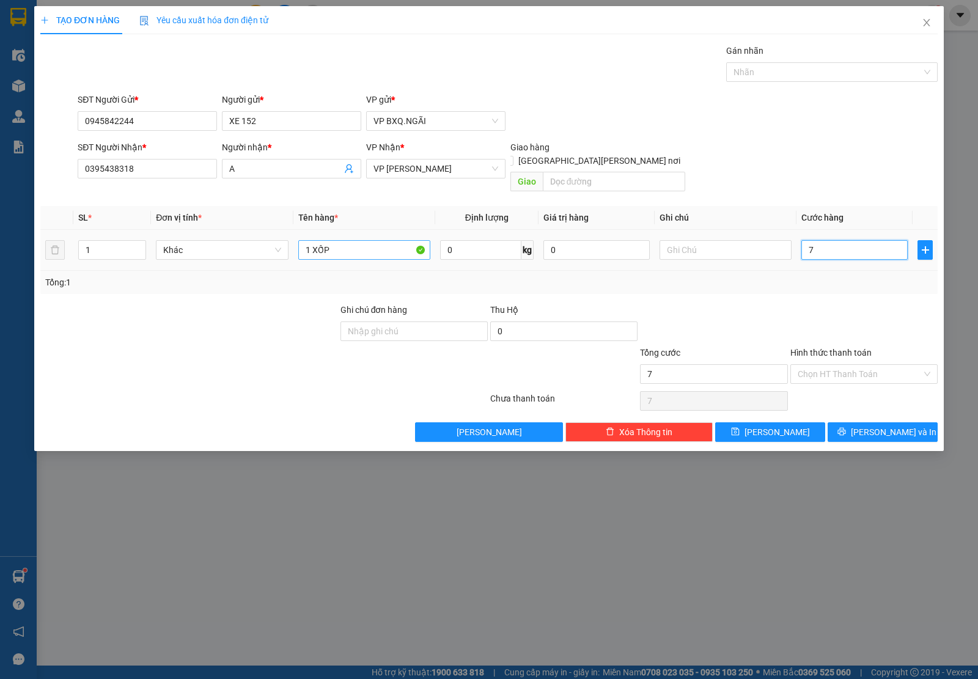
type input "70"
type input "700"
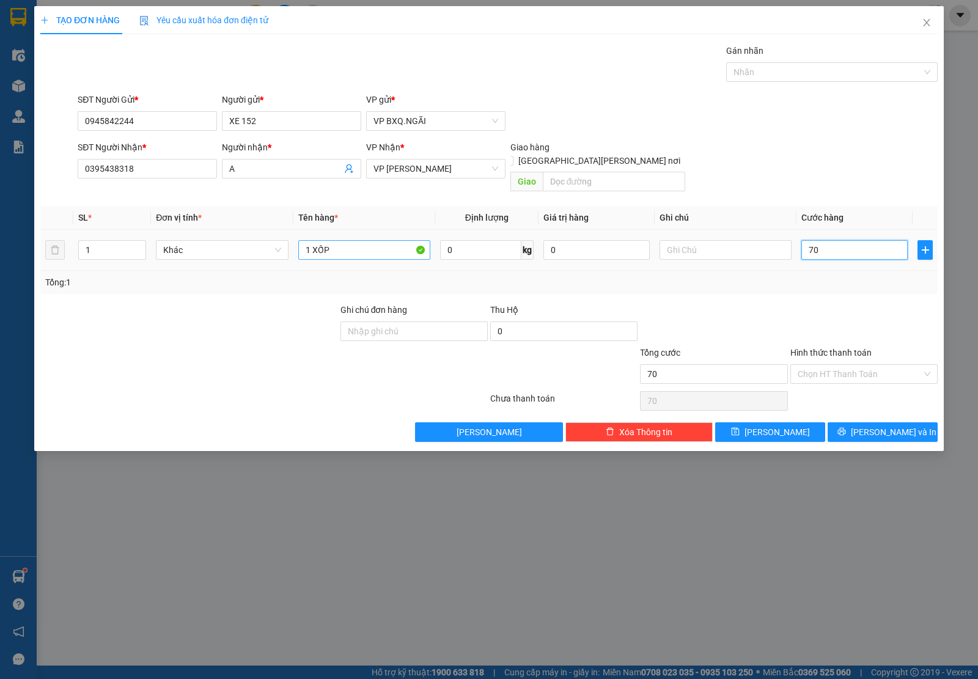
type input "700"
type input "7.000"
type input "70.000"
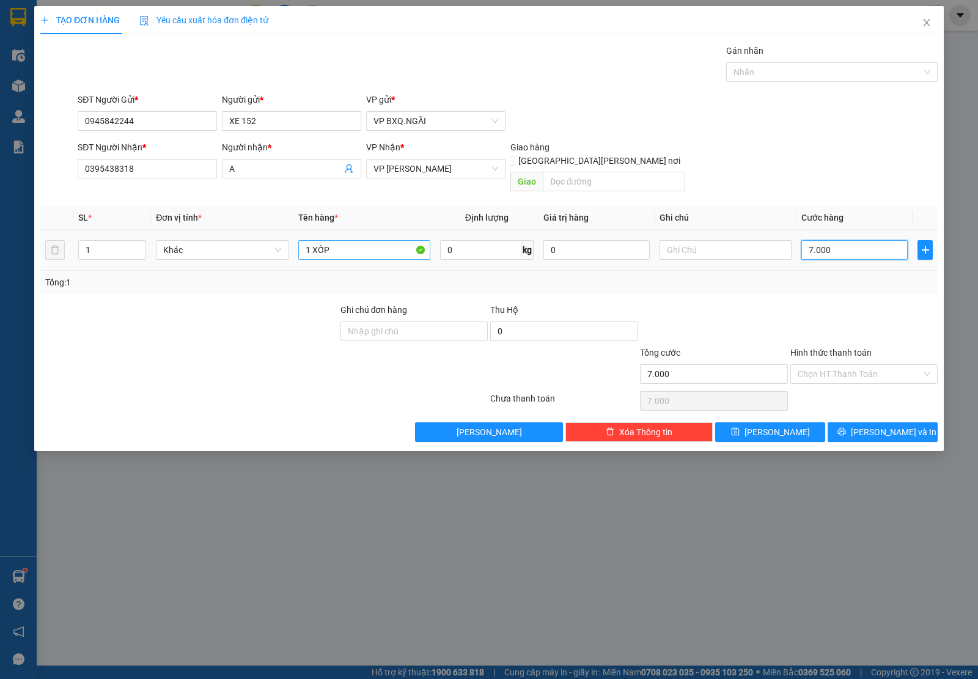
type input "70.000"
click at [909, 430] on div "TẠO ĐƠN HÀNG Yêu cầu xuất [PERSON_NAME] điện tử Transit Pickup Surcharge Ids Tr…" at bounding box center [488, 228] width 909 height 445
click at [890, 425] on span "[PERSON_NAME] và In" at bounding box center [894, 431] width 86 height 13
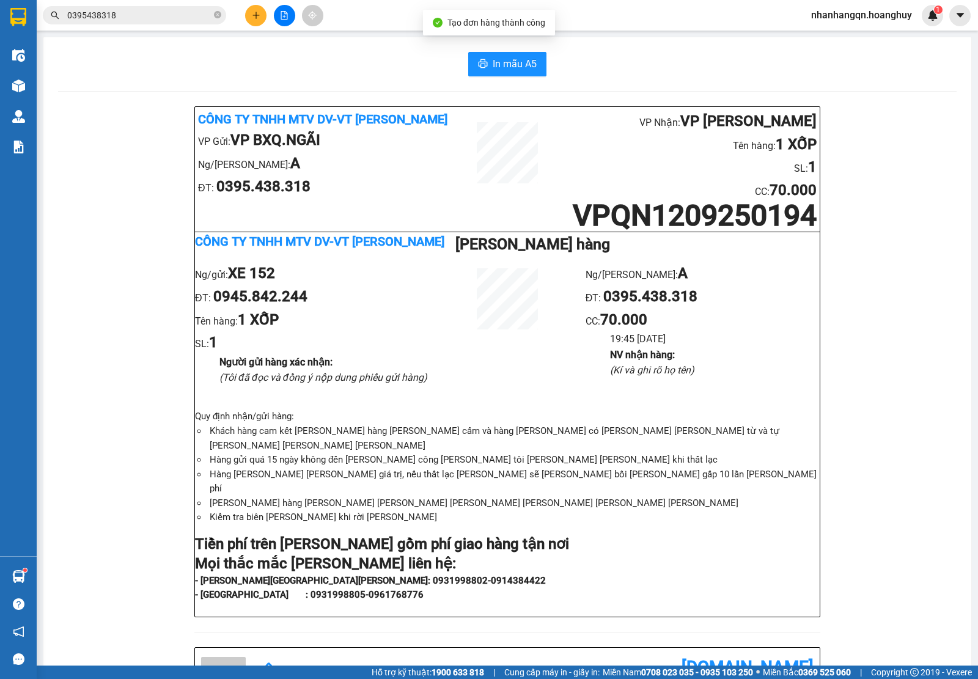
click at [93, 21] on input "0395438318" at bounding box center [139, 15] width 144 height 13
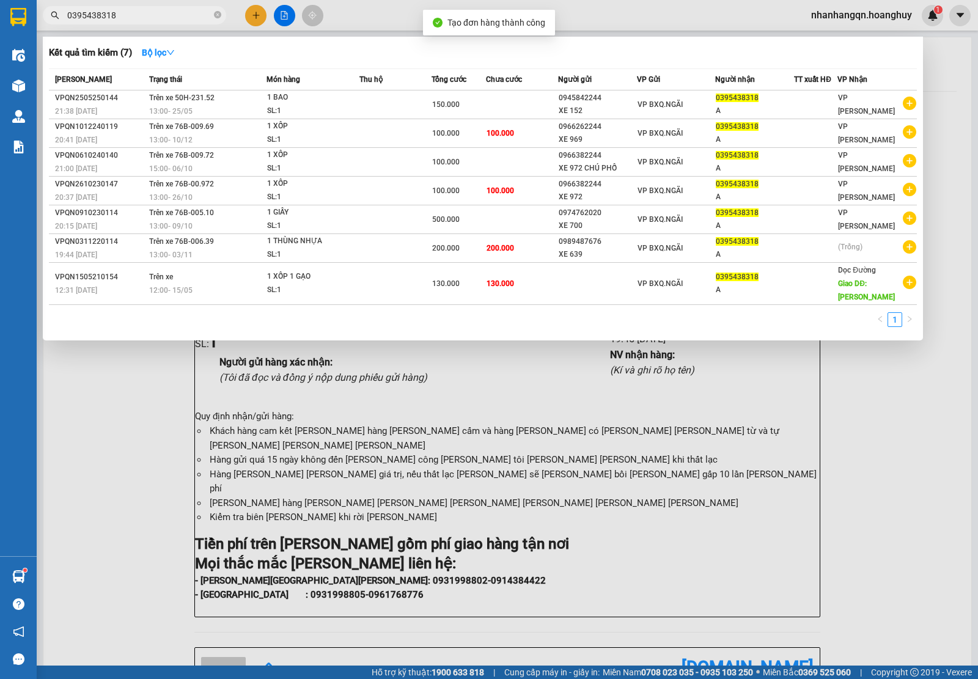
click at [93, 21] on input "0395438318" at bounding box center [139, 15] width 144 height 13
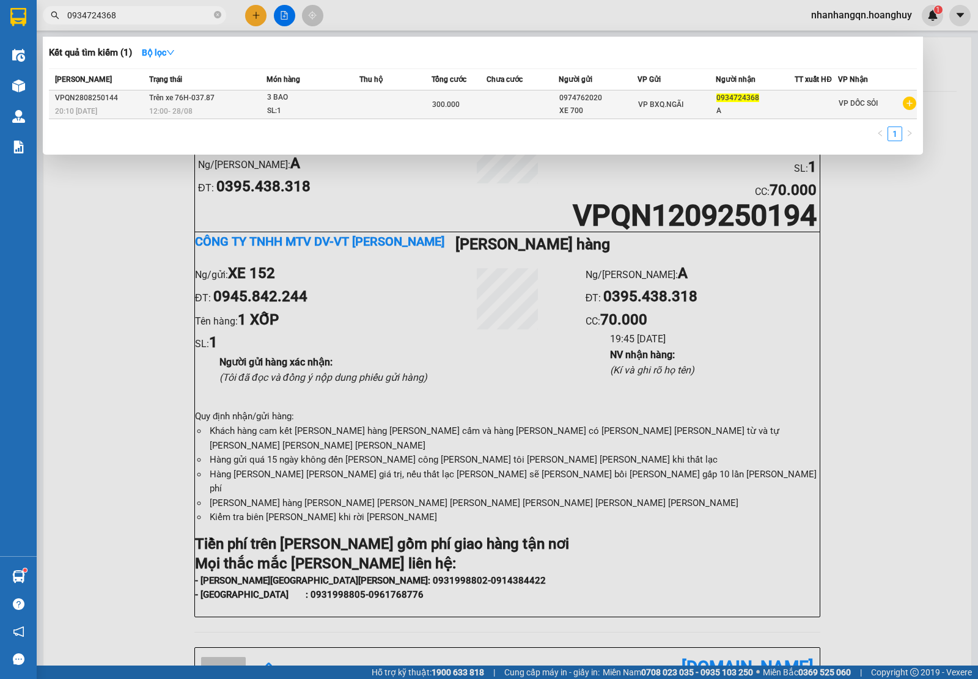
type input "0934724368"
click at [682, 93] on td "VP BXQ.NGÃI" at bounding box center [676, 104] width 79 height 29
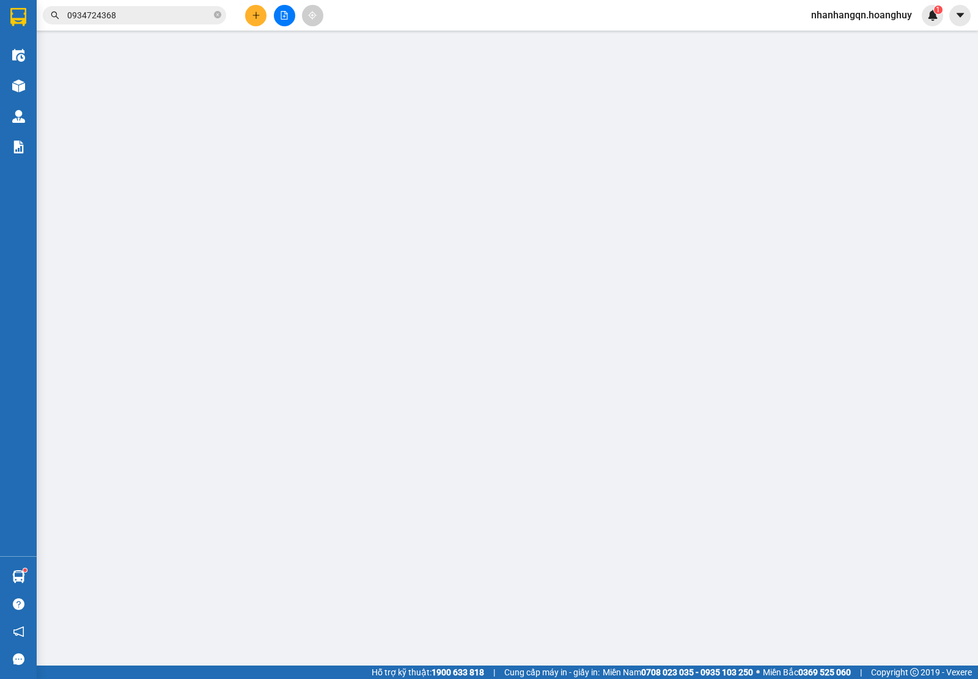
type input "0974762020"
type input "XE 700"
type input "0934724368"
type input "A"
type input "300.000"
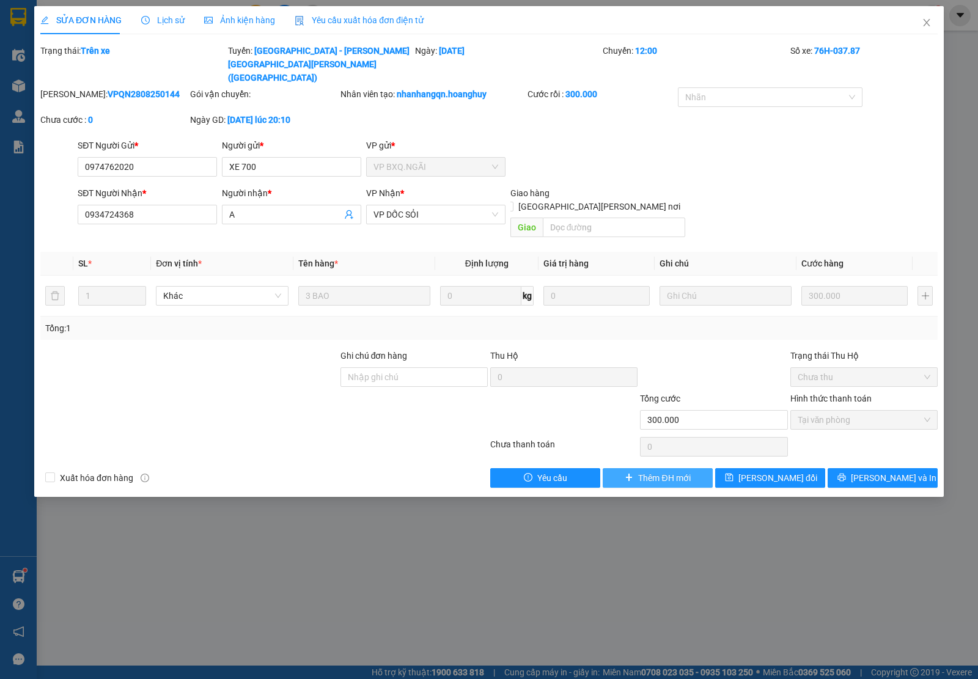
click at [634, 468] on button "Thêm ĐH mới" at bounding box center [658, 478] width 110 height 20
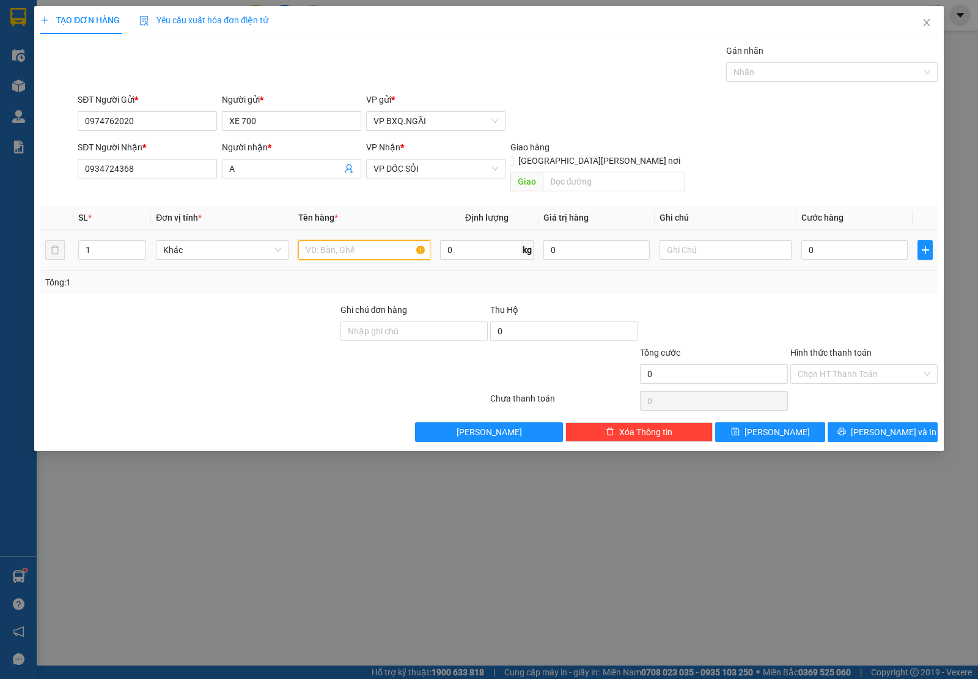
click at [325, 240] on input "text" at bounding box center [364, 250] width 132 height 20
type input "15 [PERSON_NAME]"
click at [873, 407] on div "Transit Pickup Surcharge Ids Transit Deliver Surcharge Ids Transit Deliver Surc…" at bounding box center [488, 243] width 897 height 398
click at [831, 422] on button "[PERSON_NAME] và In" at bounding box center [882, 432] width 110 height 20
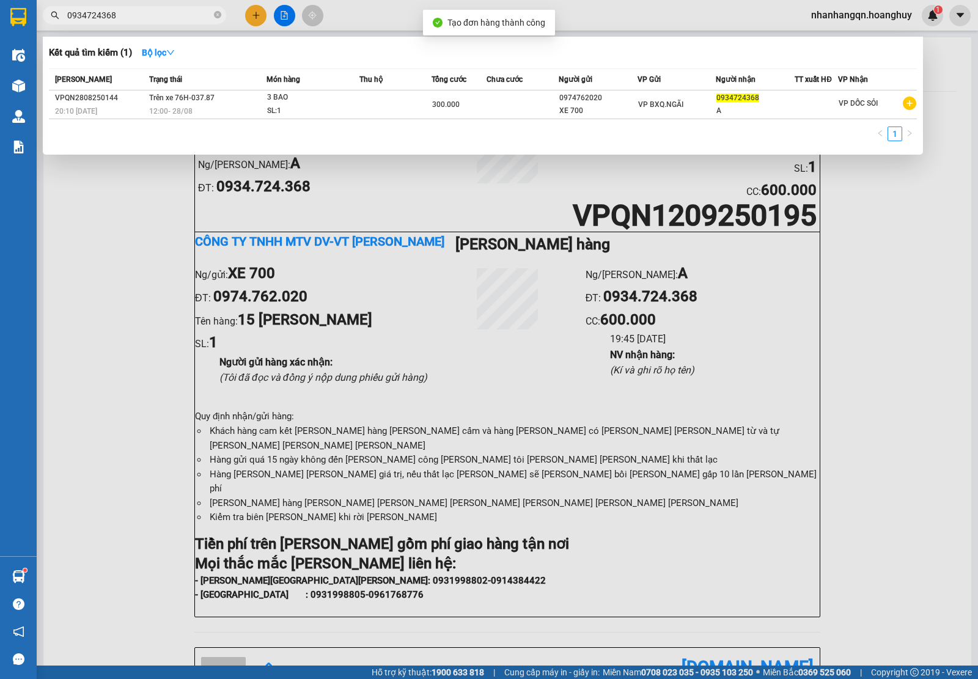
click at [98, 6] on span "0934724368" at bounding box center [134, 15] width 183 height 18
click at [111, 14] on input "0934724368" at bounding box center [139, 15] width 144 height 13
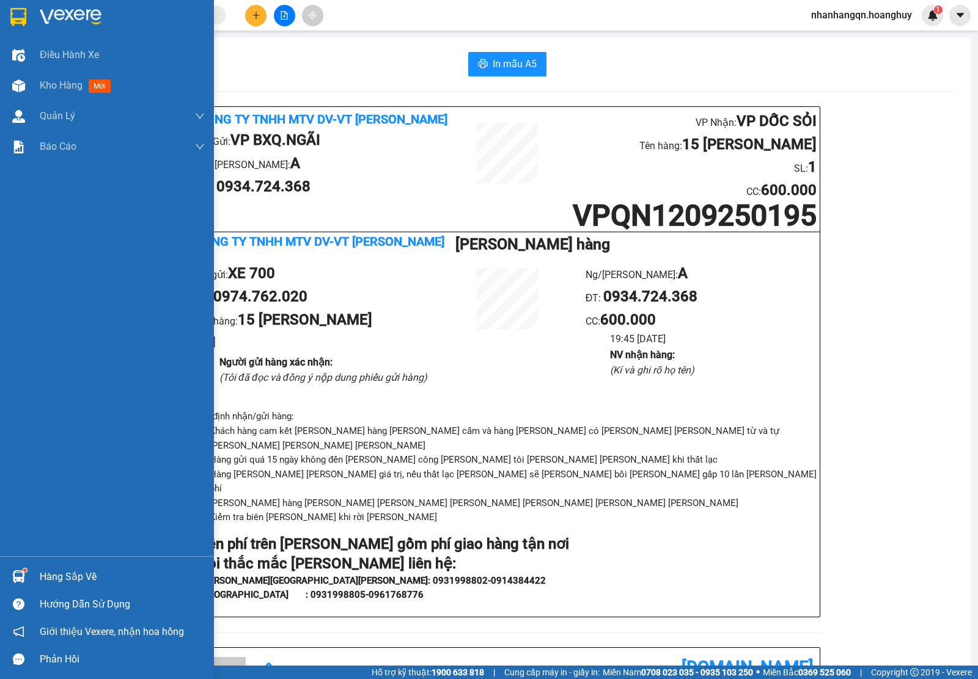
click at [54, 20] on img at bounding box center [71, 17] width 62 height 18
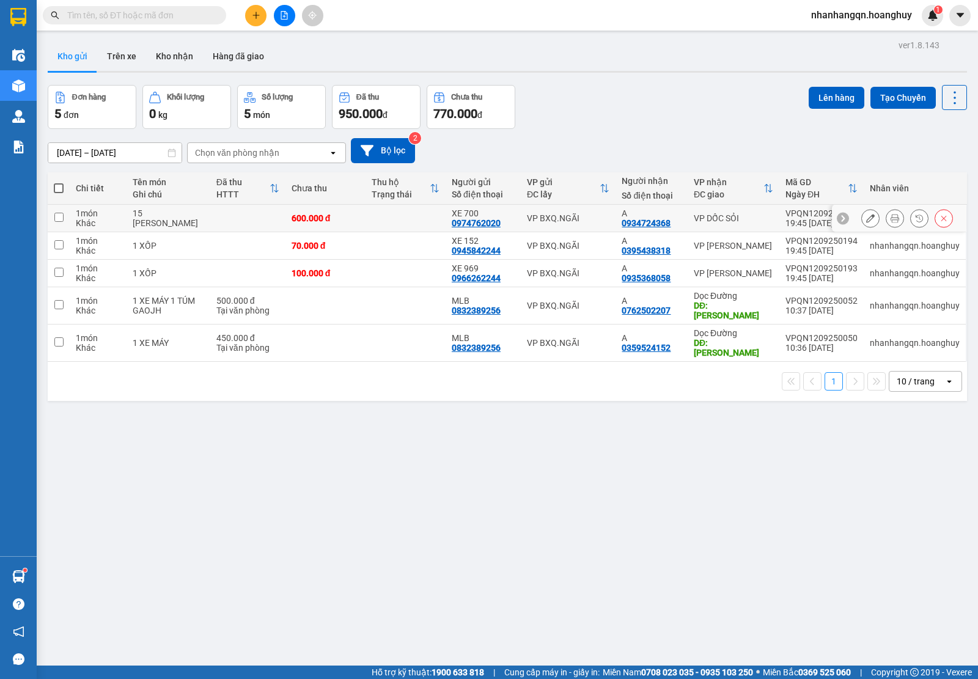
click at [576, 228] on td "VP BXQ.NGÃI" at bounding box center [568, 218] width 95 height 27
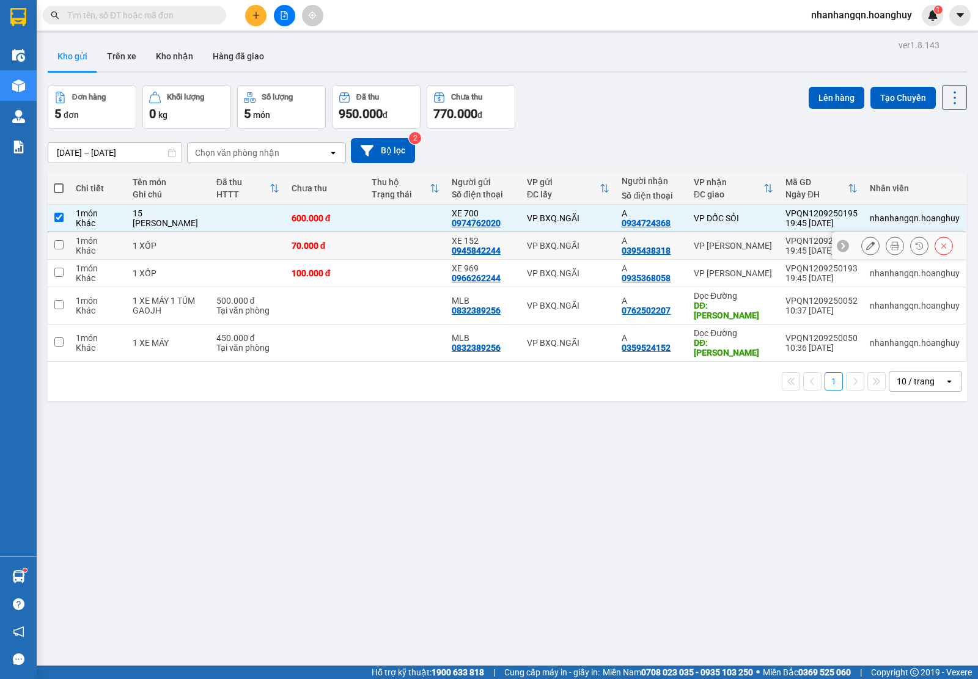
click at [576, 251] on td "VP BXQ.NGÃI" at bounding box center [568, 245] width 95 height 27
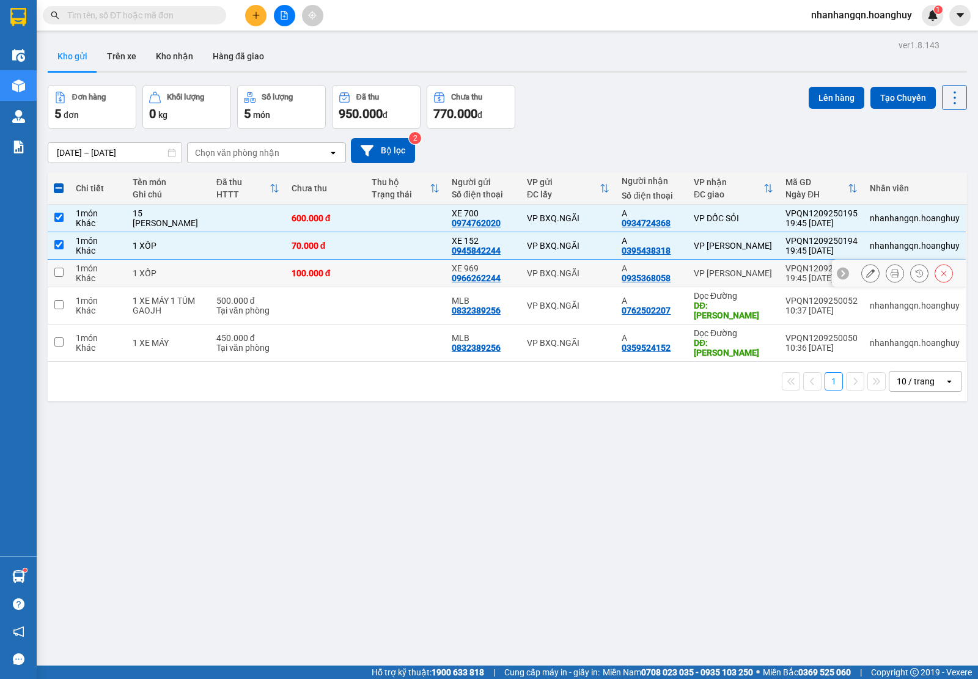
click at [579, 282] on td "VP BXQ.NGÃI" at bounding box center [568, 273] width 95 height 27
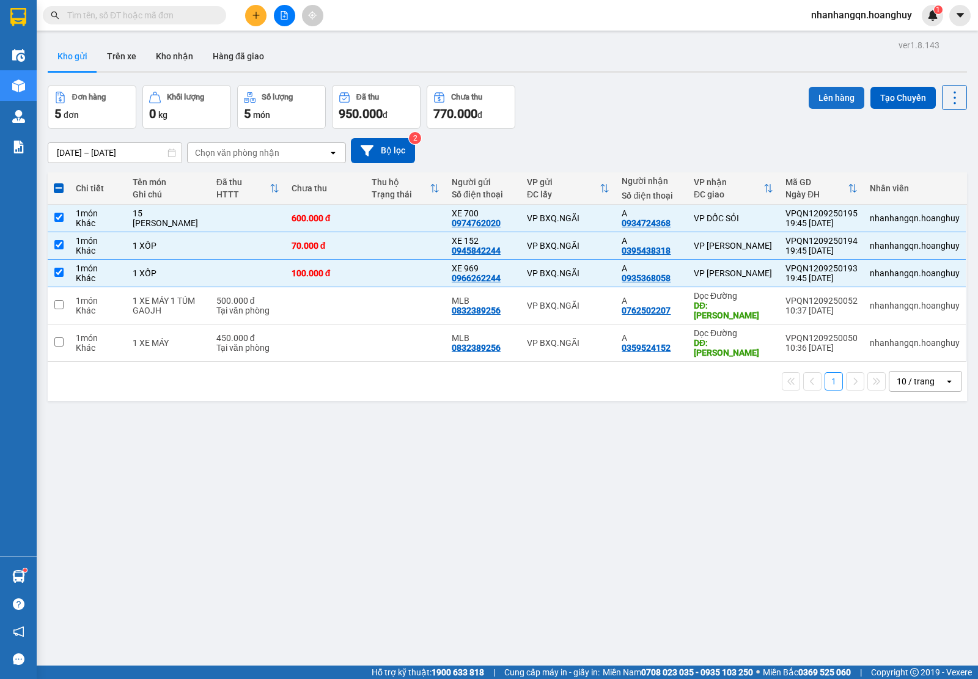
click at [822, 105] on button "Lên hàng" at bounding box center [836, 98] width 56 height 22
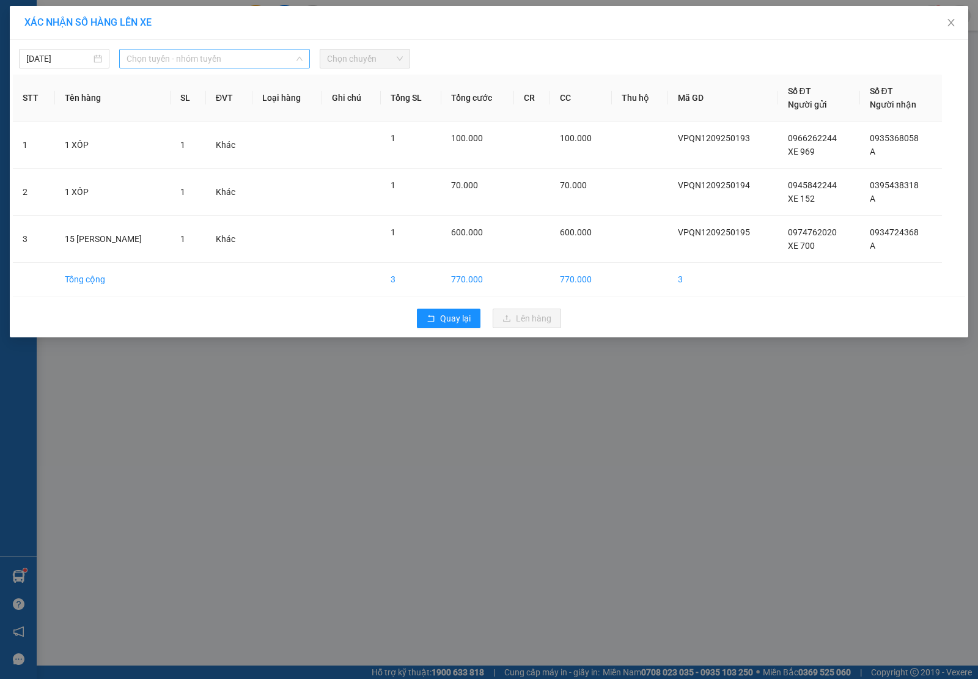
click at [251, 56] on span "Chọn tuyến - nhóm tuyến" at bounding box center [214, 58] width 176 height 18
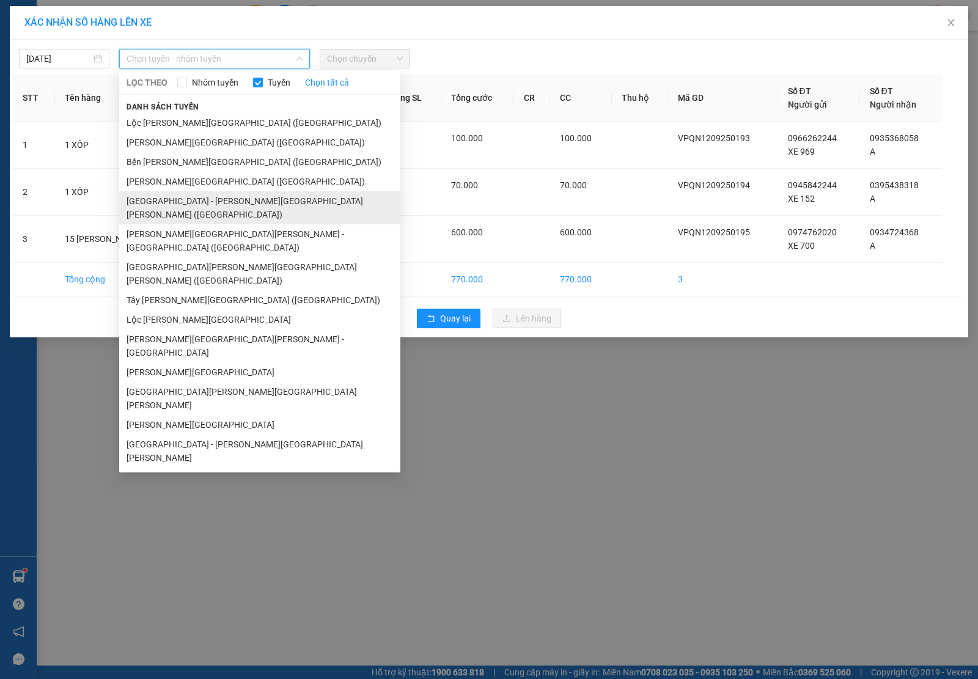
click at [199, 199] on li "[GEOGRAPHIC_DATA] - [PERSON_NAME][GEOGRAPHIC_DATA][PERSON_NAME] ([GEOGRAPHIC_DA…" at bounding box center [259, 207] width 281 height 33
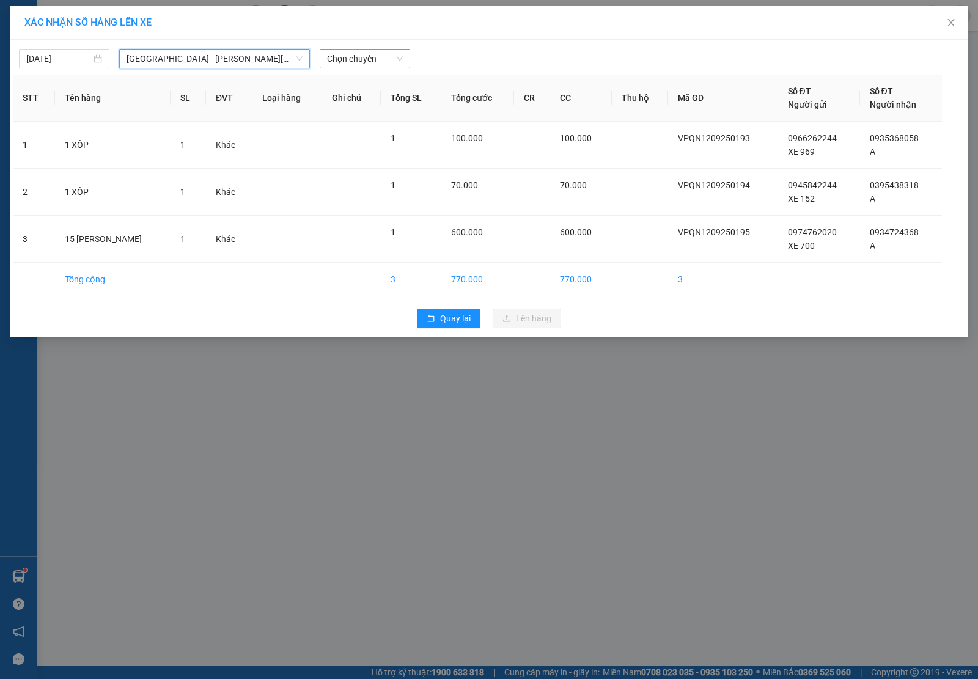
click at [364, 61] on span "Chọn chuyến" at bounding box center [365, 58] width 76 height 18
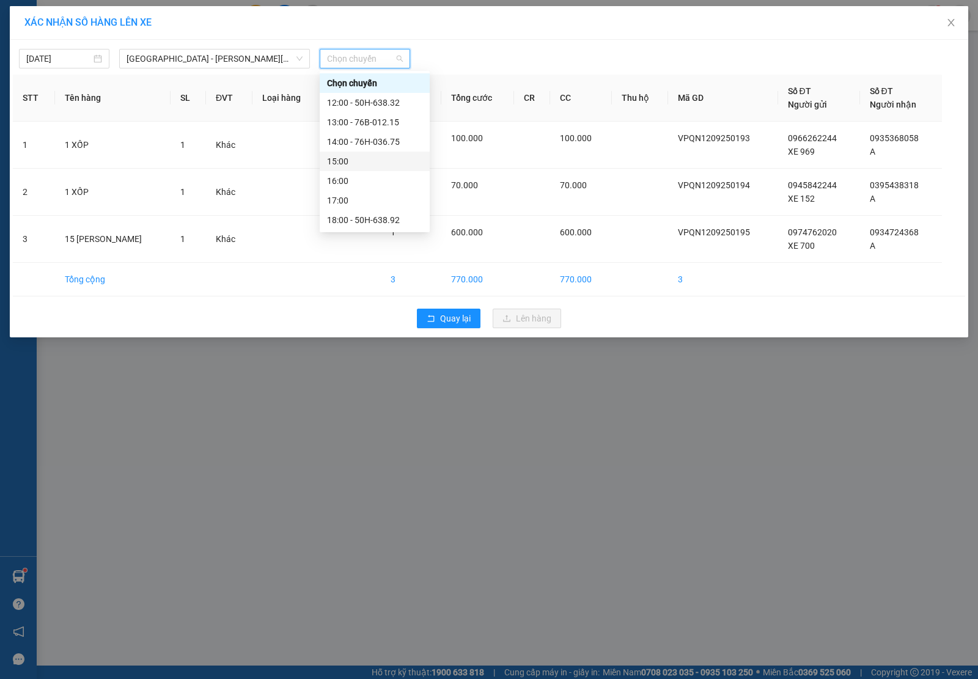
click at [361, 167] on div "15:00" at bounding box center [374, 161] width 95 height 13
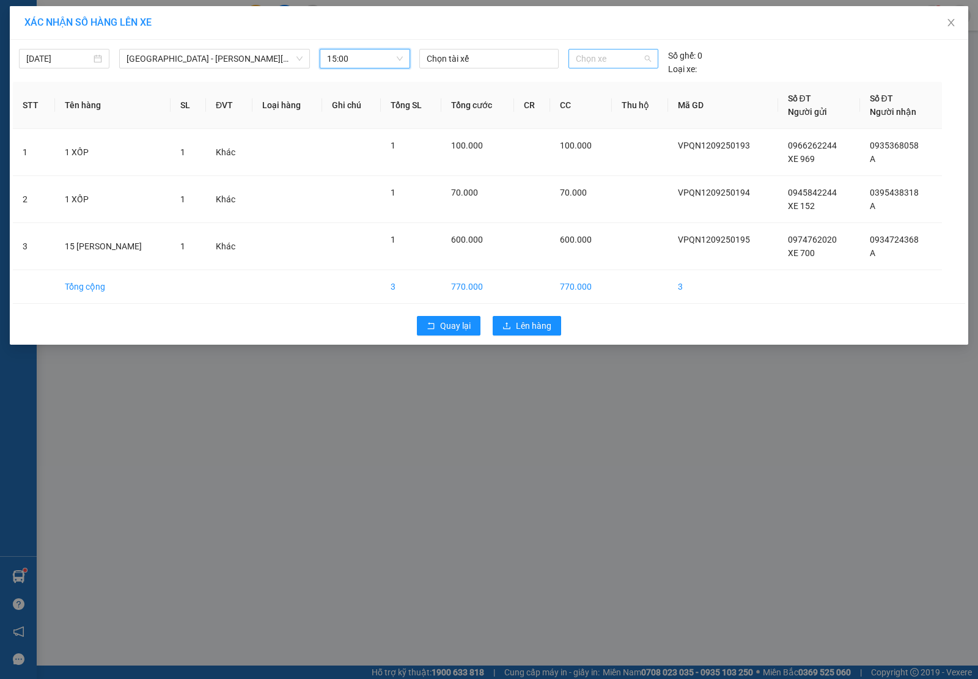
click at [646, 56] on span "Chọn xe" at bounding box center [613, 58] width 75 height 18
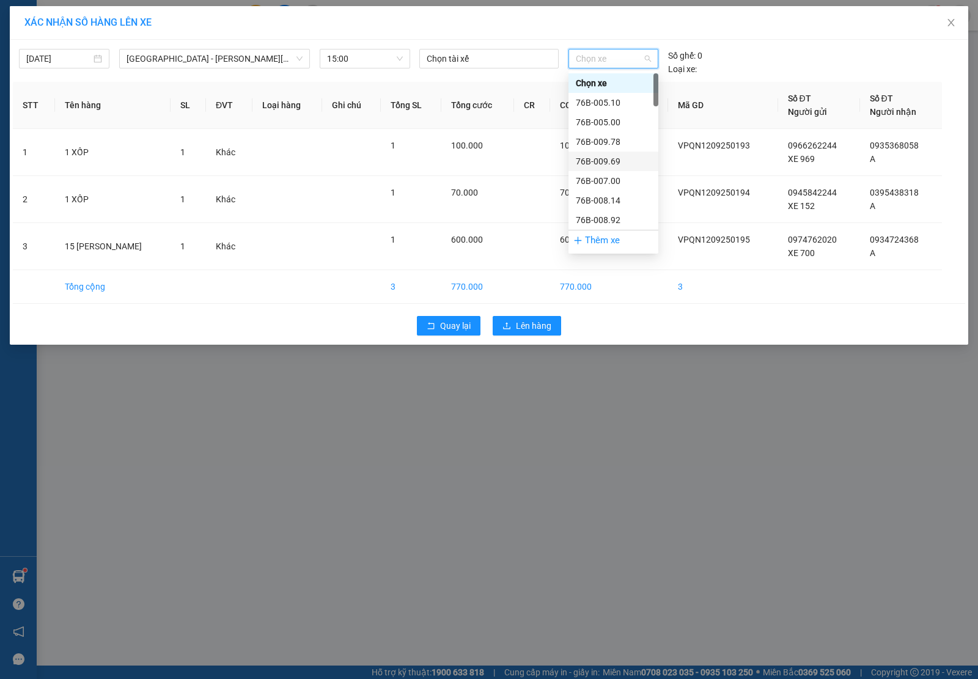
click at [614, 160] on div "76B-009.69" at bounding box center [613, 161] width 75 height 13
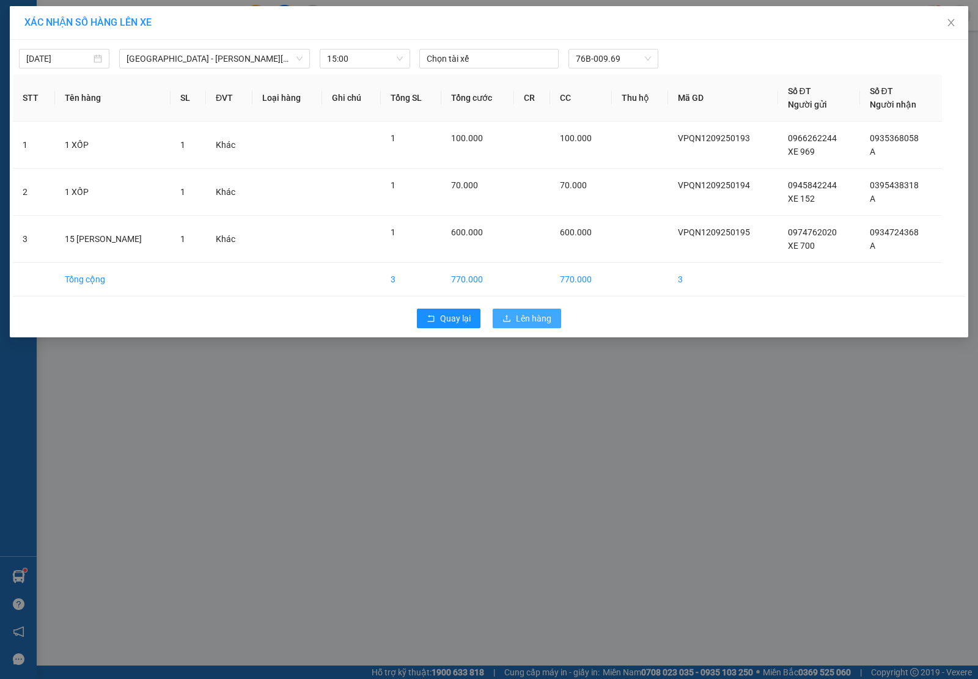
click at [536, 312] on span "Lên hàng" at bounding box center [533, 318] width 35 height 13
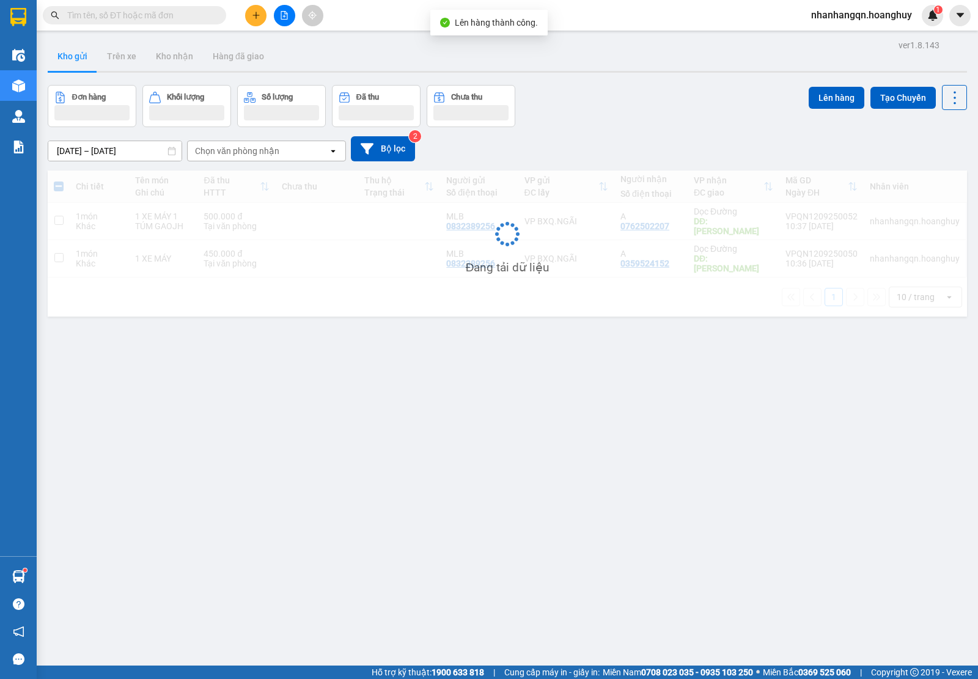
click at [111, 16] on input "text" at bounding box center [139, 15] width 144 height 13
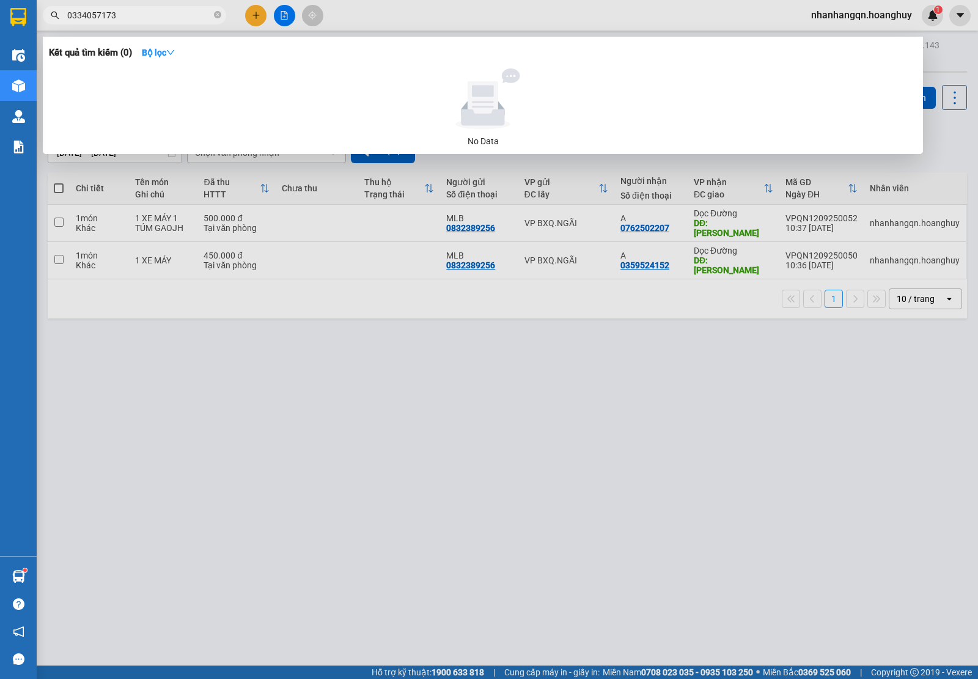
click at [128, 24] on div at bounding box center [489, 339] width 978 height 679
click at [121, 14] on input "0334057173" at bounding box center [139, 15] width 144 height 13
click at [252, 13] on div at bounding box center [489, 339] width 978 height 679
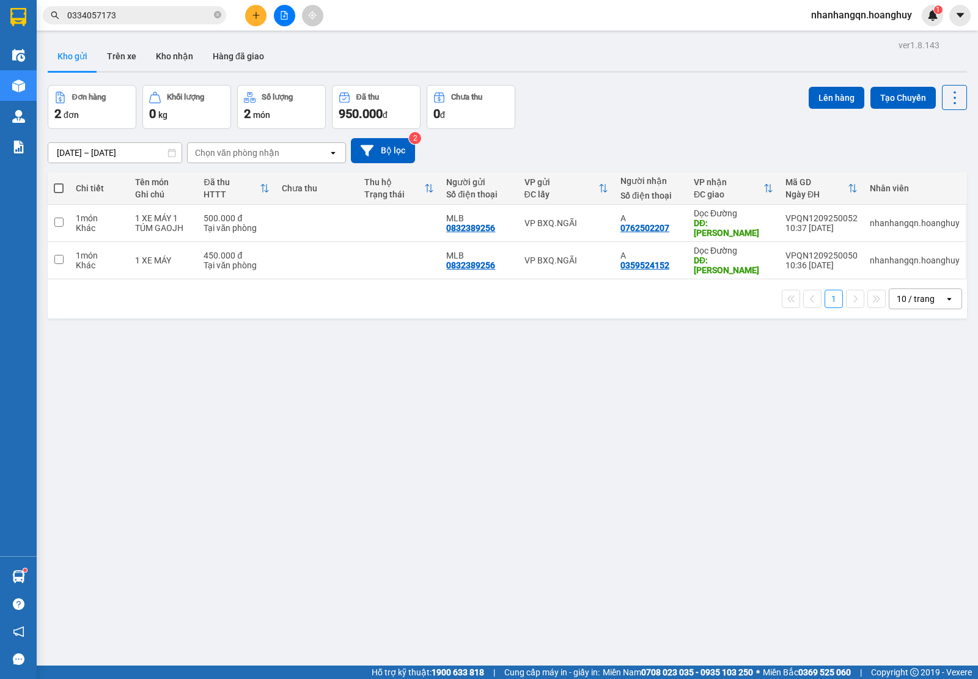
click at [252, 13] on icon "plus" at bounding box center [256, 15] width 9 height 9
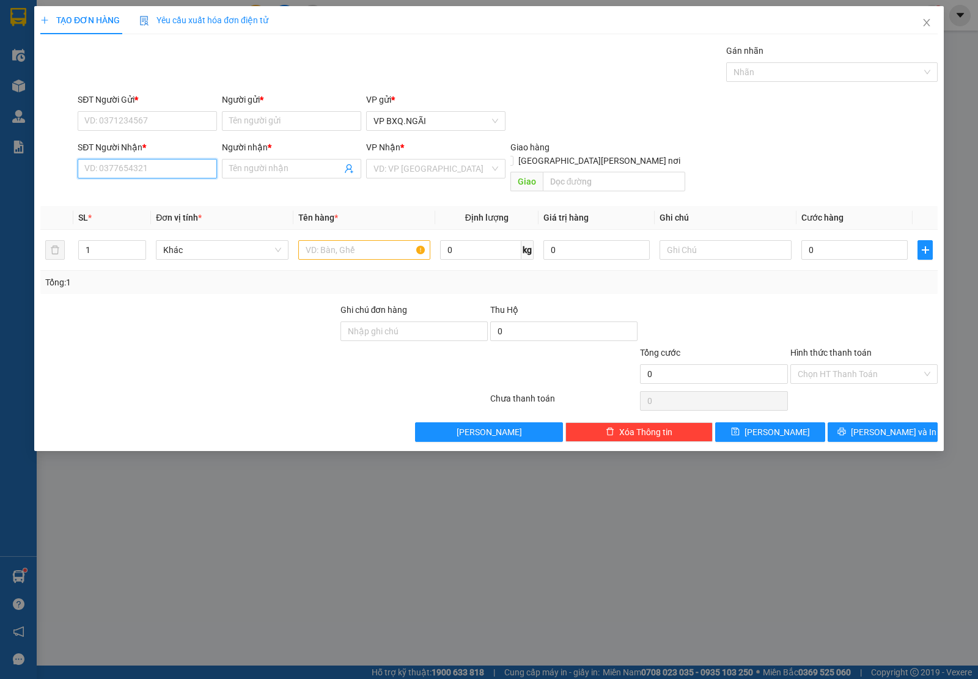
click at [145, 163] on input "SĐT Người Nhận *" at bounding box center [147, 169] width 139 height 20
paste input "0334057173"
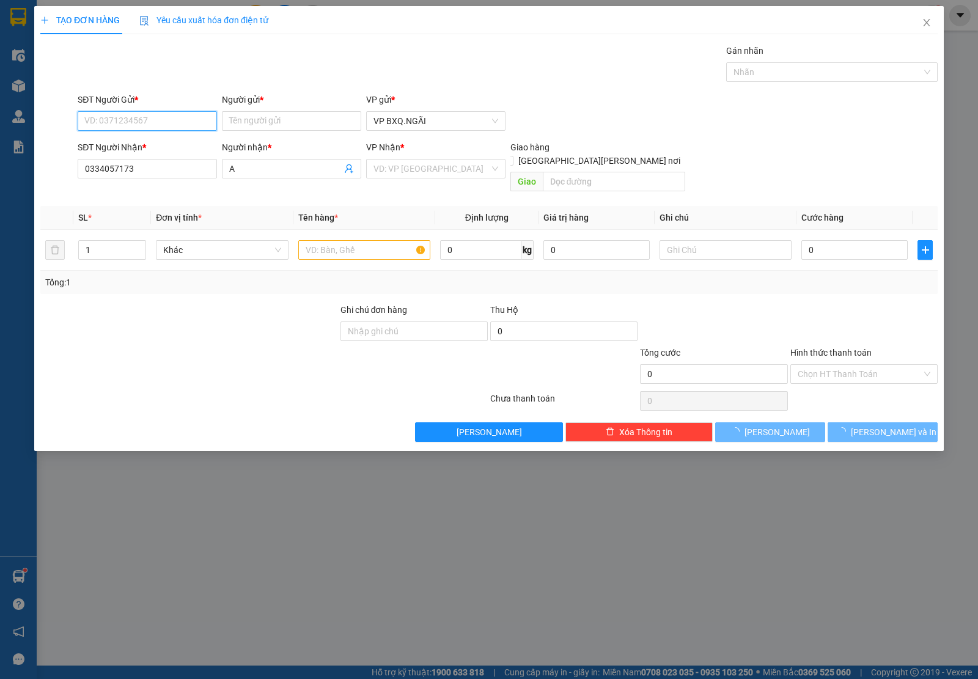
click at [136, 120] on input "SĐT Người Gửi *" at bounding box center [147, 121] width 139 height 20
paste input "0334057173"
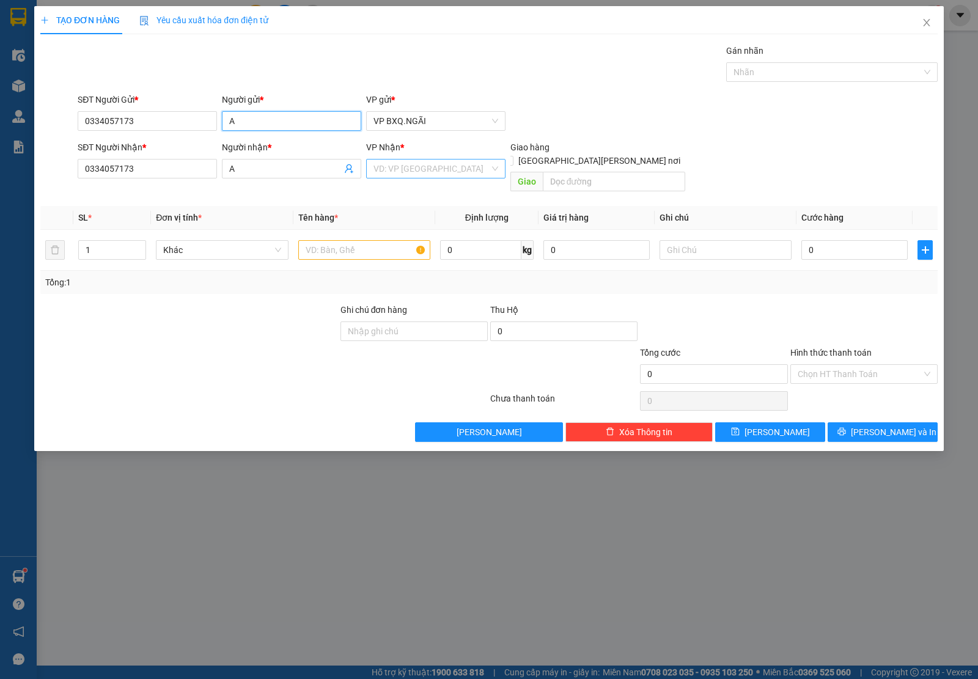
click at [500, 164] on div "VD: VP [GEOGRAPHIC_DATA]" at bounding box center [435, 169] width 139 height 20
click at [395, 193] on div "VP BÌNH MỸ" at bounding box center [435, 193] width 125 height 13
click at [333, 240] on input "text" at bounding box center [364, 250] width 132 height 20
click at [813, 370] on input "Hình thức thanh toán" at bounding box center [859, 374] width 124 height 18
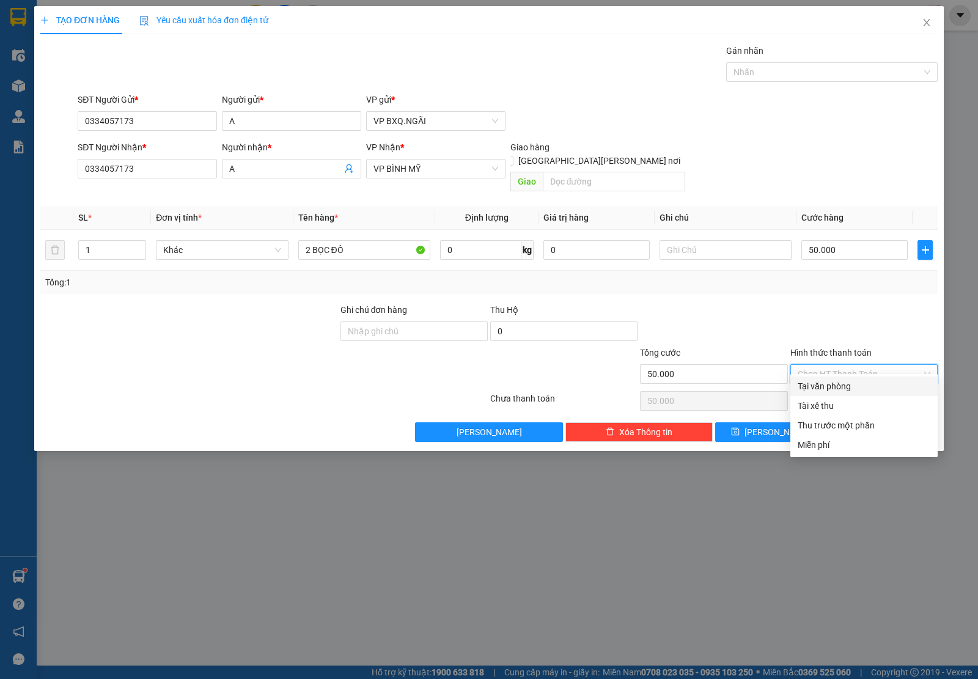
click at [833, 382] on div "Tại văn phòng" at bounding box center [863, 385] width 133 height 13
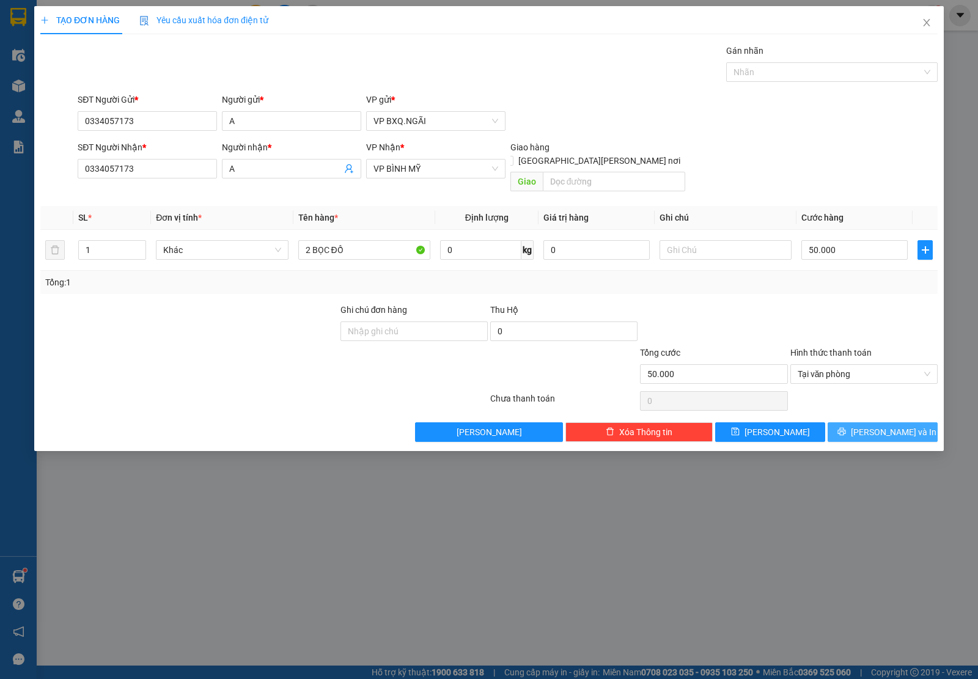
click at [871, 422] on button "[PERSON_NAME] và In" at bounding box center [882, 432] width 110 height 20
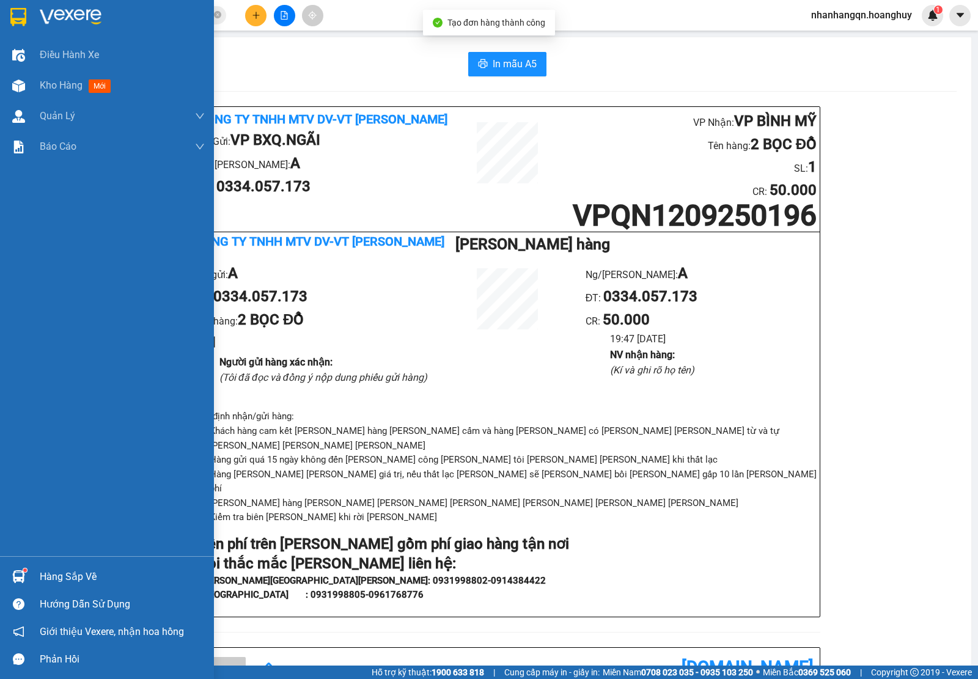
click at [0, 10] on div at bounding box center [107, 20] width 214 height 40
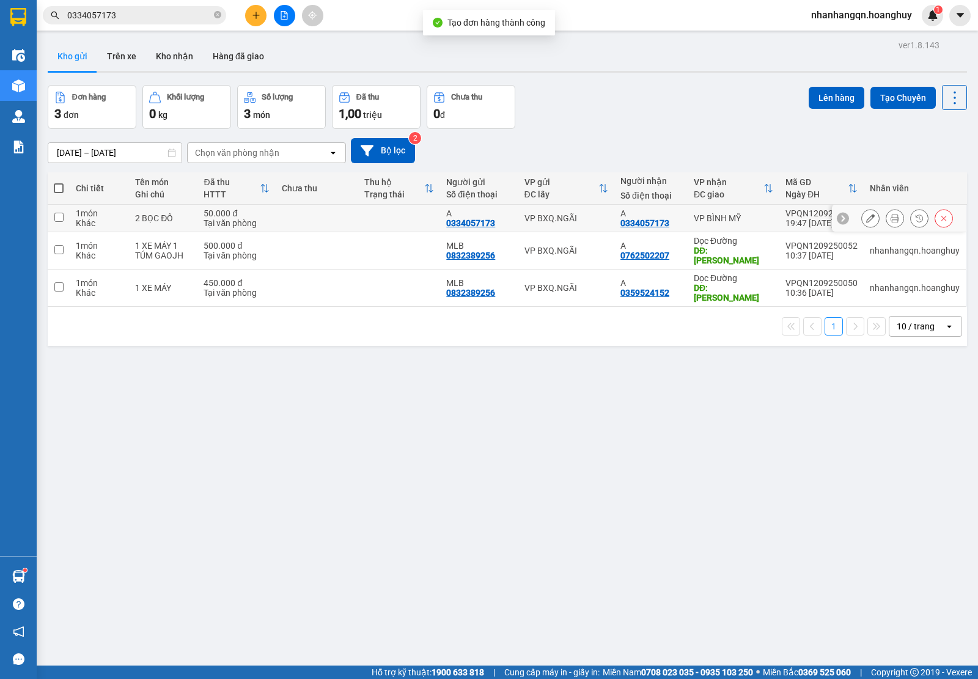
click at [551, 222] on div "VP BXQ.NGÃI" at bounding box center [566, 218] width 84 height 10
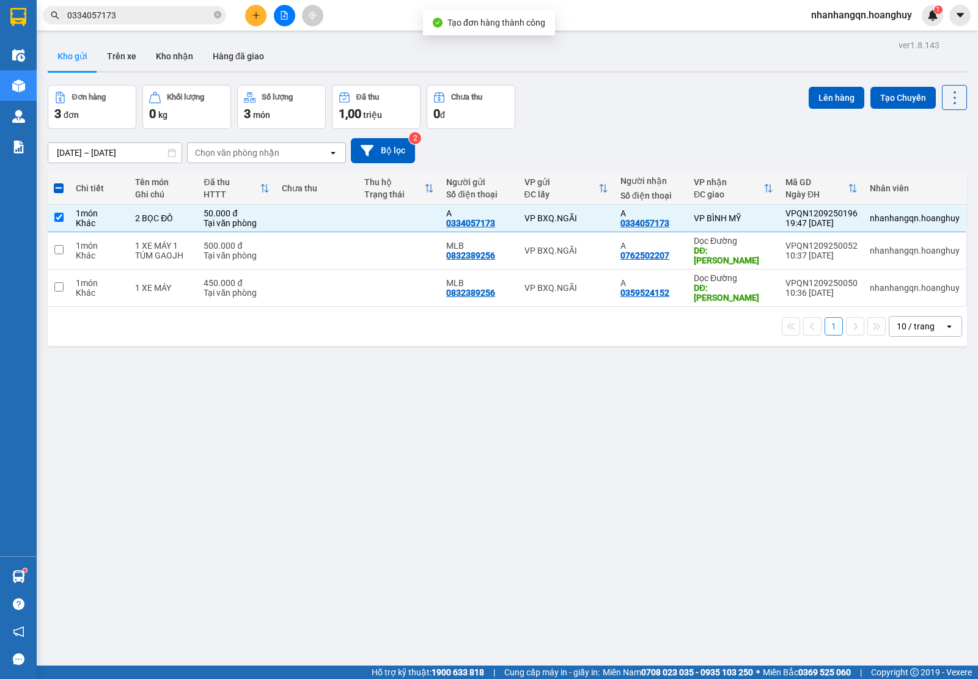
click at [791, 98] on div "Đơn hàng 3 đơn [PERSON_NAME] 0 kg Số [PERSON_NAME] 3 món Đã thu 1,00 [PERSON_NA…" at bounding box center [507, 107] width 919 height 44
click at [810, 90] on button "Lên hàng" at bounding box center [836, 98] width 56 height 22
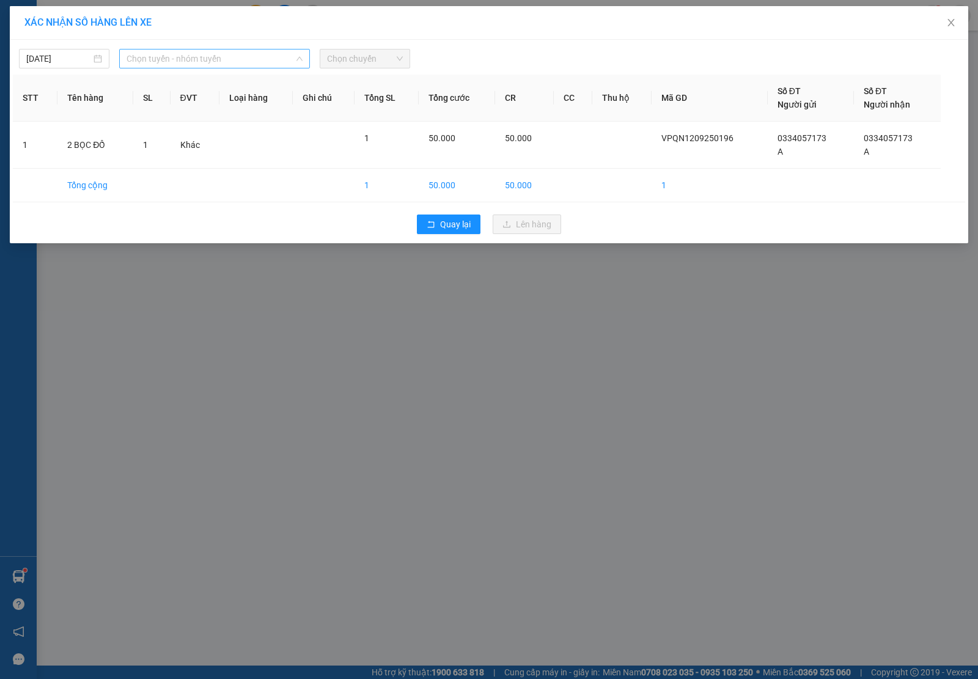
click at [189, 53] on span "Chọn tuyến - nhóm tuyến" at bounding box center [214, 58] width 176 height 18
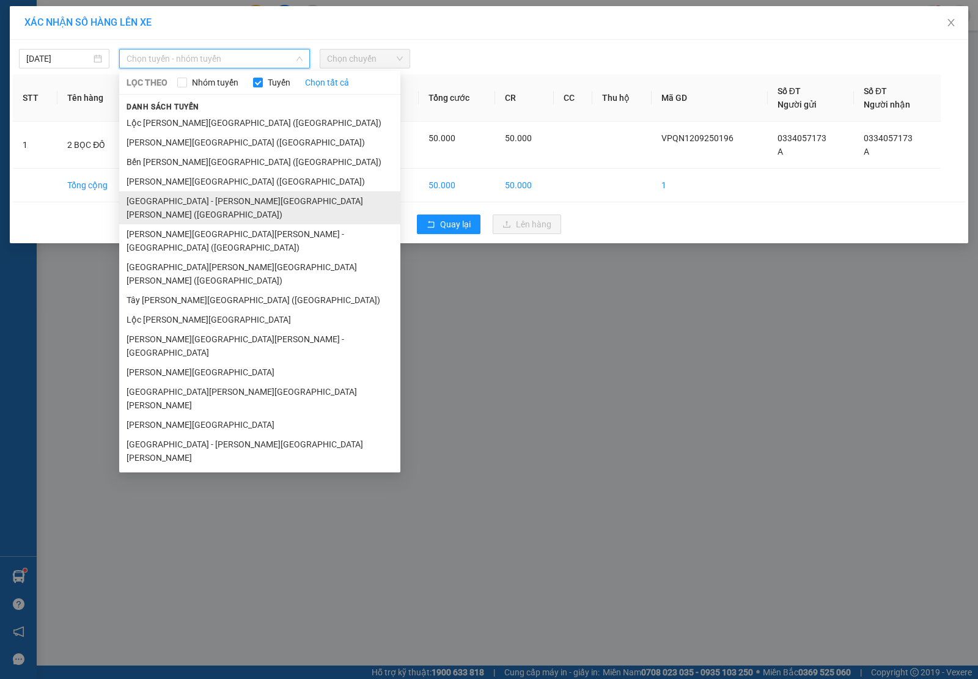
click at [196, 202] on li "[GEOGRAPHIC_DATA] - [PERSON_NAME][GEOGRAPHIC_DATA][PERSON_NAME] ([GEOGRAPHIC_DA…" at bounding box center [259, 207] width 281 height 33
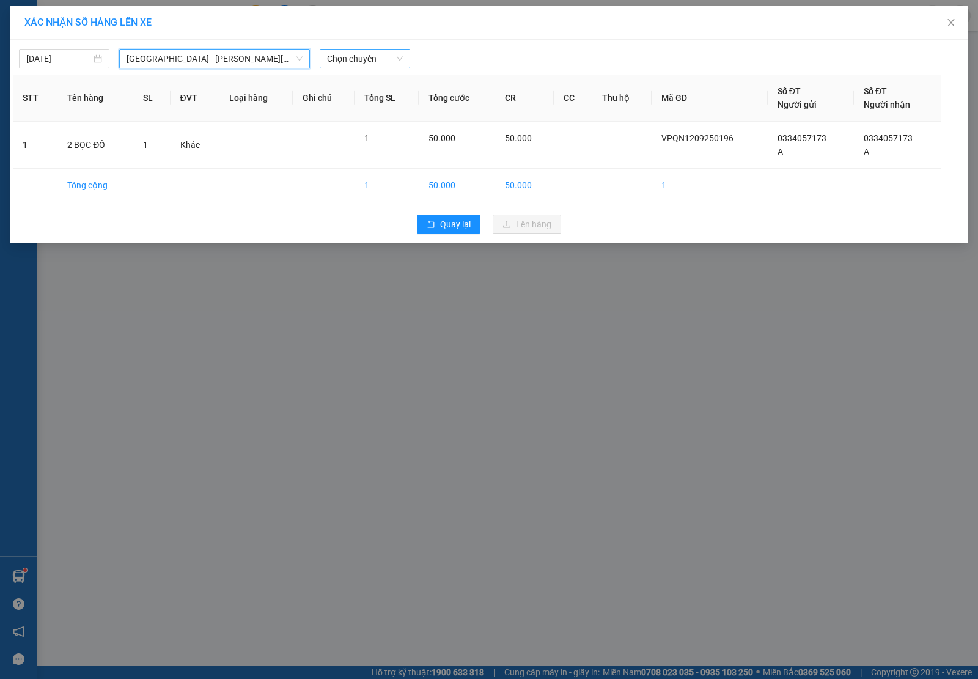
click at [356, 62] on span "Chọn chuyến" at bounding box center [365, 58] width 76 height 18
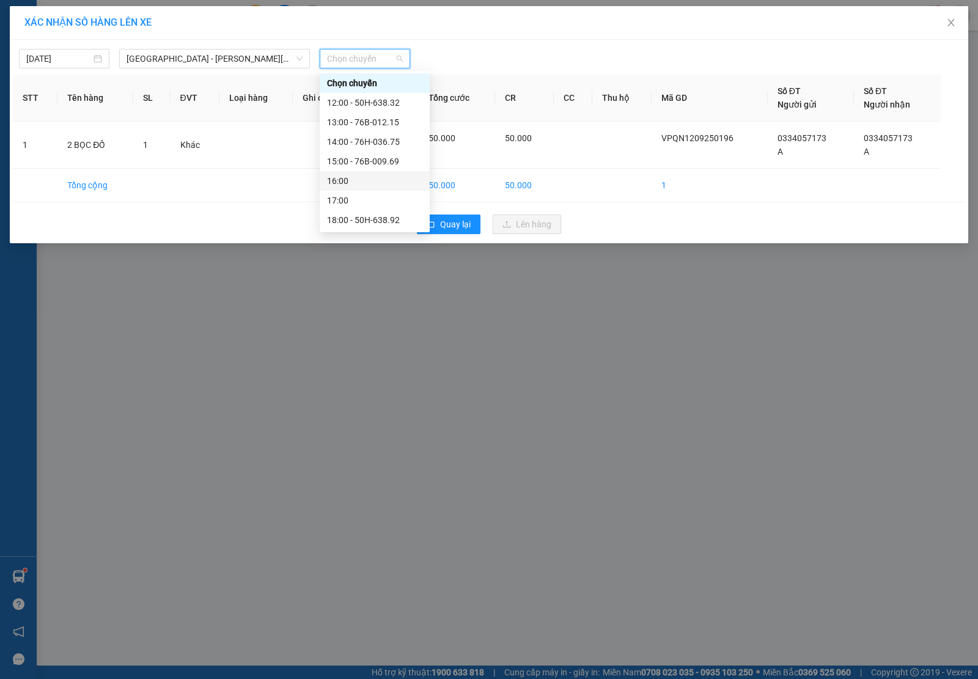
click at [387, 181] on div "16:00" at bounding box center [374, 180] width 95 height 13
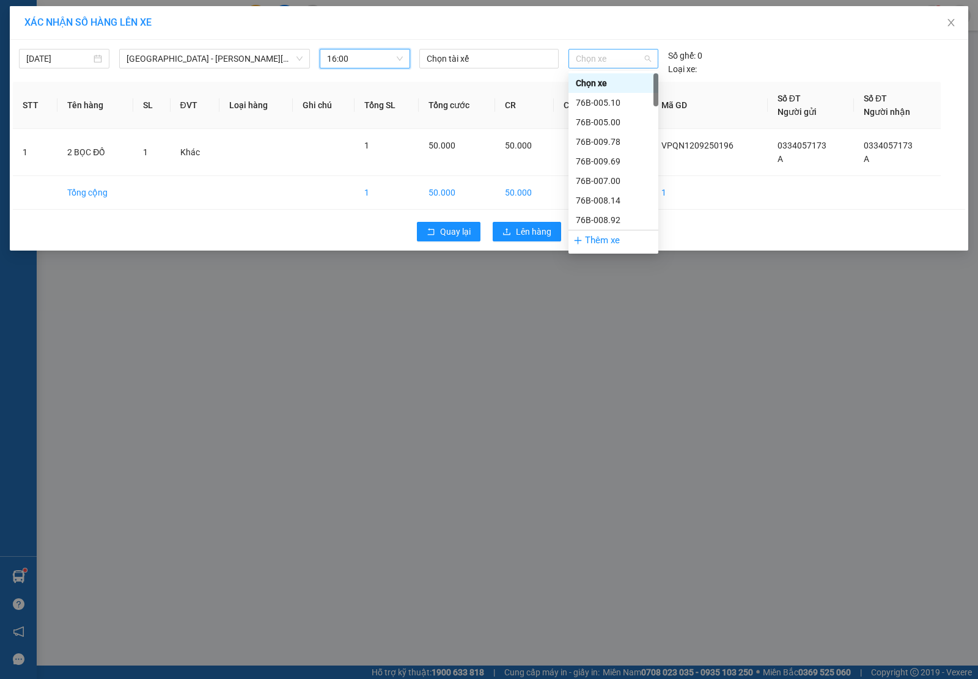
click at [604, 56] on span "Chọn xe" at bounding box center [613, 58] width 75 height 18
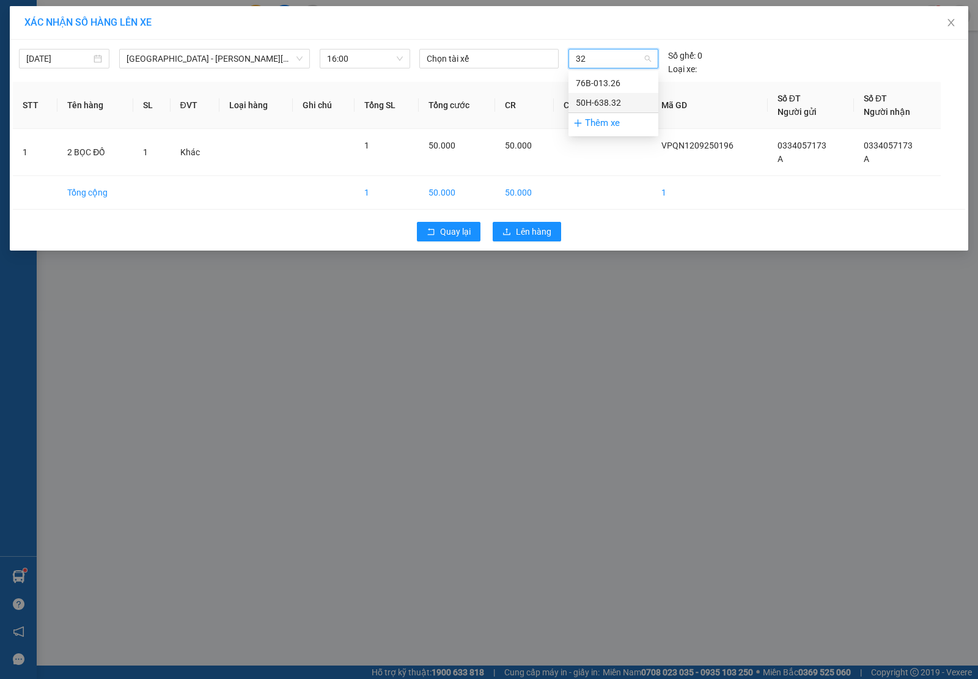
click at [599, 104] on div "50H-638.32" at bounding box center [613, 102] width 75 height 13
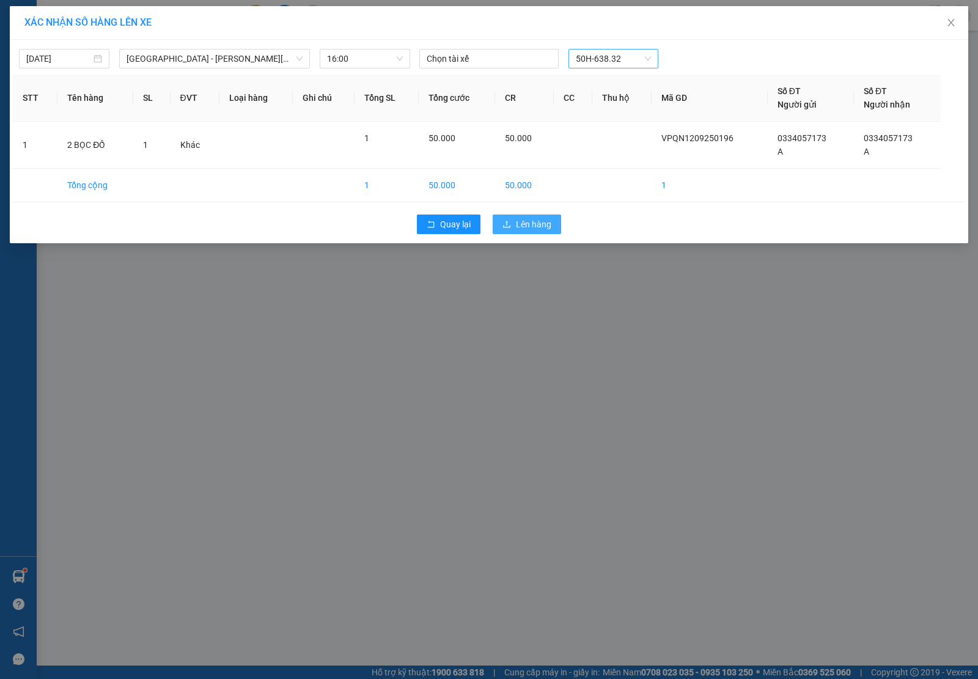
click at [554, 218] on button "Lên hàng" at bounding box center [527, 224] width 68 height 20
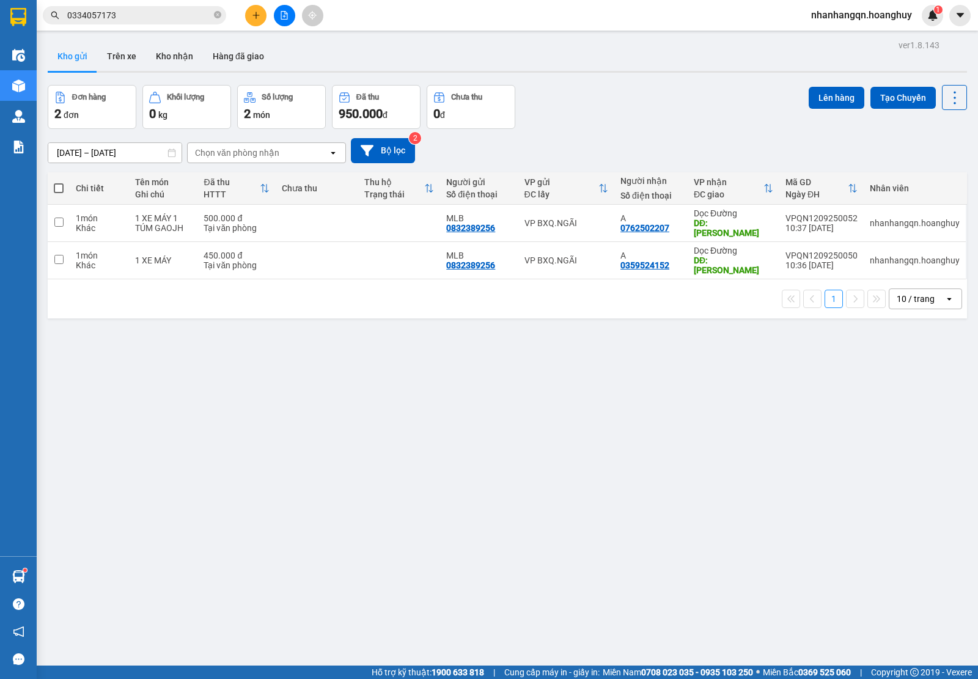
click at [156, 13] on input "0334057173" at bounding box center [139, 15] width 144 height 13
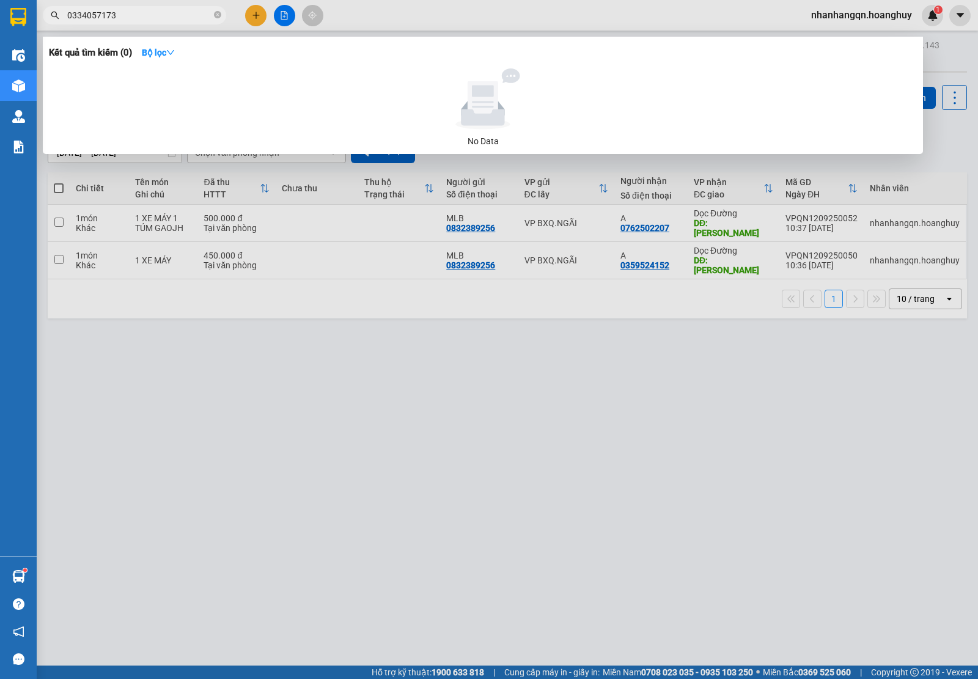
click at [156, 13] on input "0334057173" at bounding box center [139, 15] width 144 height 13
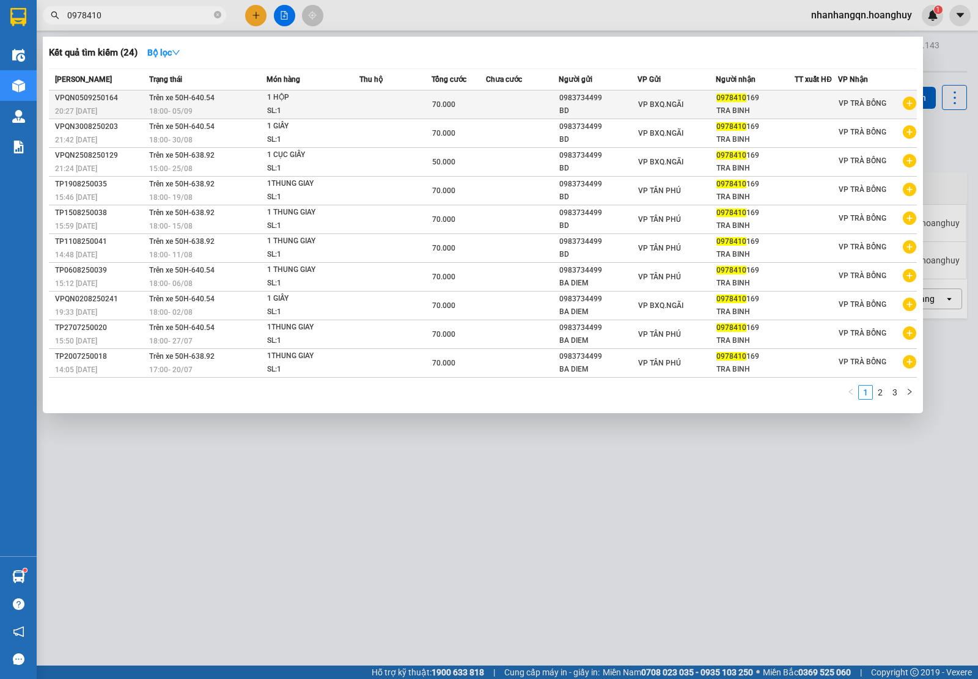
click at [811, 93] on td at bounding box center [815, 104] width 43 height 29
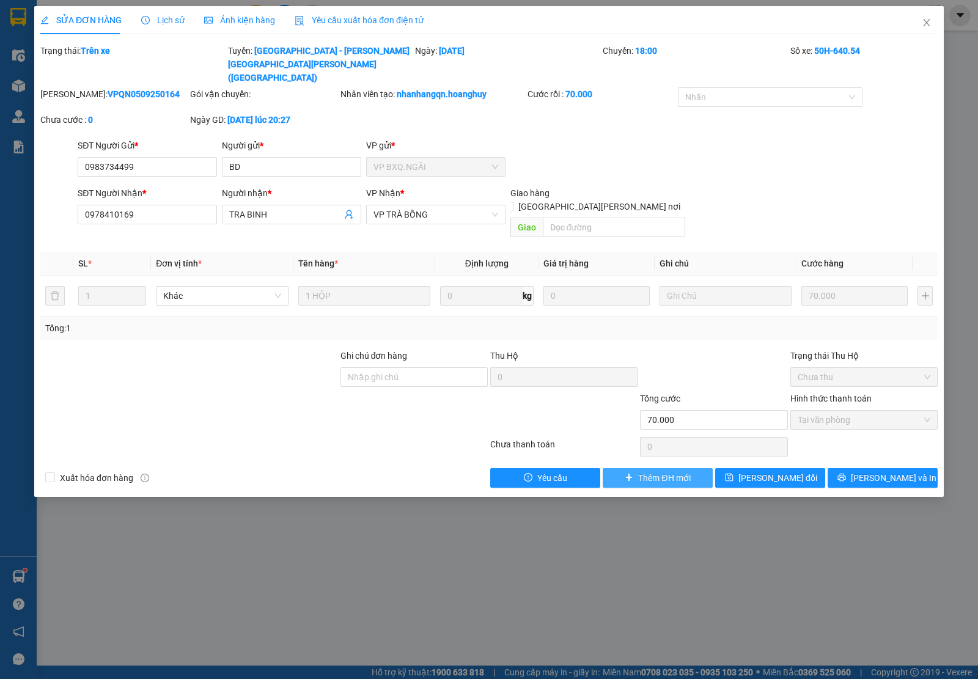
click at [633, 468] on button "Thêm ĐH mới" at bounding box center [658, 478] width 110 height 20
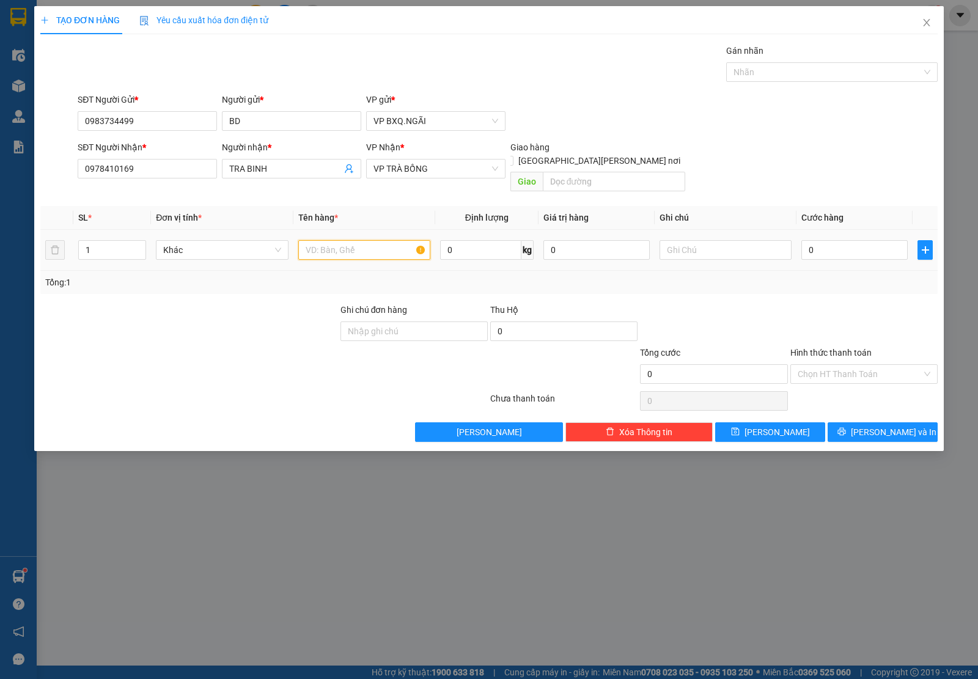
click at [367, 240] on input "text" at bounding box center [364, 250] width 132 height 20
click at [843, 365] on input "Hình thức thanh toán" at bounding box center [859, 374] width 124 height 18
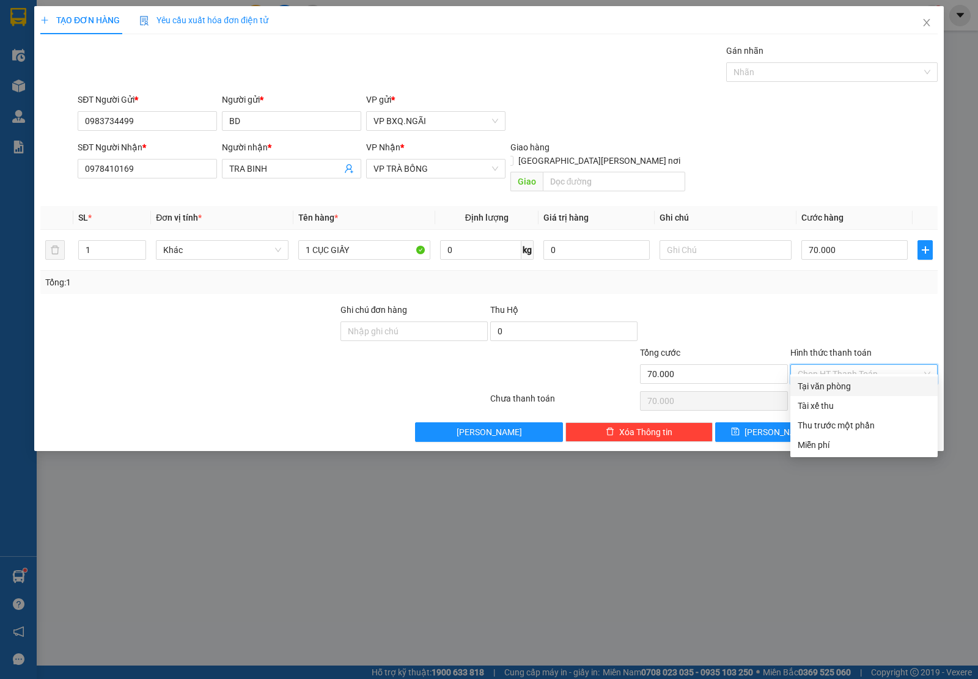
click at [830, 386] on div "Tại văn phòng" at bounding box center [863, 385] width 133 height 13
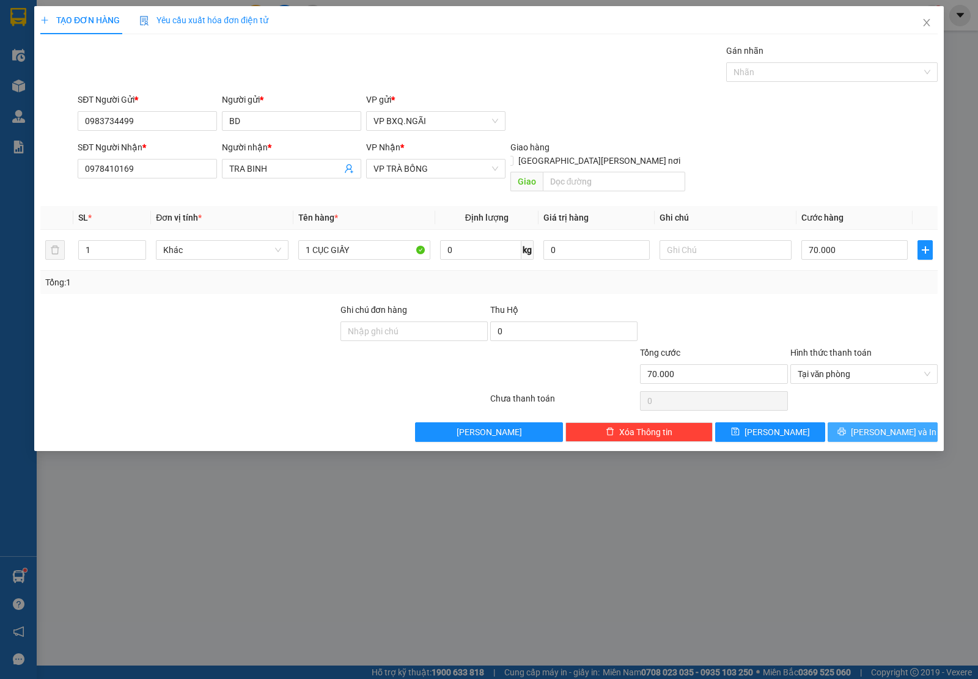
click at [872, 425] on span "[PERSON_NAME] và In" at bounding box center [894, 431] width 86 height 13
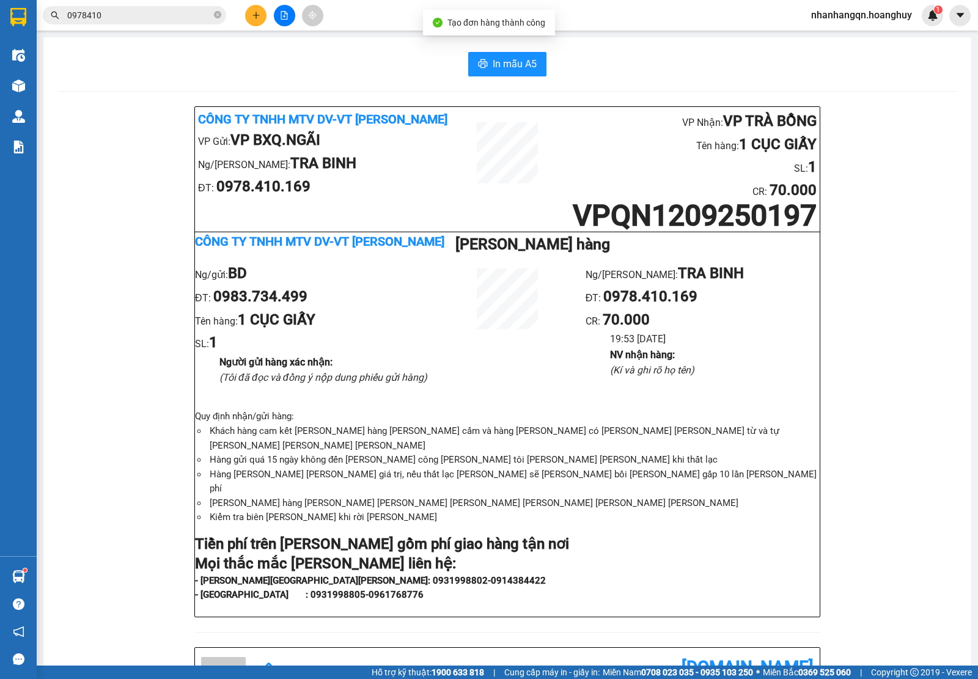
click at [108, 29] on div "Kết quả [PERSON_NAME] ( 24 ) Bộ lọc Mã ĐH Trạng thái Món hàng Thu hộ [PERSON_NA…" at bounding box center [489, 15] width 978 height 31
click at [104, 11] on input "0978410" at bounding box center [139, 15] width 144 height 13
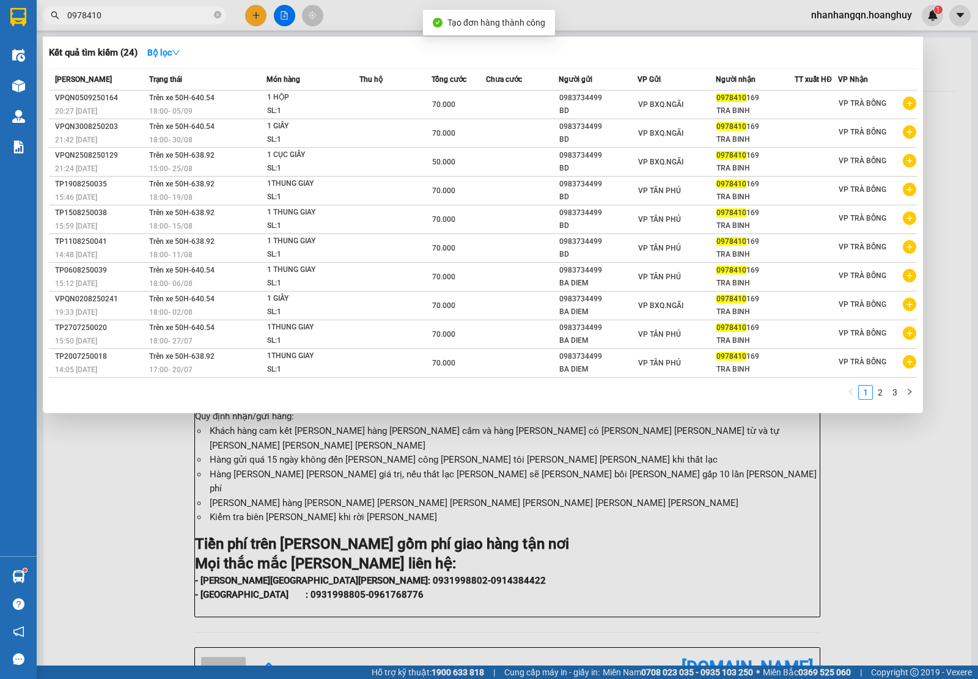
click at [104, 11] on input "0978410" at bounding box center [139, 15] width 144 height 13
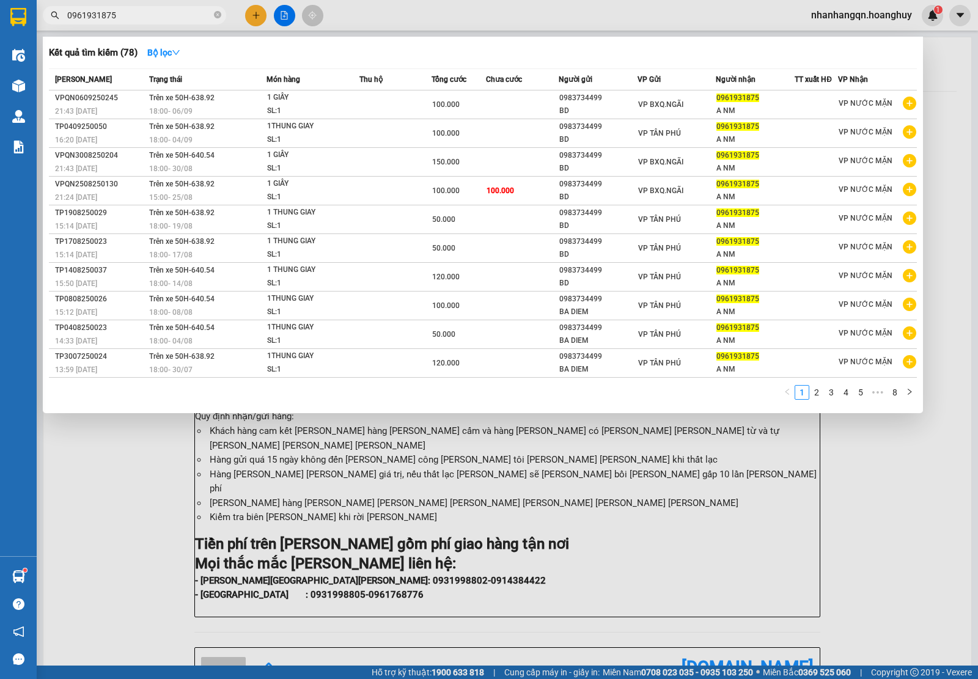
click at [663, 113] on td "VP BXQ.NGÃI" at bounding box center [676, 104] width 79 height 29
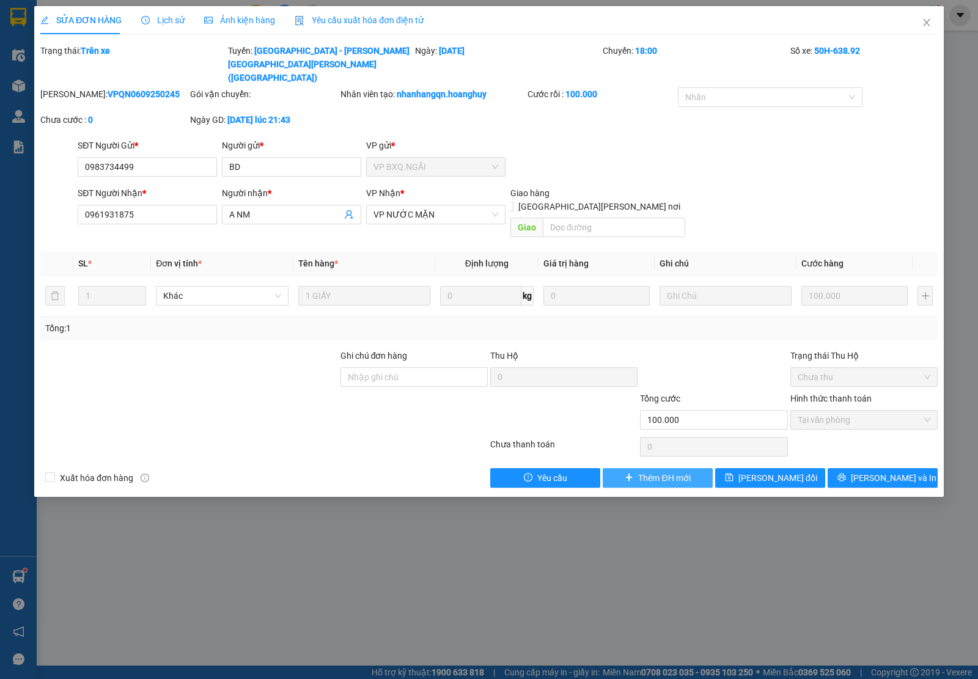
click at [676, 471] on span "Thêm ĐH mới" at bounding box center [664, 477] width 52 height 13
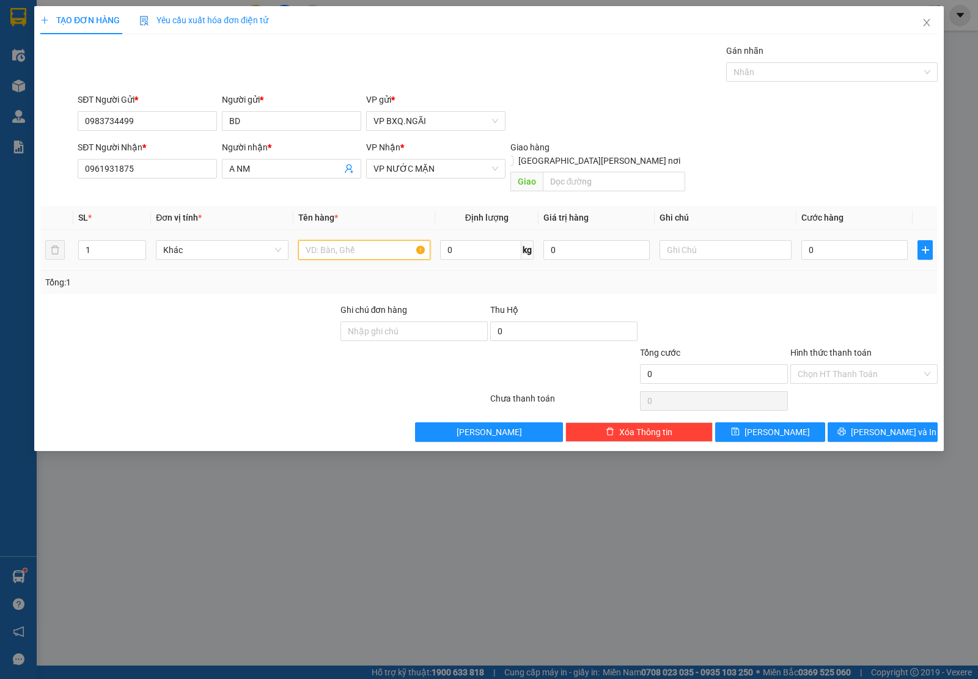
click at [334, 243] on input "text" at bounding box center [364, 250] width 132 height 20
click at [859, 367] on input "Hình thức thanh toán" at bounding box center [859, 374] width 124 height 18
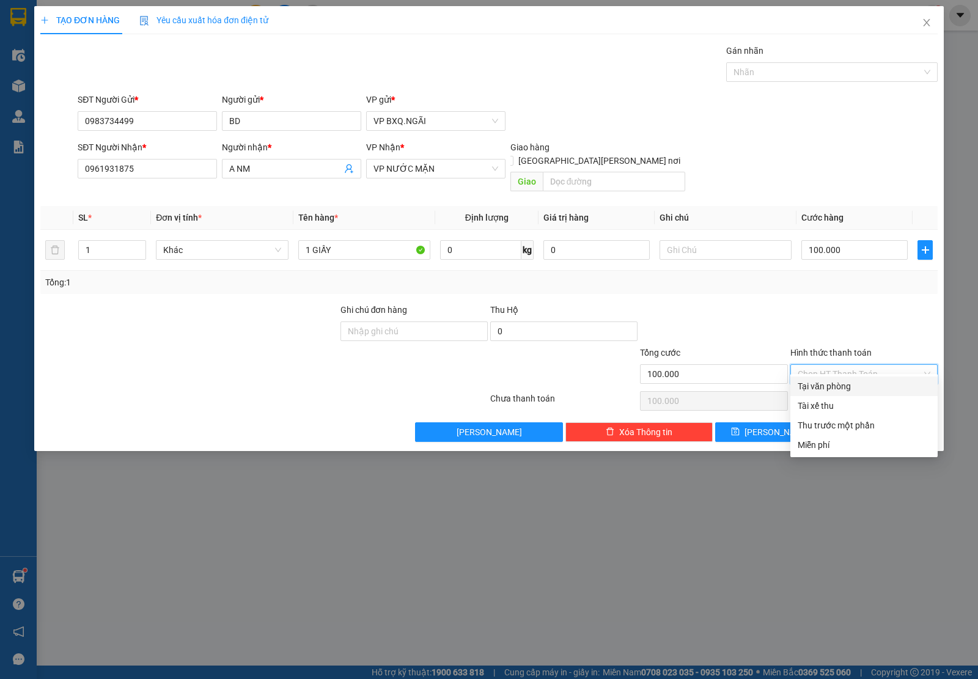
click at [862, 382] on div "Tại văn phòng" at bounding box center [863, 385] width 133 height 13
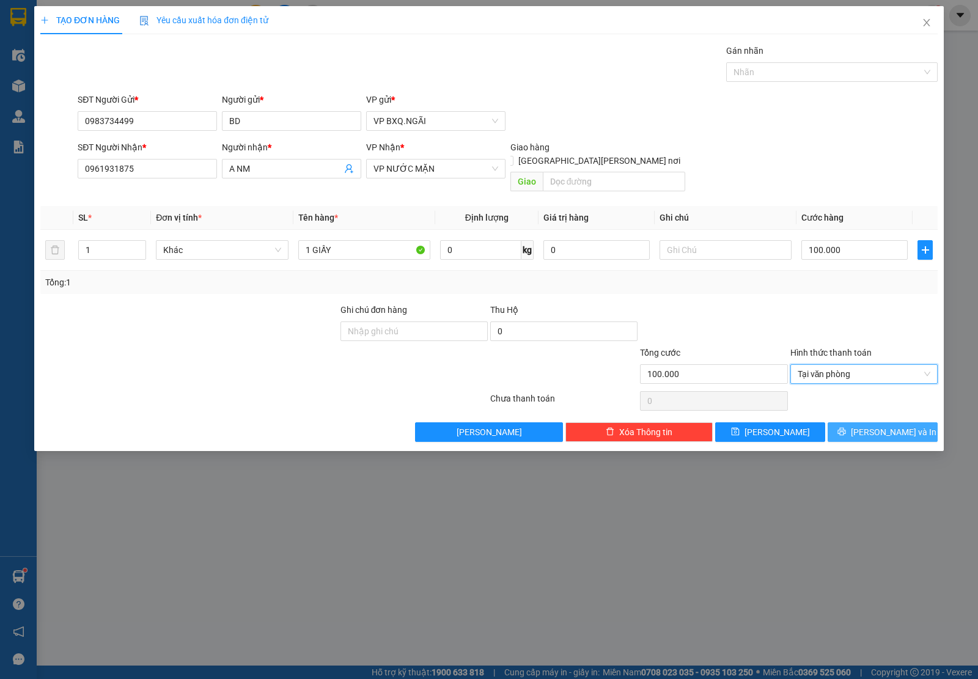
drag, startPoint x: 891, startPoint y: 413, endPoint x: 887, endPoint y: 419, distance: 7.0
click at [892, 425] on span "[PERSON_NAME] và In" at bounding box center [894, 431] width 86 height 13
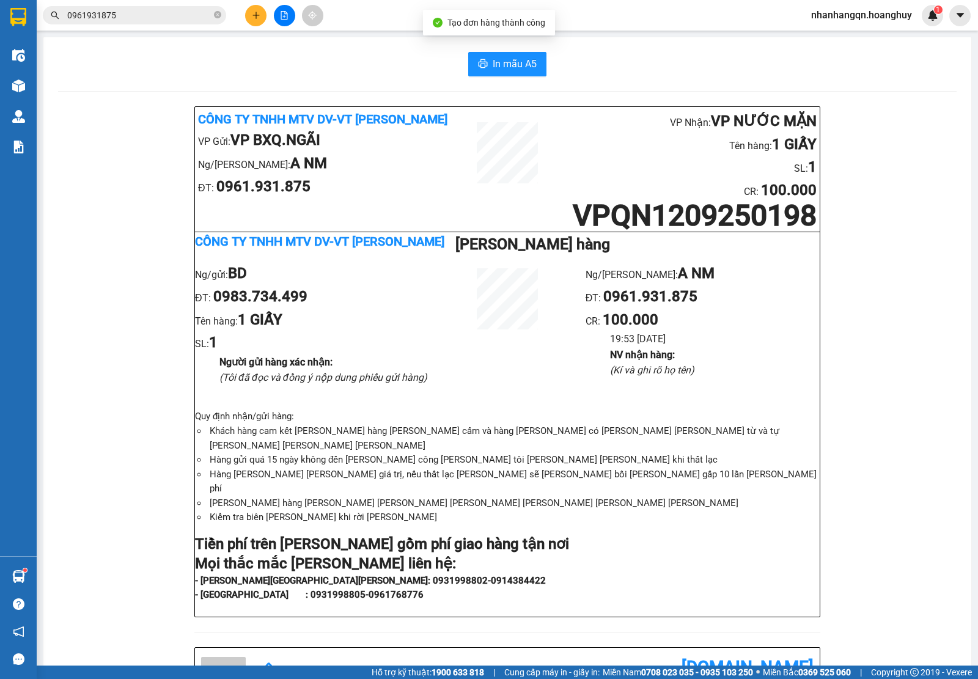
click at [133, 7] on span "0961931875" at bounding box center [134, 15] width 183 height 18
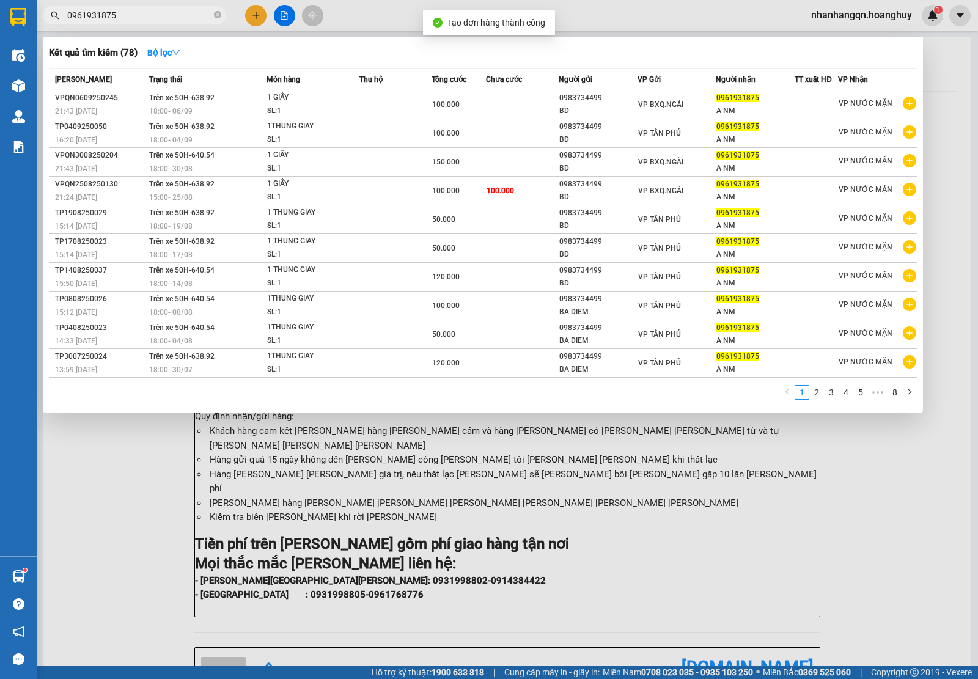
click at [131, 10] on span "0961931875" at bounding box center [134, 15] width 183 height 18
click at [127, 14] on input "0961931875" at bounding box center [139, 15] width 144 height 13
click at [126, 14] on input "0961931875" at bounding box center [139, 15] width 144 height 13
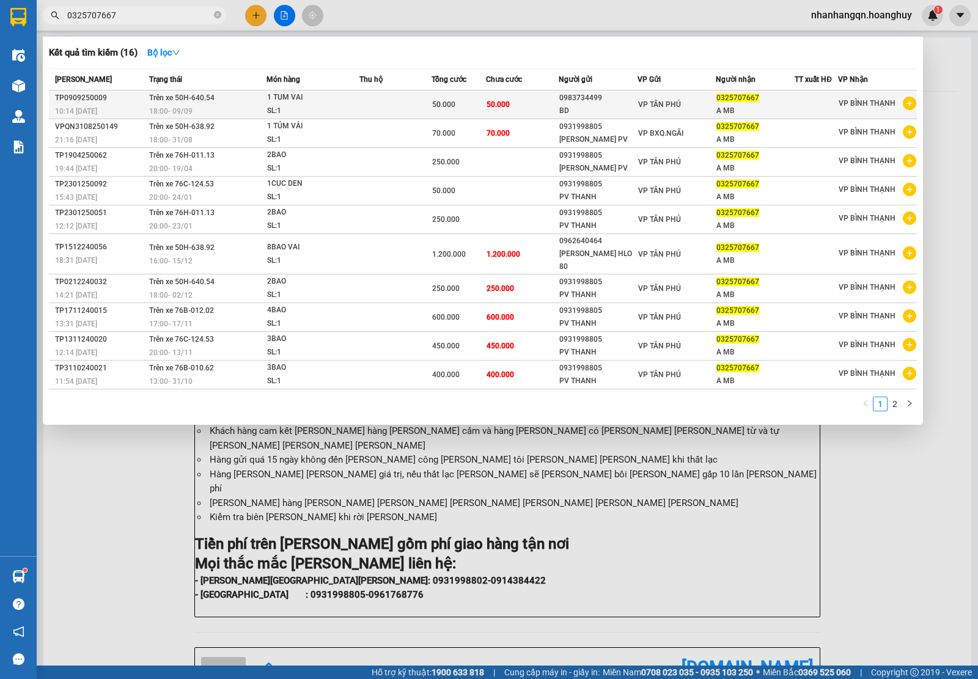
click at [616, 112] on div "BD" at bounding box center [598, 110] width 78 height 13
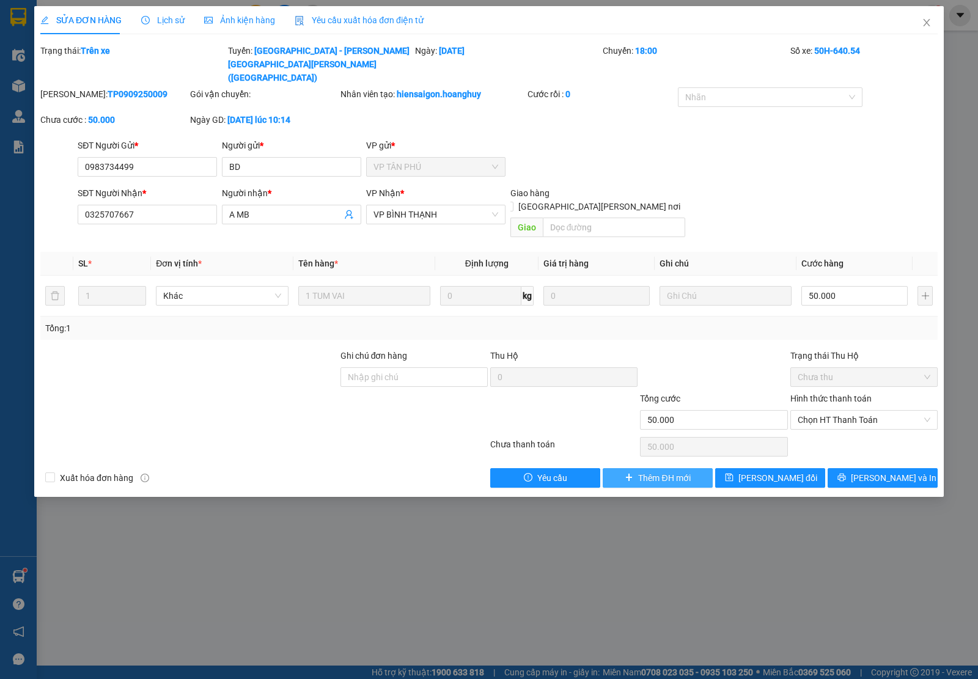
click at [634, 468] on button "Thêm ĐH mới" at bounding box center [658, 478] width 110 height 20
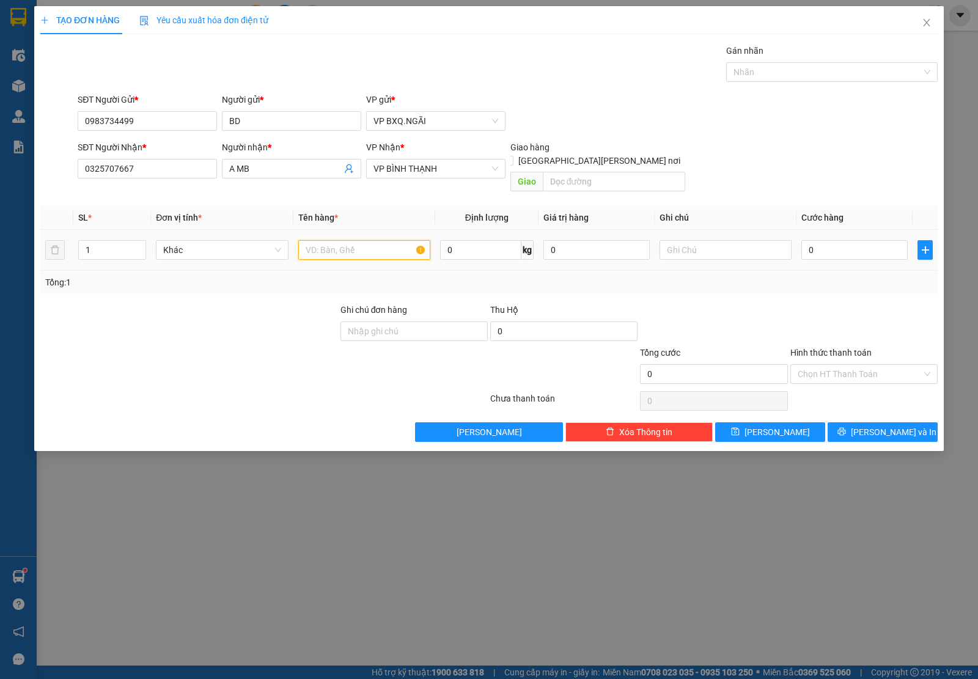
click at [327, 240] on input "text" at bounding box center [364, 250] width 132 height 20
drag, startPoint x: 868, startPoint y: 376, endPoint x: 862, endPoint y: 367, distance: 10.7
click at [868, 373] on div "Transit Pickup Surcharge Ids Transit Deliver Surcharge Ids Transit Deliver Surc…" at bounding box center [488, 243] width 897 height 398
click at [862, 367] on input "Hình thức thanh toán" at bounding box center [859, 374] width 124 height 18
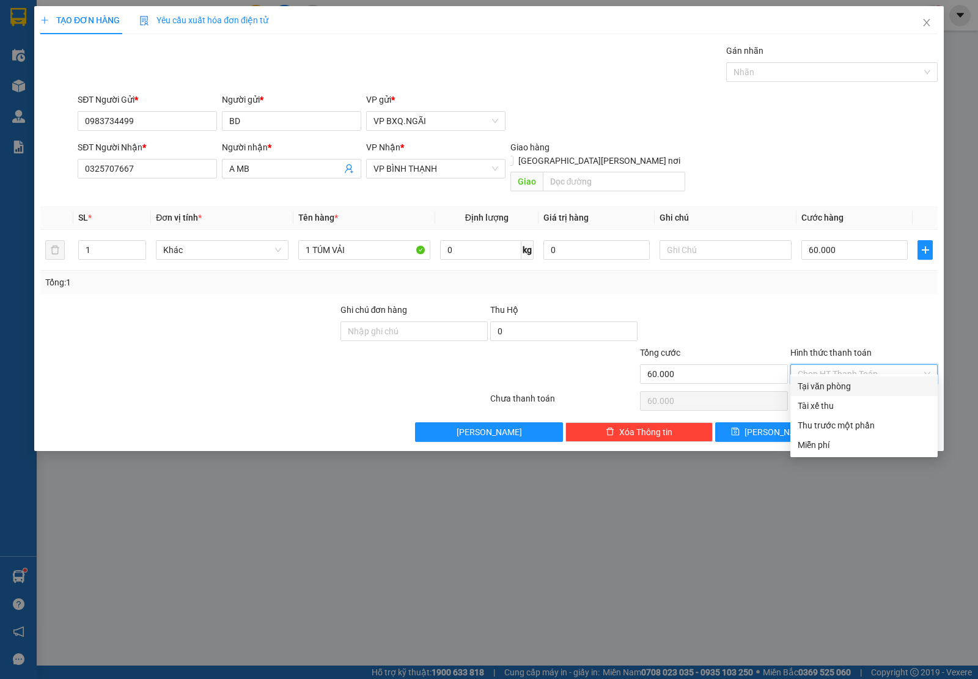
click at [839, 386] on div "Tại văn phòng" at bounding box center [863, 385] width 133 height 13
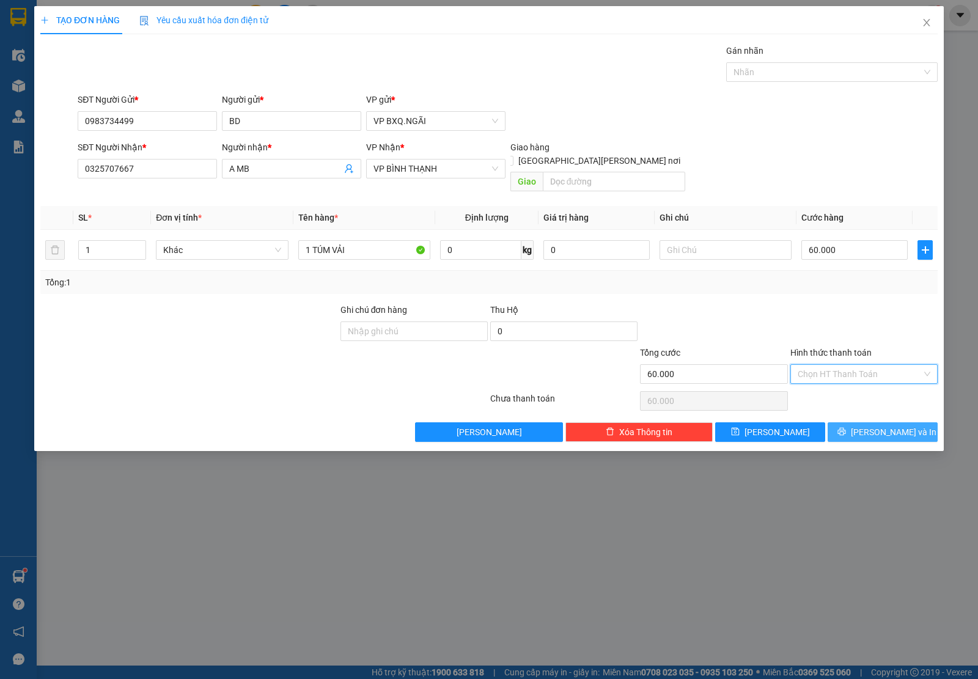
click at [893, 425] on span "[PERSON_NAME] và In" at bounding box center [894, 431] width 86 height 13
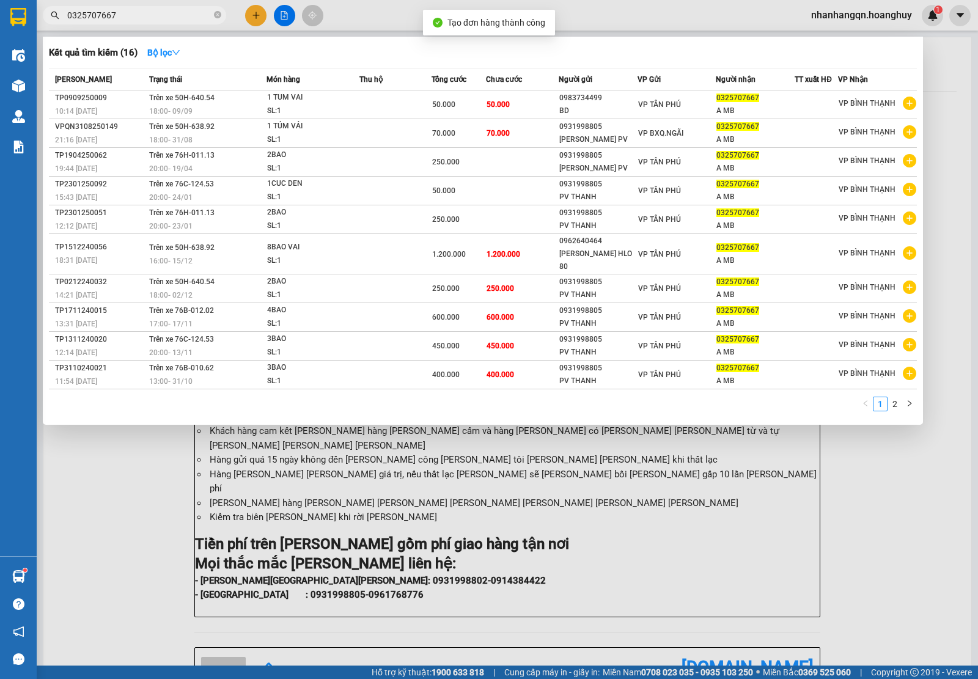
click at [122, 13] on input "0325707667" at bounding box center [139, 15] width 144 height 13
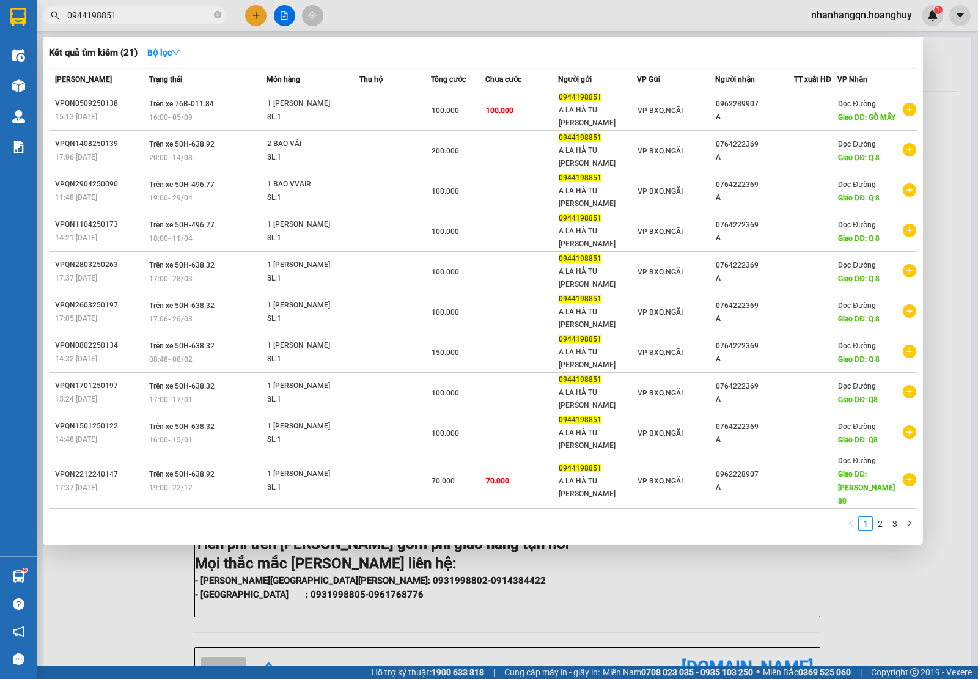
click at [144, 20] on input "0944198851" at bounding box center [139, 15] width 144 height 13
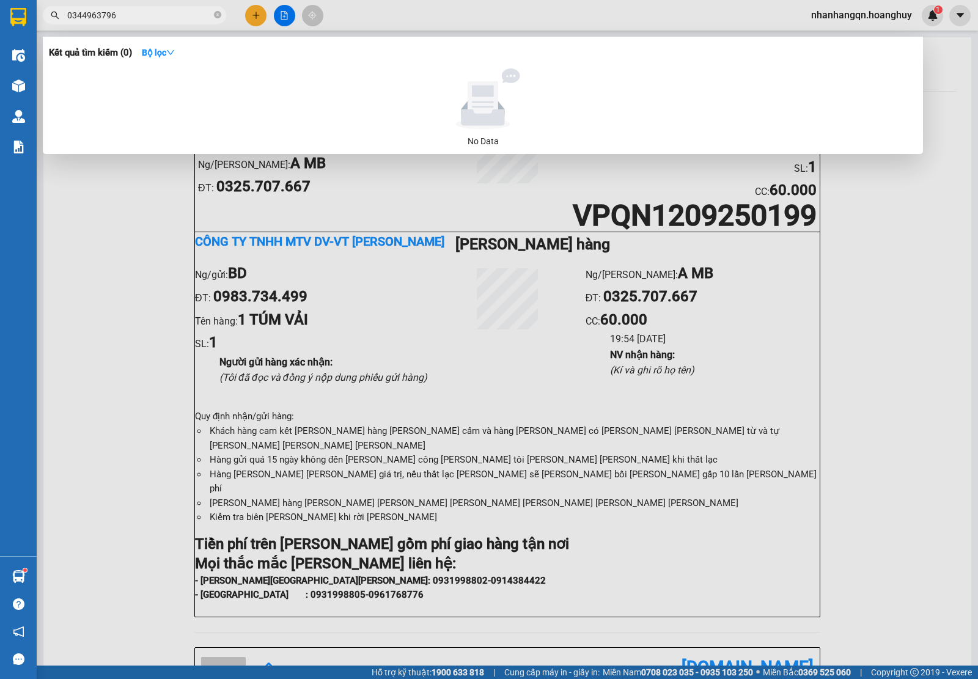
click at [148, 10] on input "0344963796" at bounding box center [139, 15] width 144 height 13
click at [263, 16] on div at bounding box center [489, 339] width 978 height 679
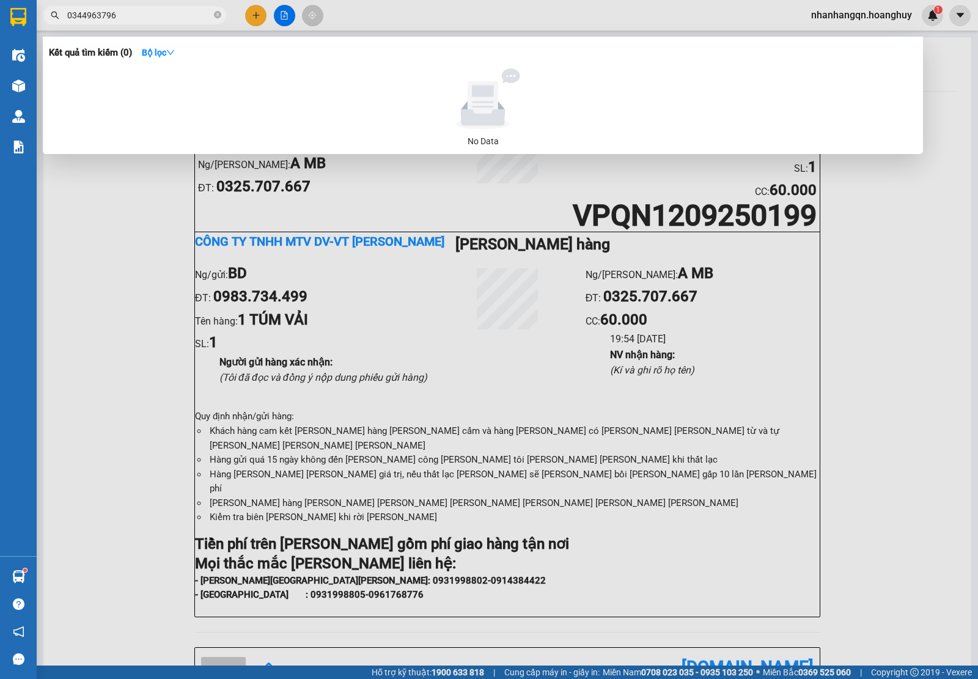
click at [261, 16] on button at bounding box center [255, 15] width 21 height 21
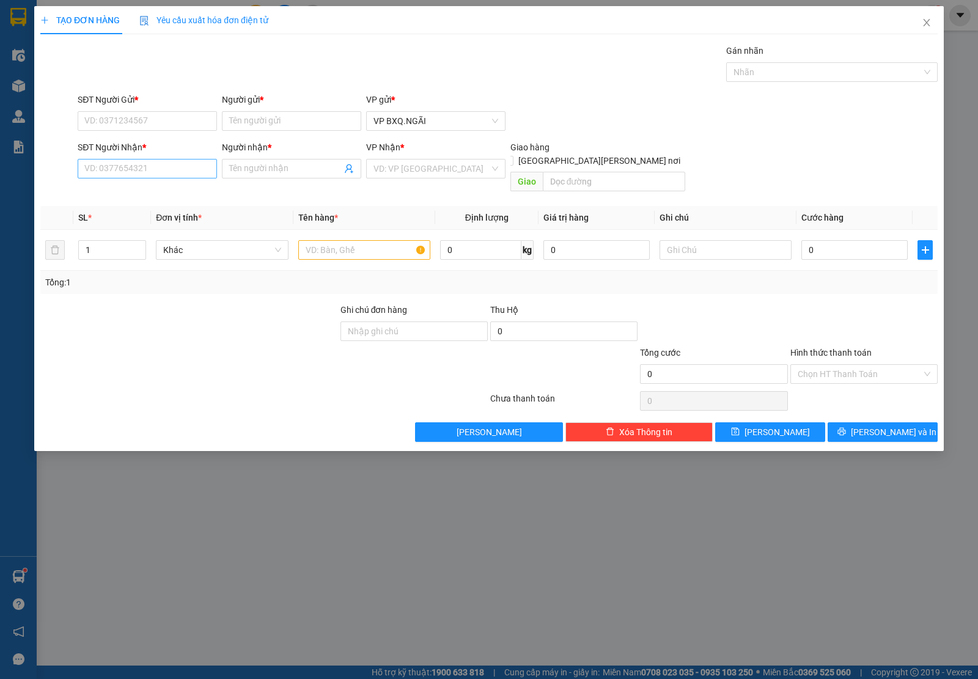
drag, startPoint x: 163, startPoint y: 181, endPoint x: 156, endPoint y: 176, distance: 8.7
click at [163, 181] on div "SĐT Người [PERSON_NAME] * VD: 0377654321" at bounding box center [147, 162] width 139 height 43
click at [153, 171] on input "SĐT Người Nhận *" at bounding box center [147, 169] width 139 height 20
paste input "0344963796"
click at [136, 117] on input "SĐT Người Gửi *" at bounding box center [147, 121] width 139 height 20
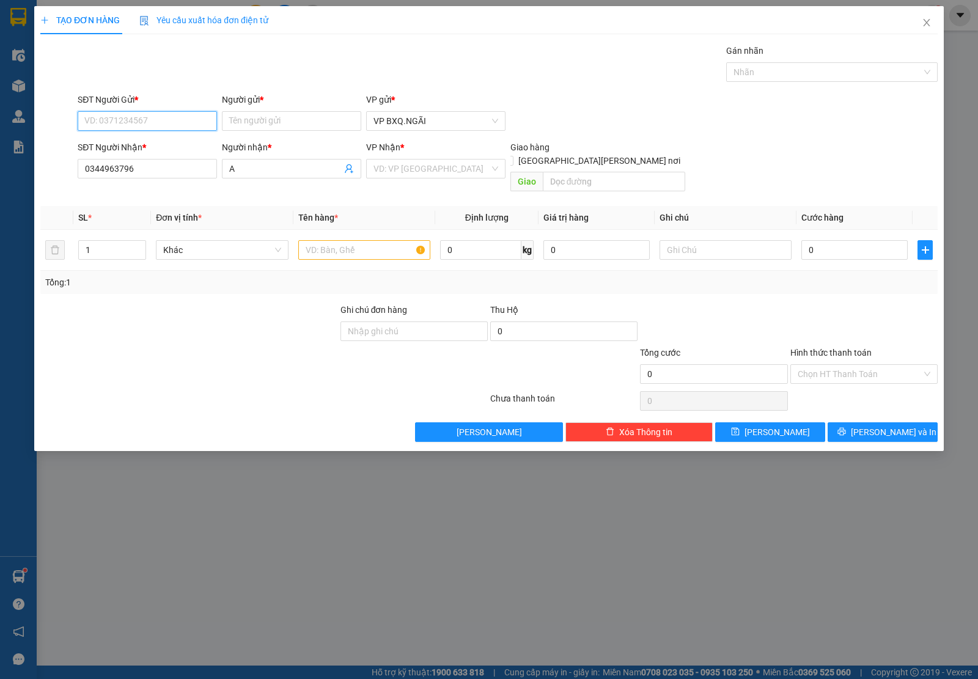
paste input "0344963796"
click at [136, 117] on input "0344963796" at bounding box center [147, 121] width 139 height 20
click at [442, 163] on input "search" at bounding box center [431, 168] width 116 height 18
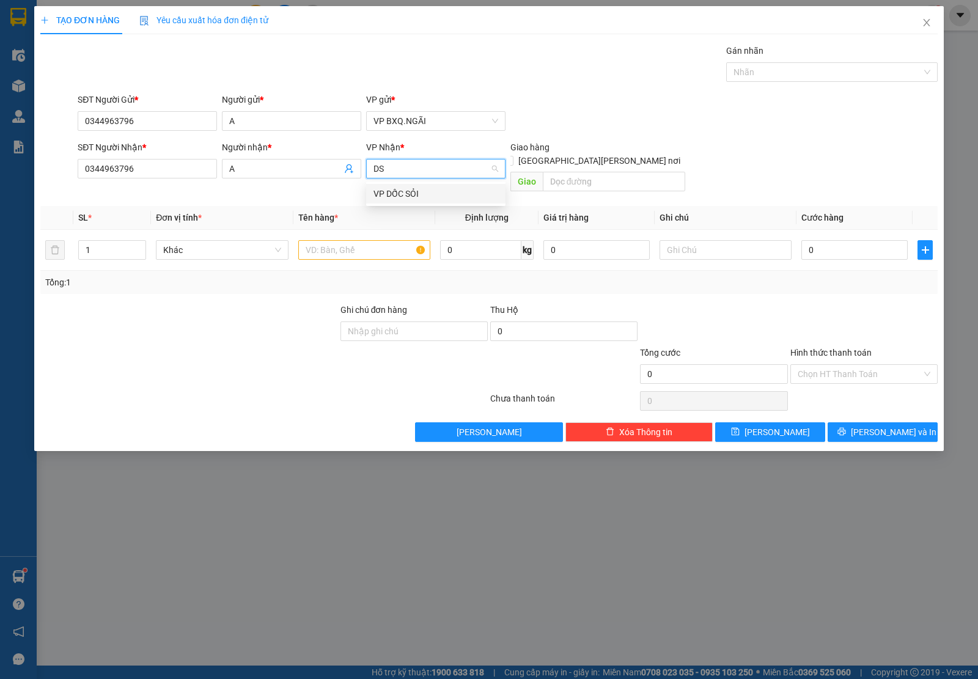
click at [400, 197] on div "VP DỐC SỎI" at bounding box center [435, 193] width 125 height 13
click at [362, 240] on input "text" at bounding box center [364, 250] width 132 height 20
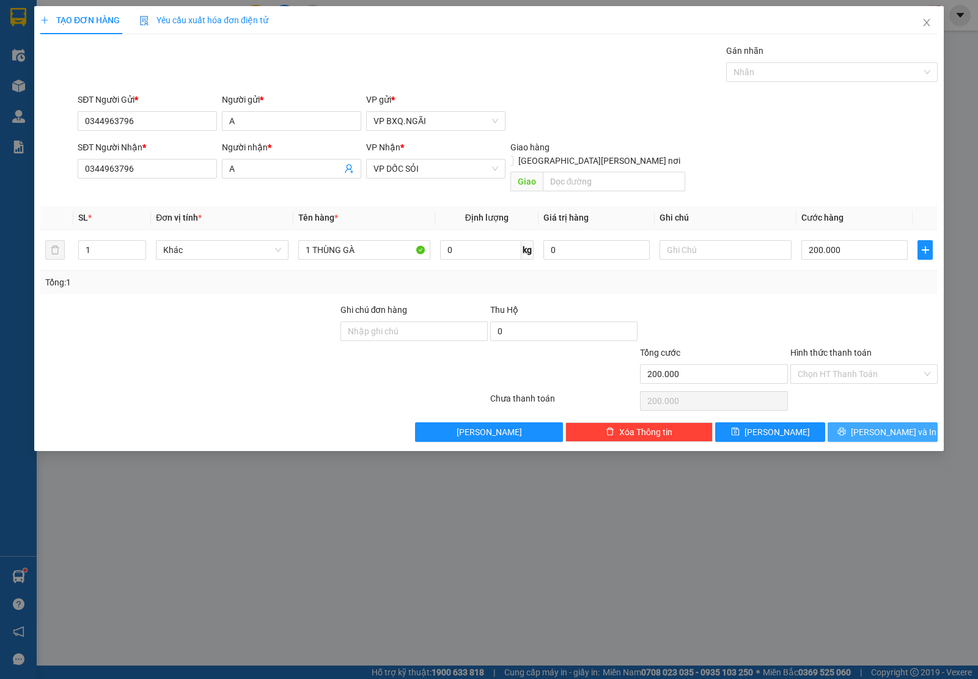
click at [886, 425] on span "[PERSON_NAME] và In" at bounding box center [894, 431] width 86 height 13
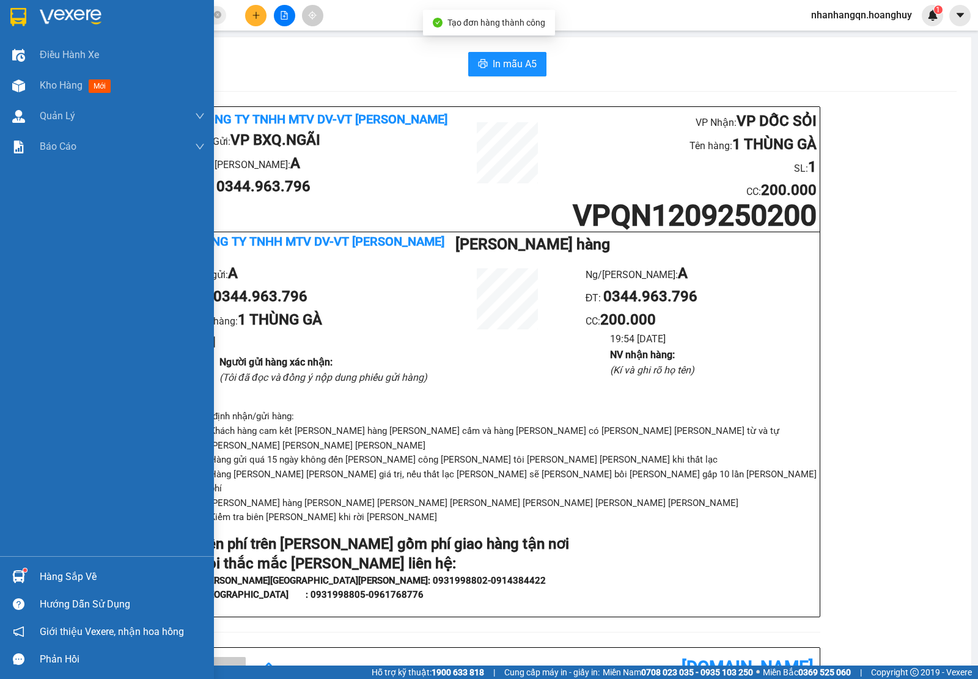
click at [45, 17] on img at bounding box center [71, 17] width 62 height 18
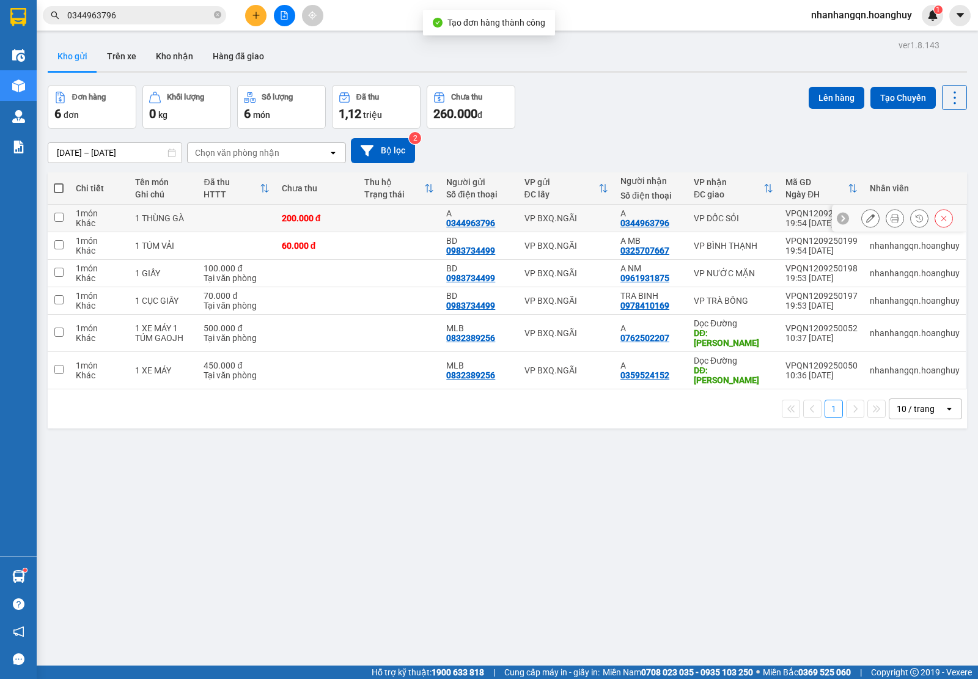
click at [559, 223] on div "VP BXQ.NGÃI" at bounding box center [566, 218] width 84 height 10
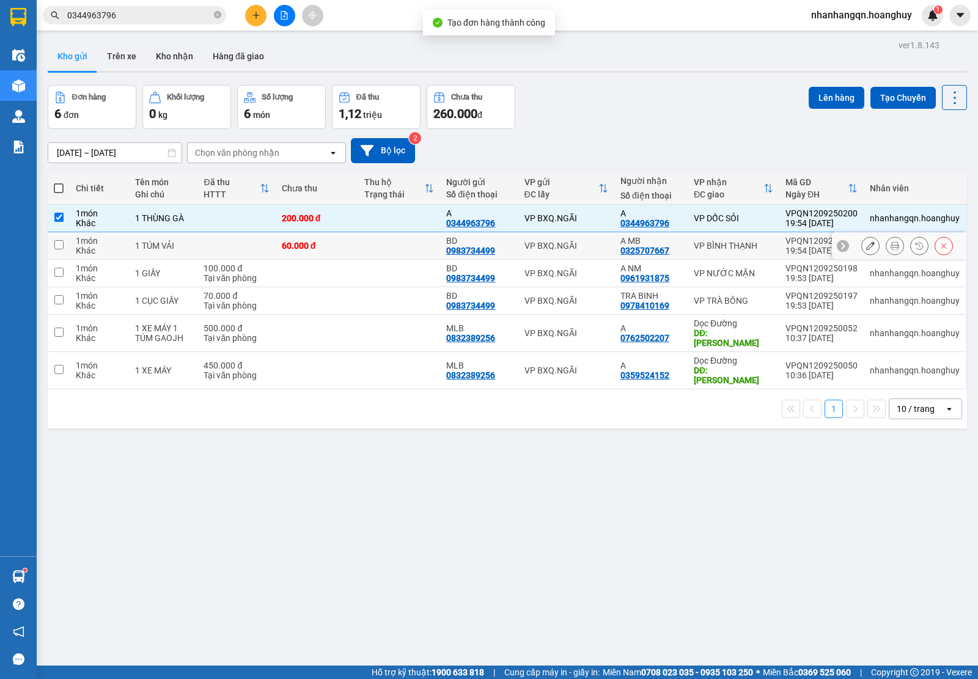
click at [565, 252] on td "VP BXQ.NGÃI" at bounding box center [566, 245] width 96 height 27
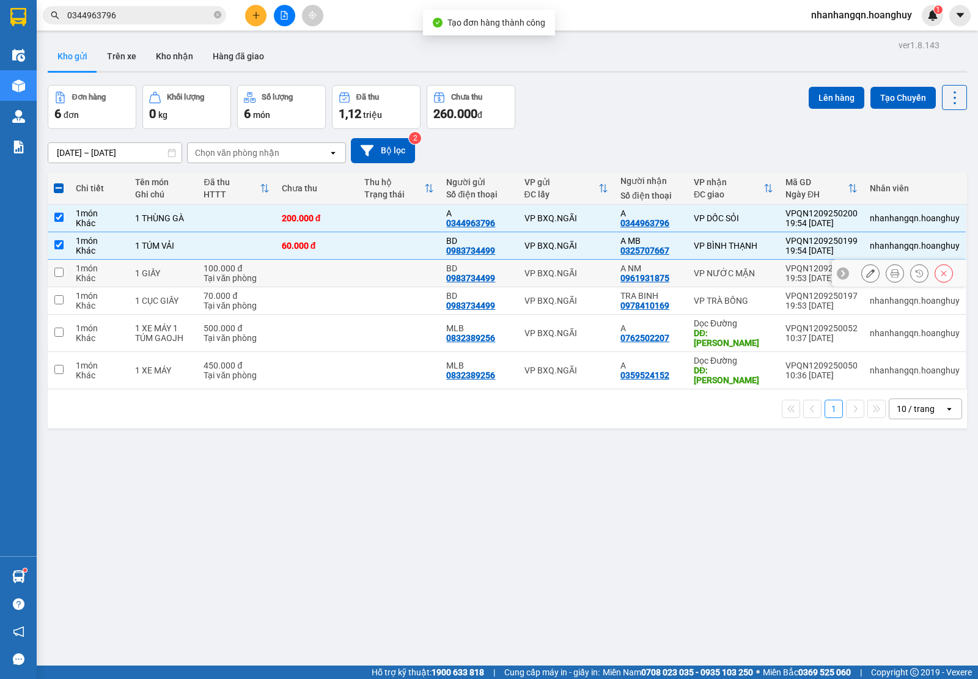
click at [570, 272] on div "VP BXQ.NGÃI" at bounding box center [566, 273] width 84 height 10
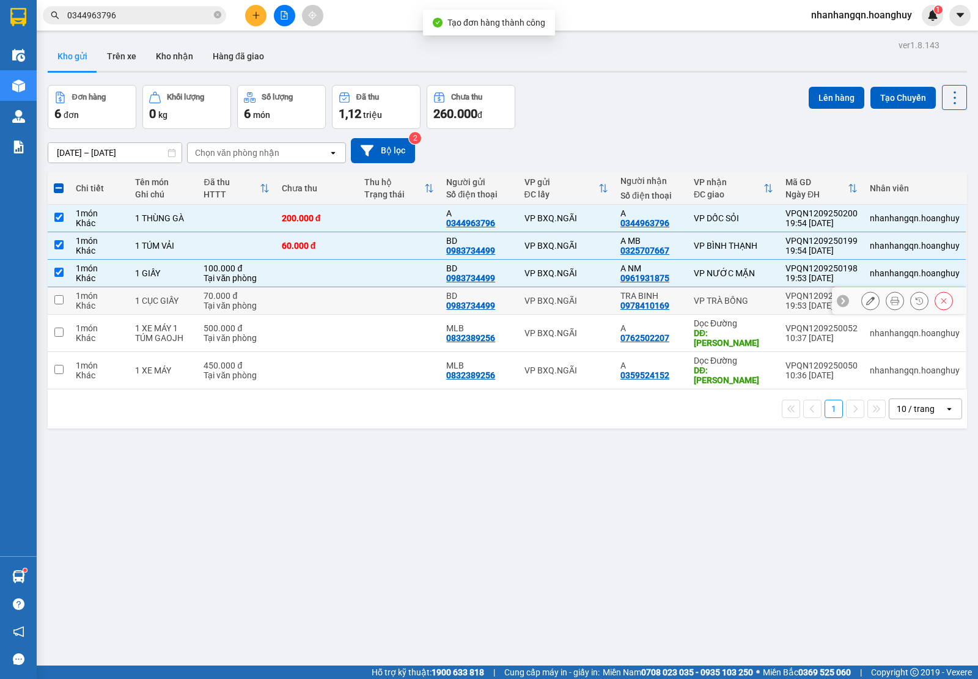
drag, startPoint x: 574, startPoint y: 293, endPoint x: 639, endPoint y: 290, distance: 64.2
click at [576, 294] on td "VP BXQ.NGÃI" at bounding box center [566, 300] width 96 height 27
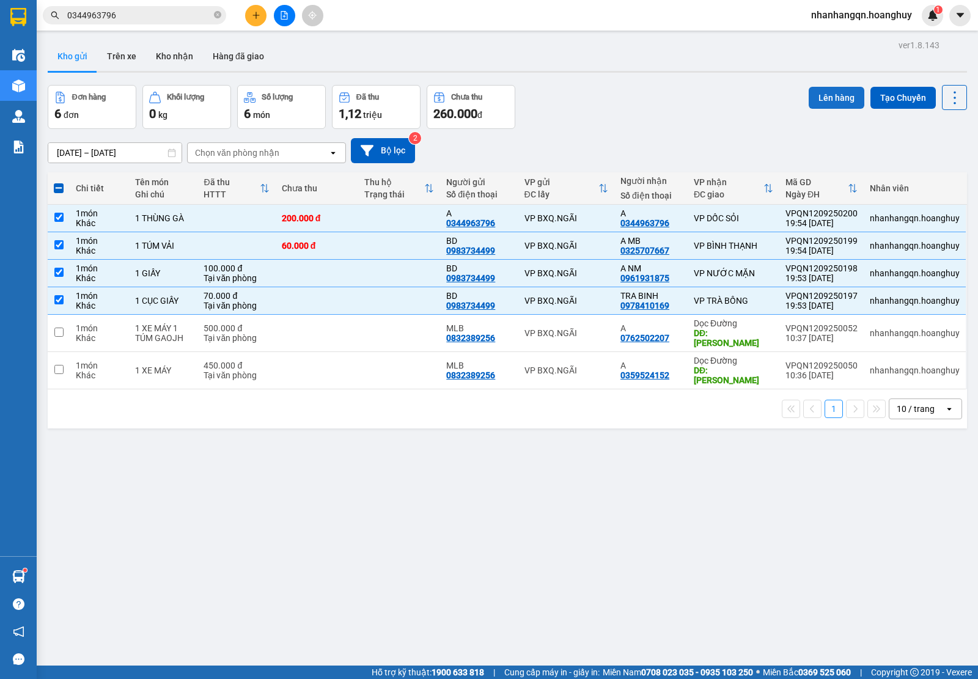
click at [816, 97] on button "Lên hàng" at bounding box center [836, 98] width 56 height 22
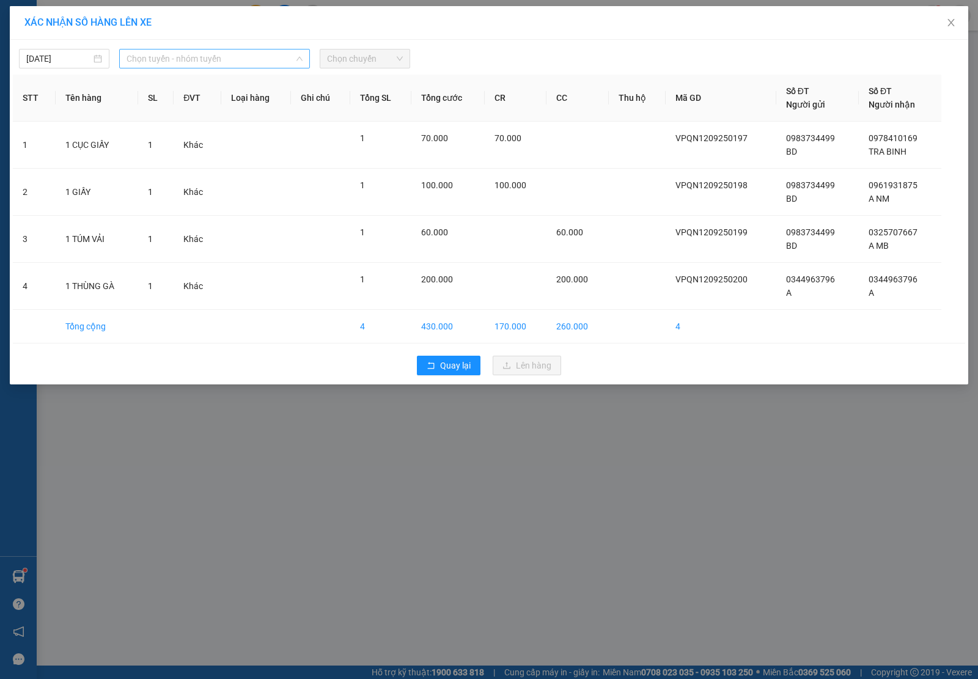
click at [199, 60] on span "Chọn tuyến - nhóm tuyến" at bounding box center [214, 58] width 176 height 18
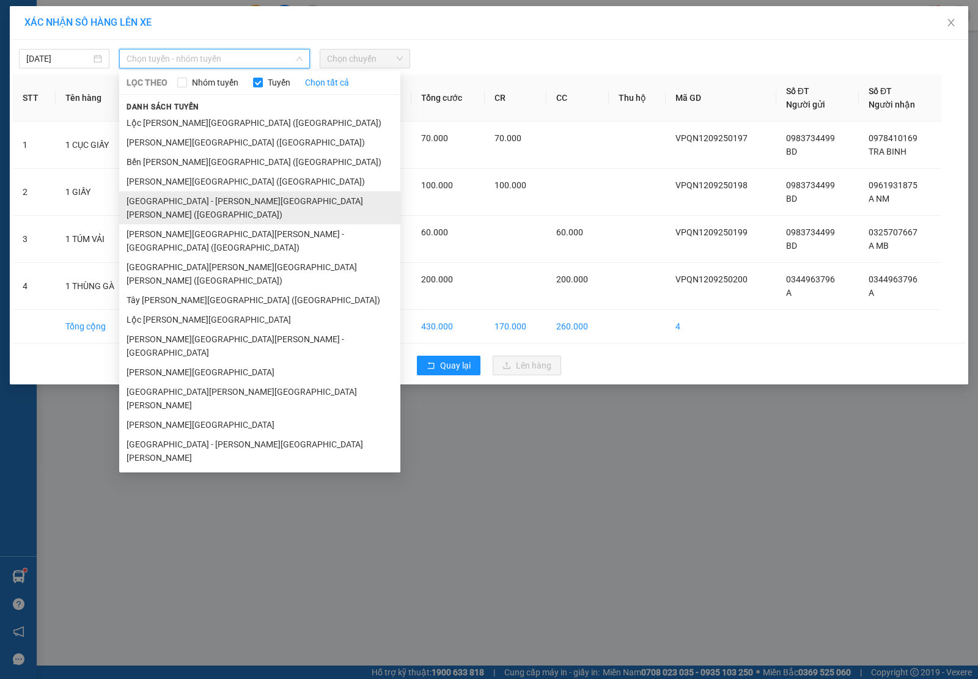
click at [197, 208] on li "[GEOGRAPHIC_DATA] - [PERSON_NAME][GEOGRAPHIC_DATA][PERSON_NAME] ([GEOGRAPHIC_DA…" at bounding box center [259, 207] width 281 height 33
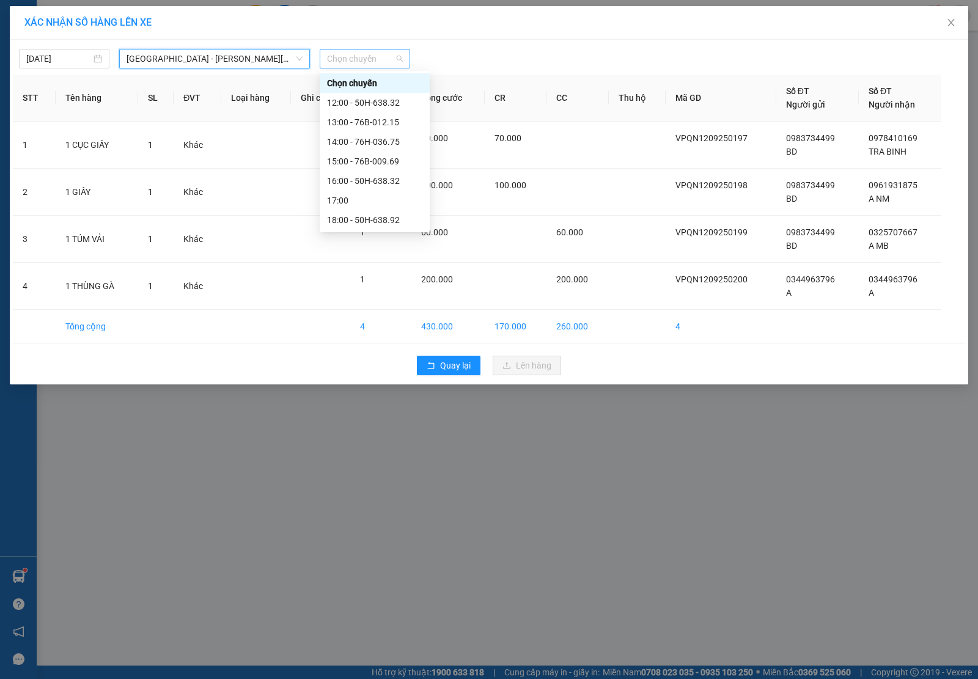
click at [370, 57] on span "Chọn chuyến" at bounding box center [365, 58] width 76 height 18
click at [377, 178] on div "18:00 - 50H-638.92" at bounding box center [374, 181] width 95 height 13
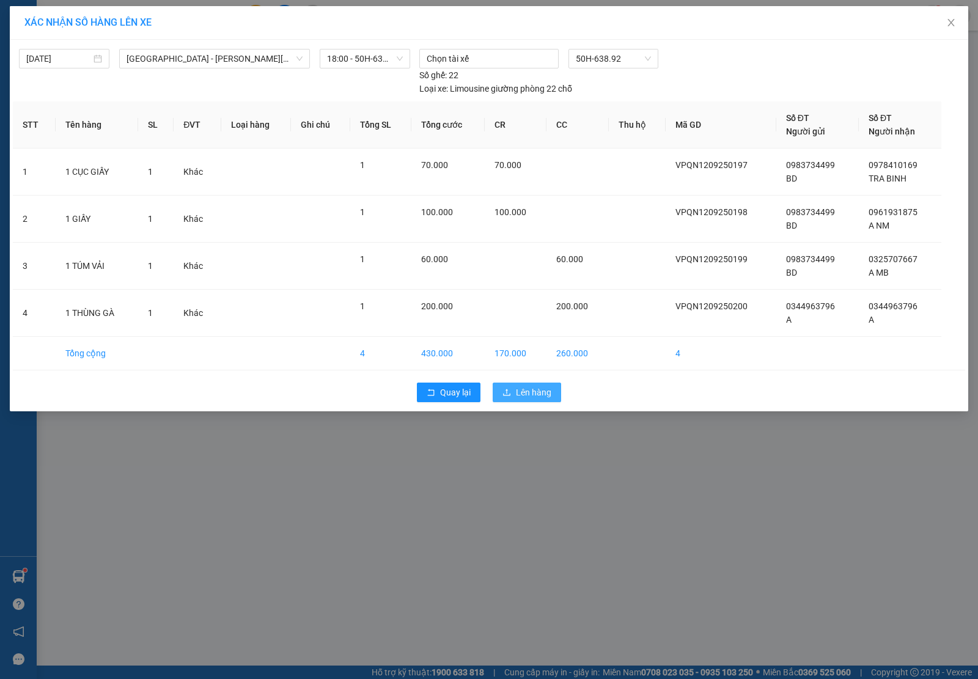
click at [527, 390] on span "Lên hàng" at bounding box center [533, 392] width 35 height 13
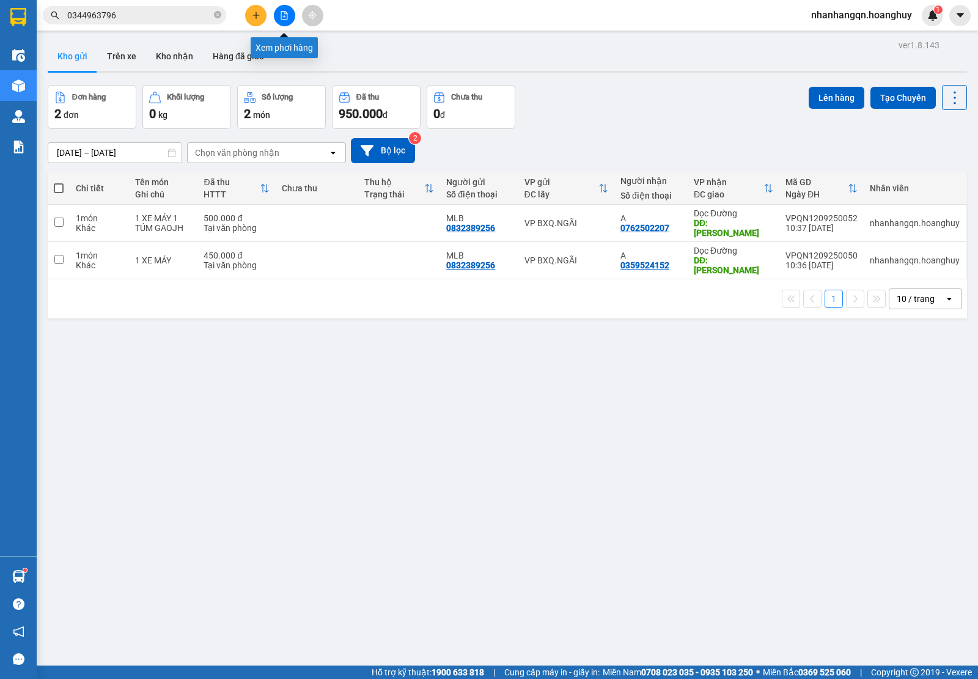
click at [278, 10] on button at bounding box center [284, 15] width 21 height 21
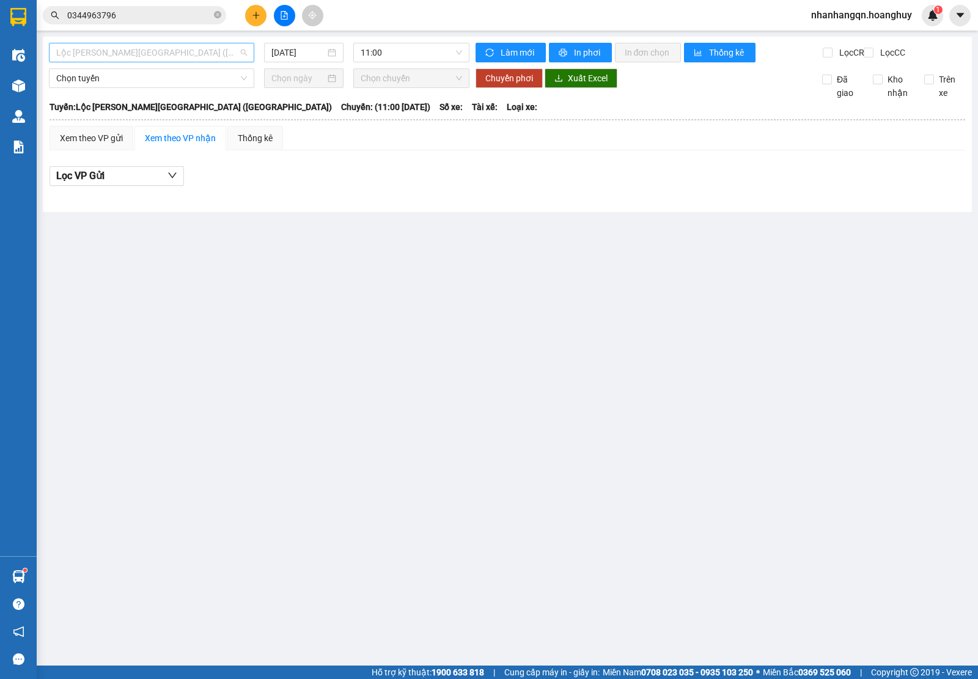
click at [142, 49] on span "Lộc [PERSON_NAME][GEOGRAPHIC_DATA] ([GEOGRAPHIC_DATA])" at bounding box center [151, 52] width 191 height 18
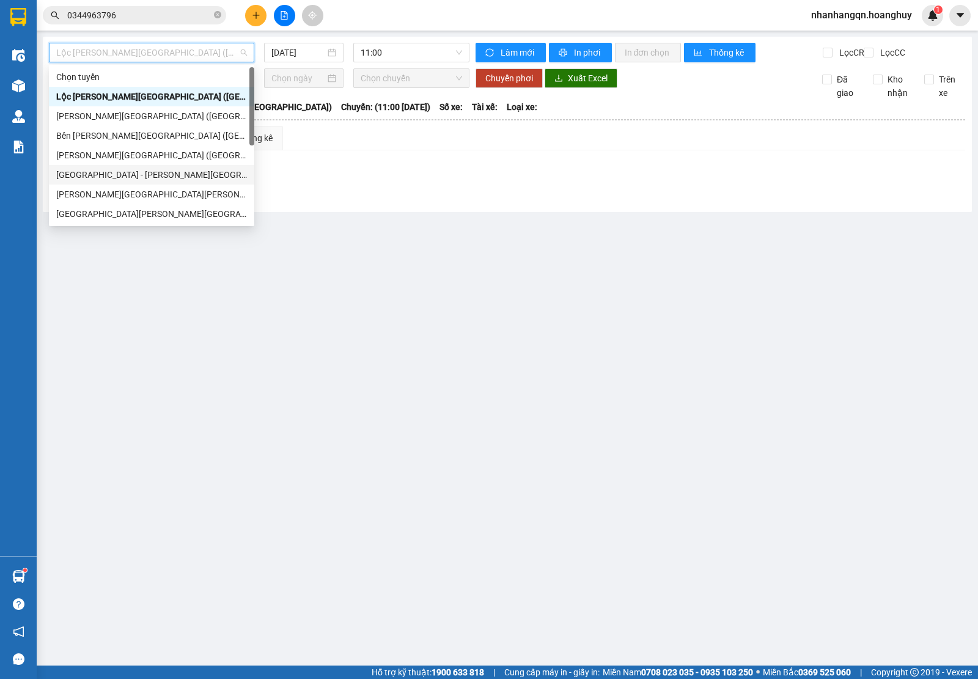
click at [150, 166] on div "[GEOGRAPHIC_DATA] - [PERSON_NAME][GEOGRAPHIC_DATA][PERSON_NAME] ([GEOGRAPHIC_DA…" at bounding box center [151, 175] width 205 height 20
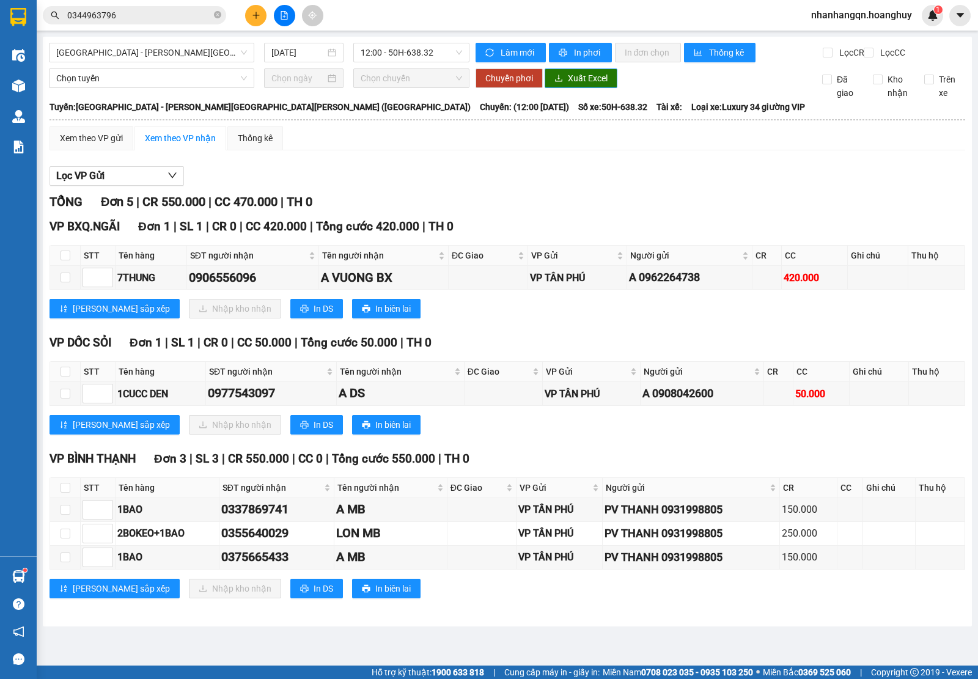
click at [570, 85] on span "Xuất Excel" at bounding box center [588, 77] width 40 height 13
click at [420, 49] on span "12:00 - 50H-638.32" at bounding box center [411, 52] width 101 height 18
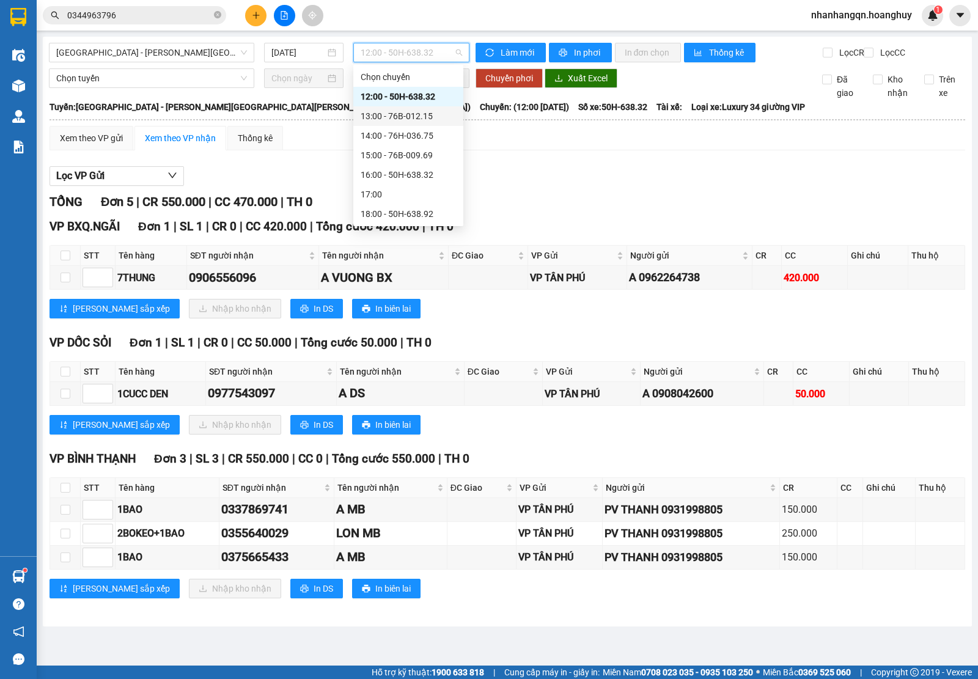
click at [429, 117] on div "13:00 - 76B-012.15" at bounding box center [408, 115] width 95 height 13
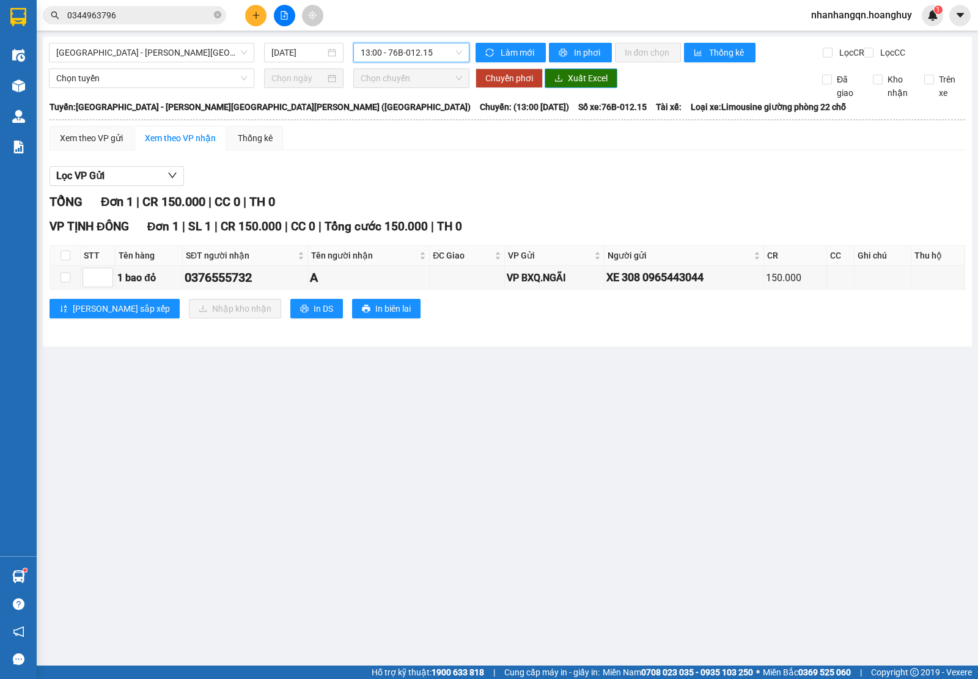
click at [584, 85] on span "Xuất Excel" at bounding box center [588, 77] width 40 height 13
click at [425, 50] on span "13:00 - 76B-012.15" at bounding box center [411, 52] width 101 height 18
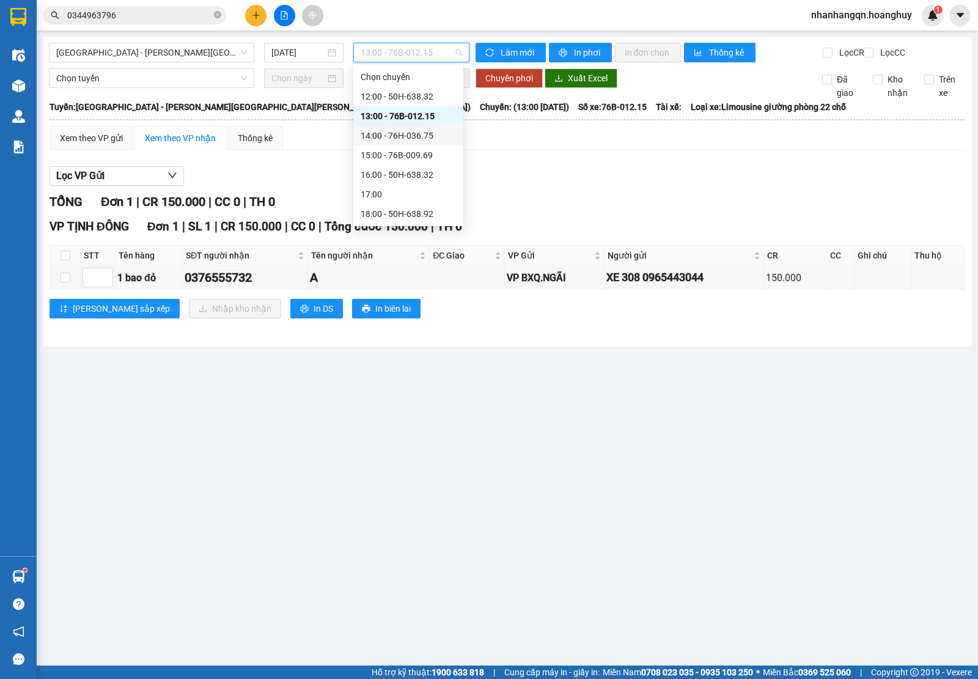
click at [403, 136] on div "14:00 - 76H-036.75" at bounding box center [408, 135] width 95 height 13
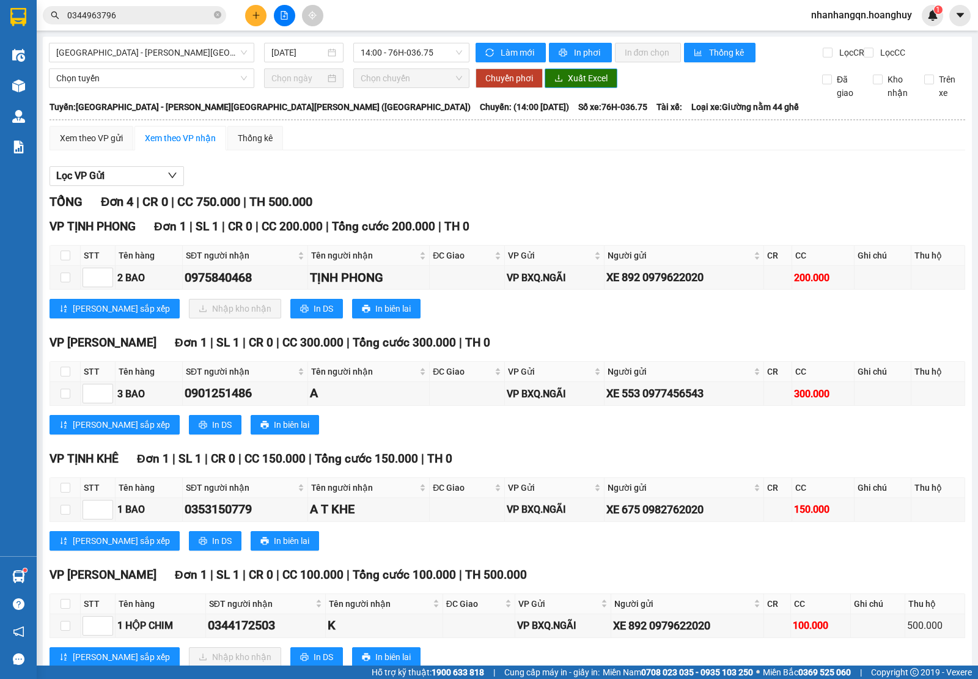
click at [585, 88] on button "Xuất Excel" at bounding box center [580, 78] width 73 height 20
click at [442, 49] on span "14:00 - 76H-036.75" at bounding box center [411, 52] width 101 height 18
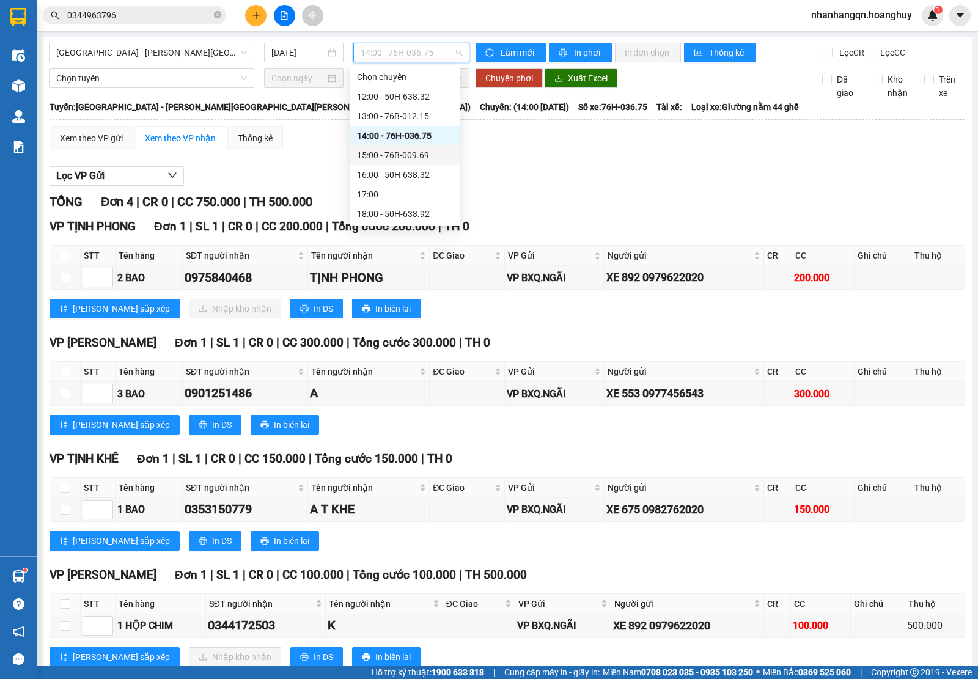
click at [414, 156] on div "15:00 - 76B-009.69" at bounding box center [404, 154] width 95 height 13
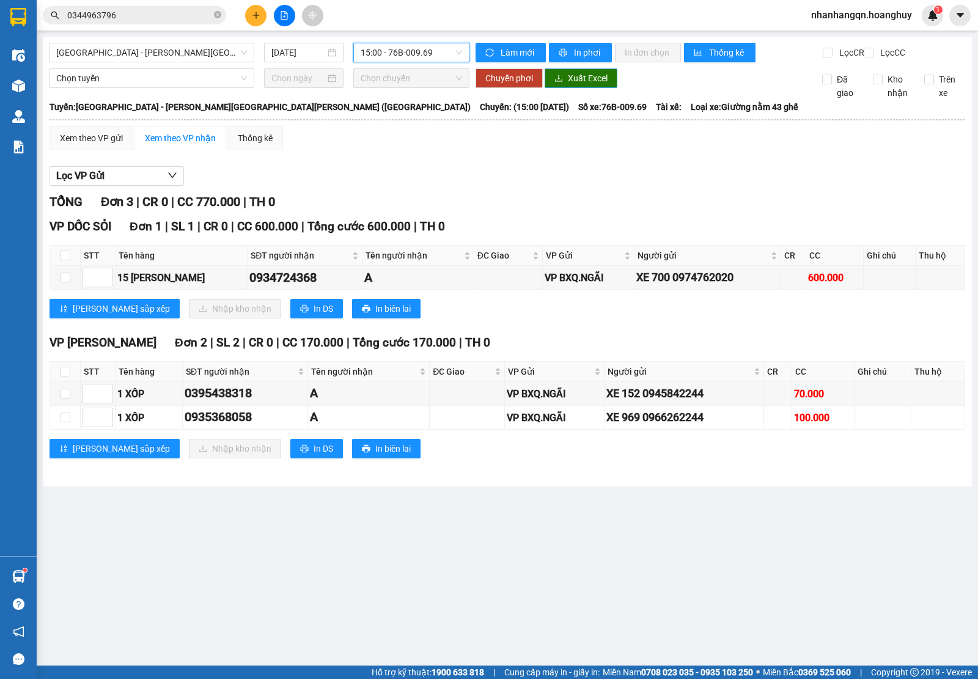
click at [572, 85] on span "Xuất Excel" at bounding box center [588, 77] width 40 height 13
drag, startPoint x: 405, startPoint y: 43, endPoint x: 410, endPoint y: 51, distance: 9.3
click at [407, 45] on div "15:00 - 76B-009.69" at bounding box center [410, 53] width 115 height 20
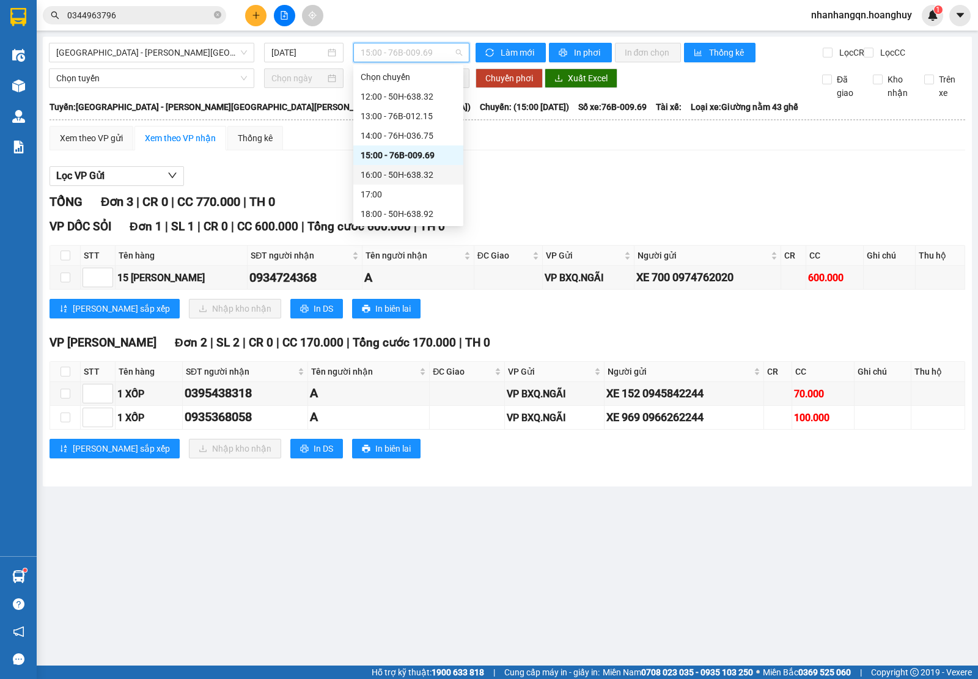
click at [419, 172] on div "16:00 - 50H-638.32" at bounding box center [408, 174] width 95 height 13
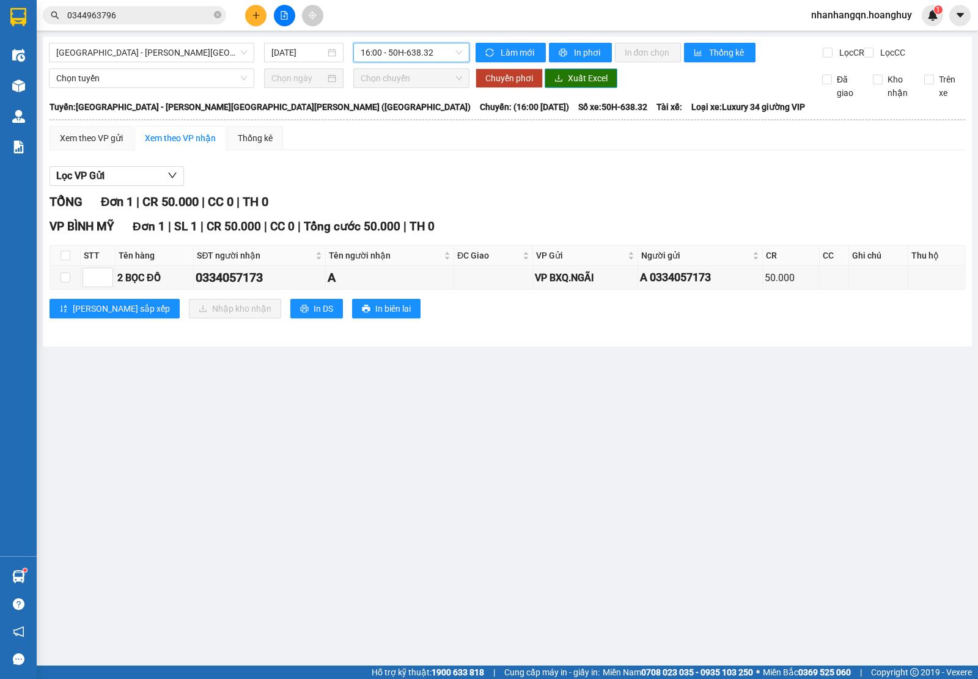
click at [561, 82] on icon "download" at bounding box center [558, 78] width 9 height 9
click at [405, 47] on span "16:00 - 50H-638.32" at bounding box center [411, 52] width 101 height 18
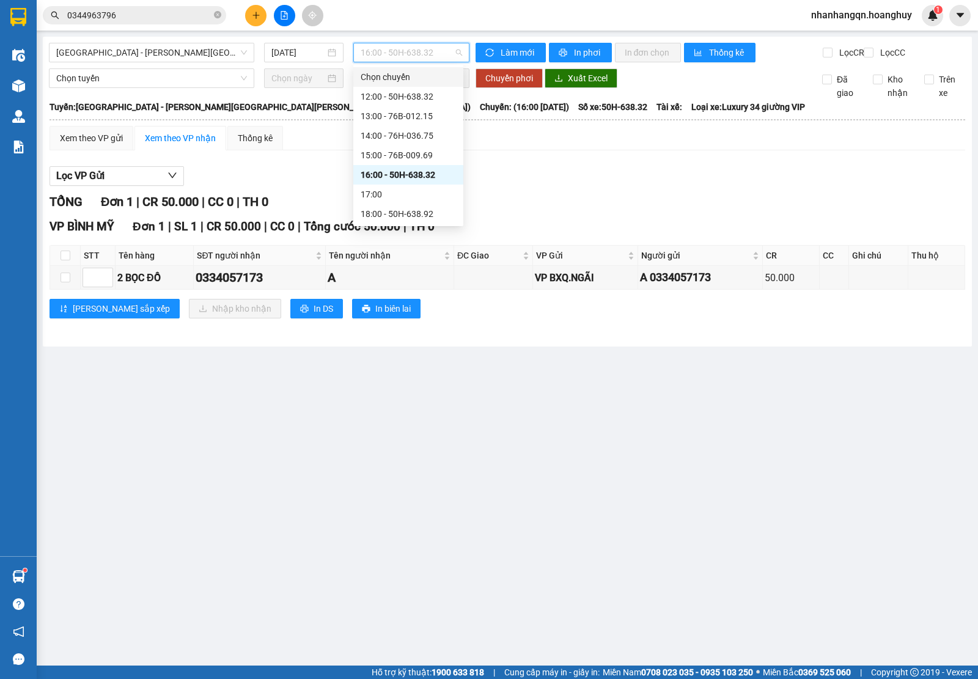
scroll to position [38, 0]
click at [401, 173] on div "18:00 - 50H-638.92" at bounding box center [408, 175] width 95 height 13
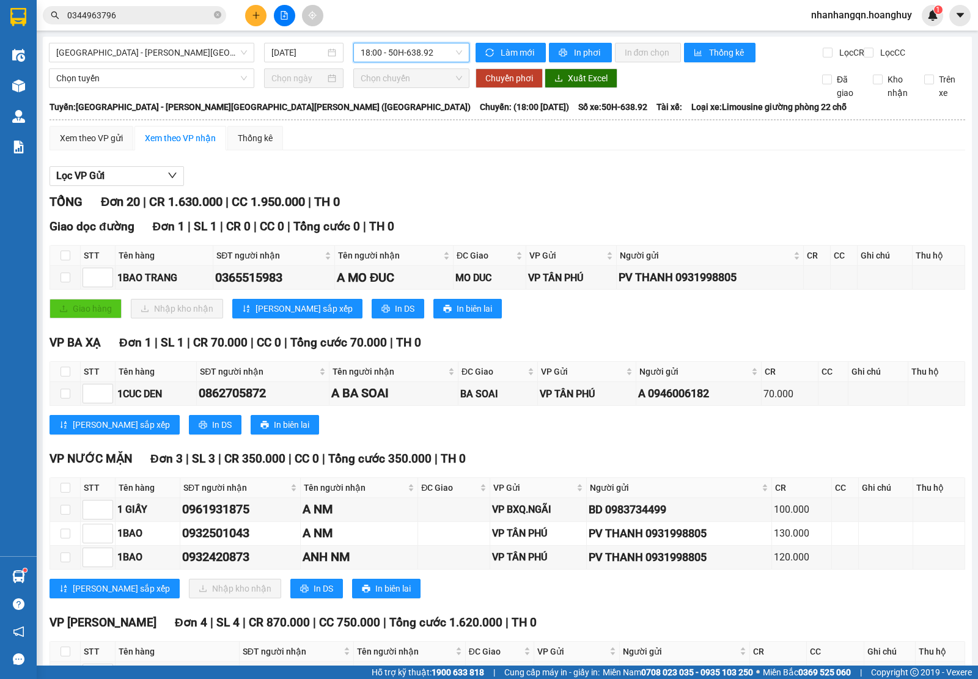
click at [432, 52] on span "18:00 - 50H-638.92" at bounding box center [411, 52] width 101 height 18
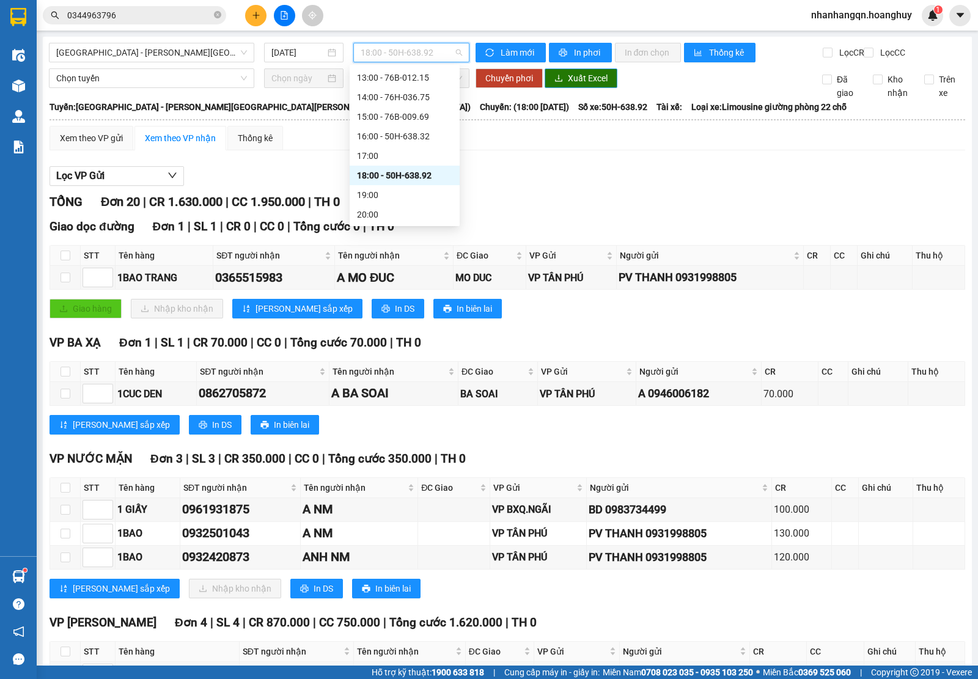
click at [585, 85] on span "Xuất Excel" at bounding box center [588, 77] width 40 height 13
